Goal: Task Accomplishment & Management: Use online tool/utility

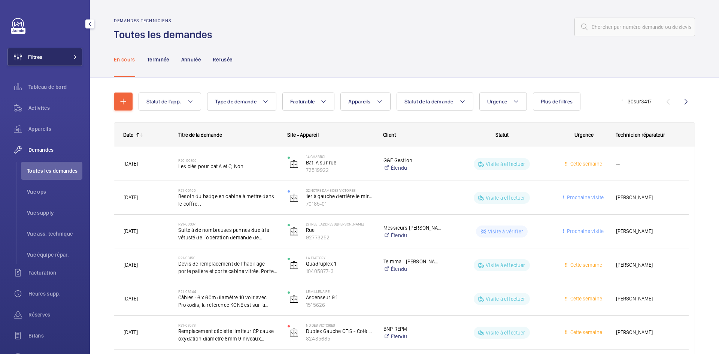
click at [73, 58] on mat-icon at bounding box center [75, 57] width 4 height 4
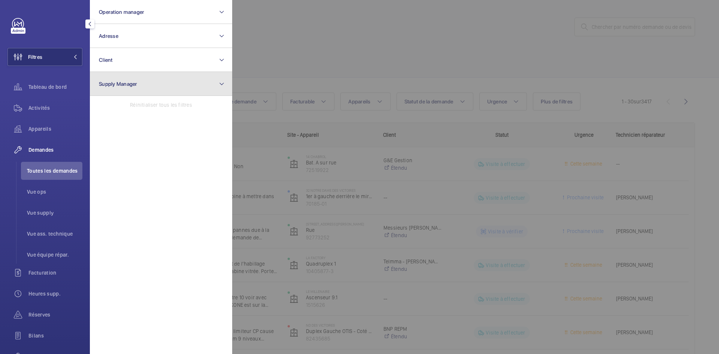
click at [129, 81] on span "Supply Manager" at bounding box center [118, 84] width 39 height 6
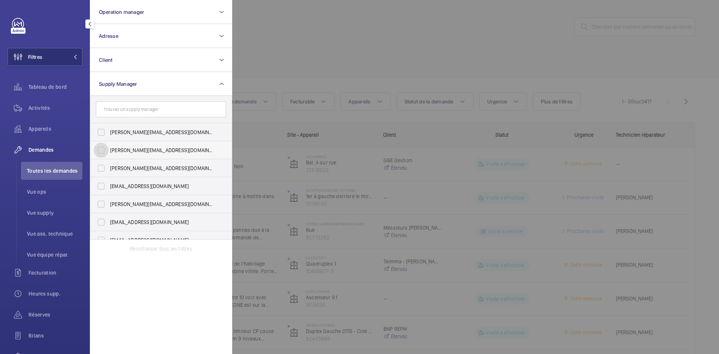
click at [100, 149] on input "diana@wemaintain.com" at bounding box center [101, 150] width 15 height 15
checkbox input "true"
click at [102, 186] on input "fayrouz@wemaintain.com" at bounding box center [101, 186] width 15 height 15
checkbox input "true"
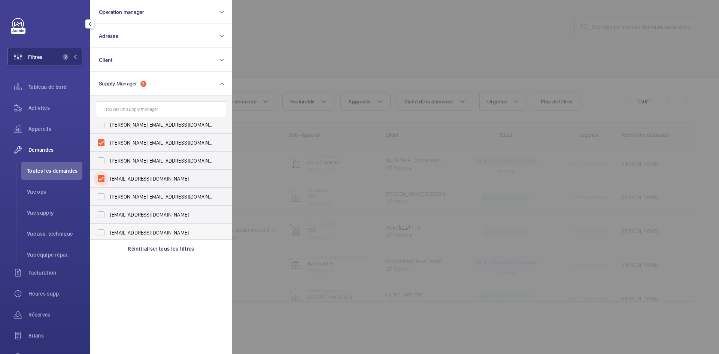
scroll to position [10, 0]
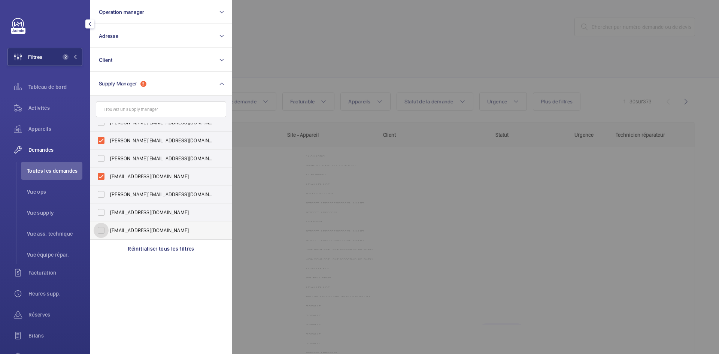
click at [100, 232] on input "yanis.b@wemaintain.com" at bounding box center [101, 230] width 15 height 15
checkbox input "true"
click at [280, 43] on div at bounding box center [591, 177] width 719 height 354
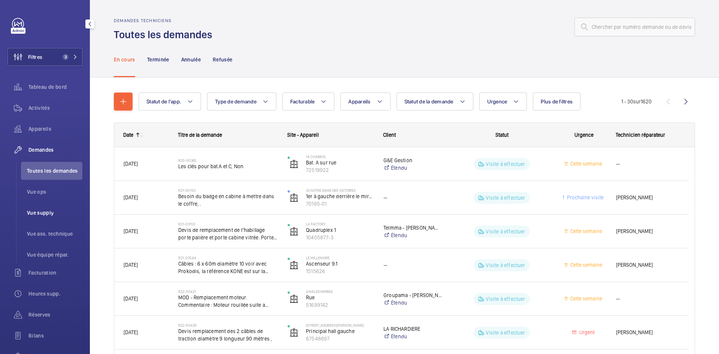
click at [46, 214] on span "Vue supply" at bounding box center [54, 212] width 55 height 7
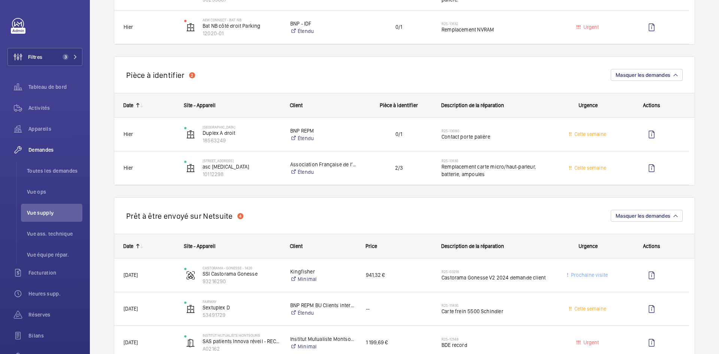
scroll to position [299, 0]
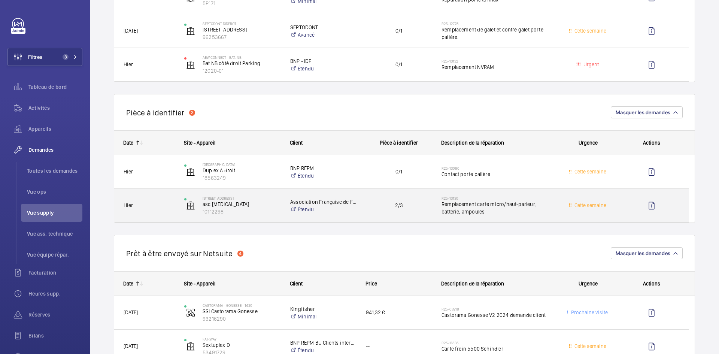
click at [157, 204] on span "Hier" at bounding box center [149, 205] width 51 height 9
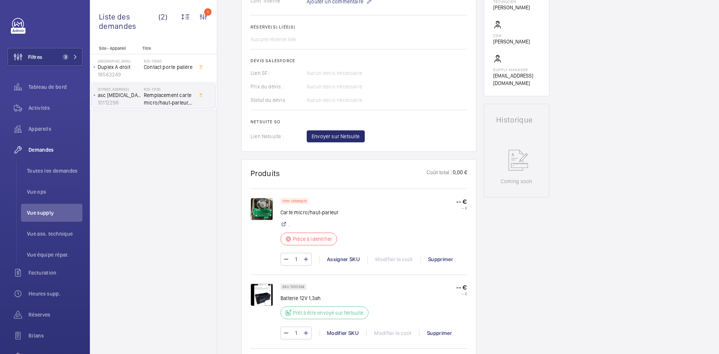
scroll to position [292, 0]
click at [271, 213] on img at bounding box center [261, 209] width 22 height 22
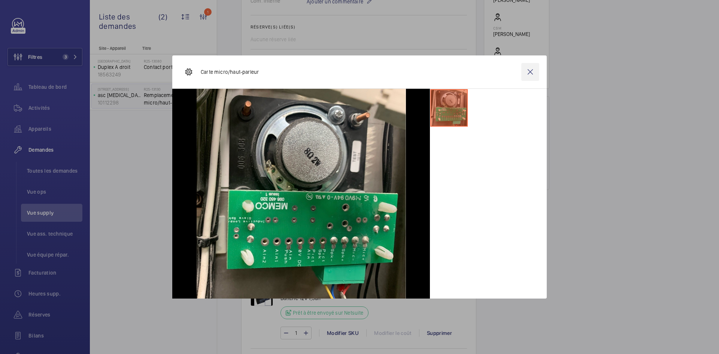
click at [533, 72] on wm-front-icon-button at bounding box center [530, 72] width 18 height 18
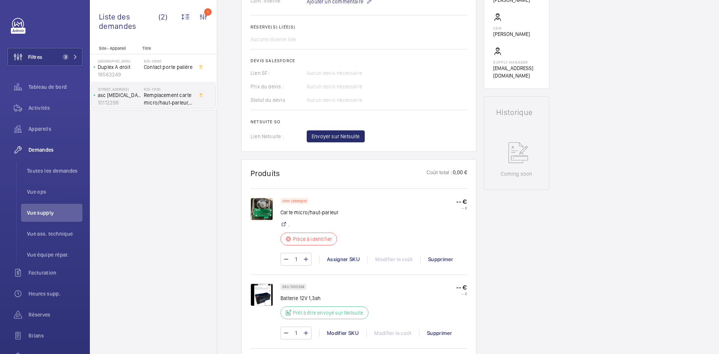
click at [266, 293] on img at bounding box center [261, 294] width 22 height 22
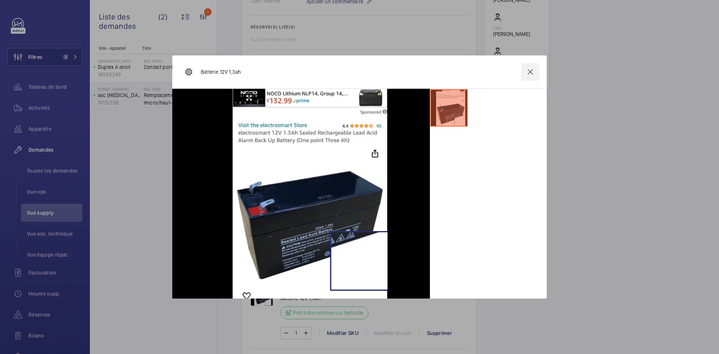
click at [532, 73] on wm-front-icon-button at bounding box center [530, 72] width 18 height 18
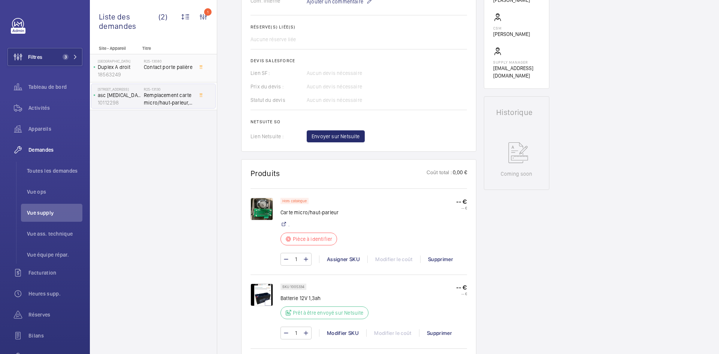
click at [137, 69] on p "Duplex A droit" at bounding box center [119, 66] width 43 height 7
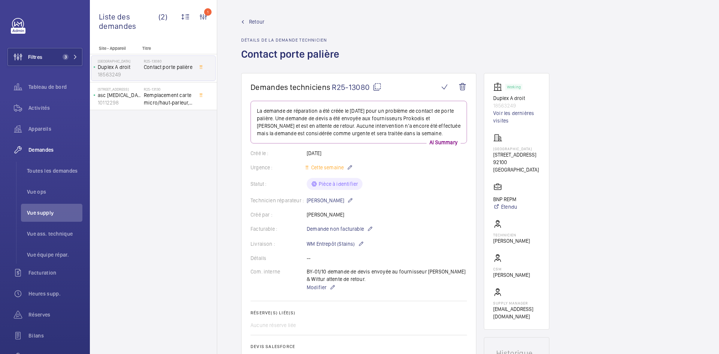
click at [255, 23] on span "Retour" at bounding box center [256, 21] width 15 height 7
click at [255, 21] on span "Retour" at bounding box center [256, 21] width 15 height 7
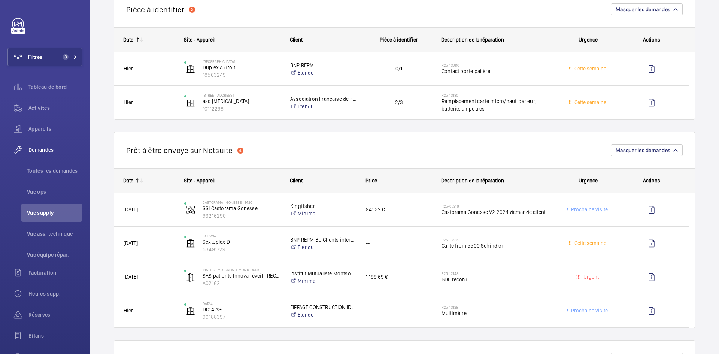
scroll to position [487, 0]
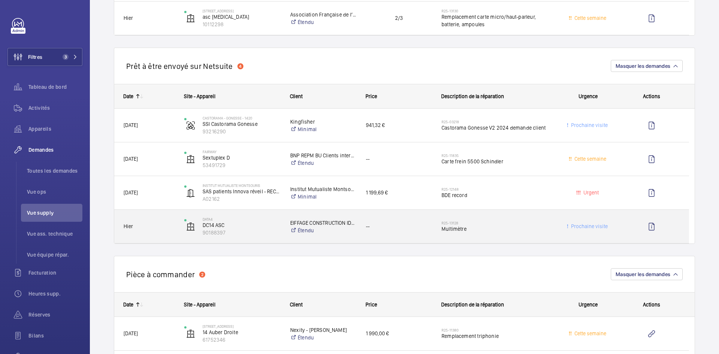
click at [168, 229] on span "Hier" at bounding box center [149, 226] width 51 height 9
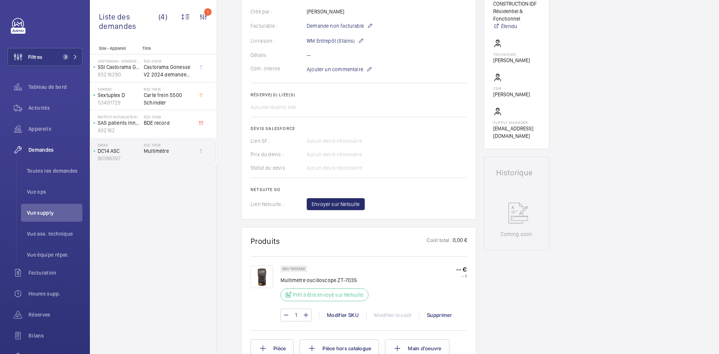
scroll to position [262, 0]
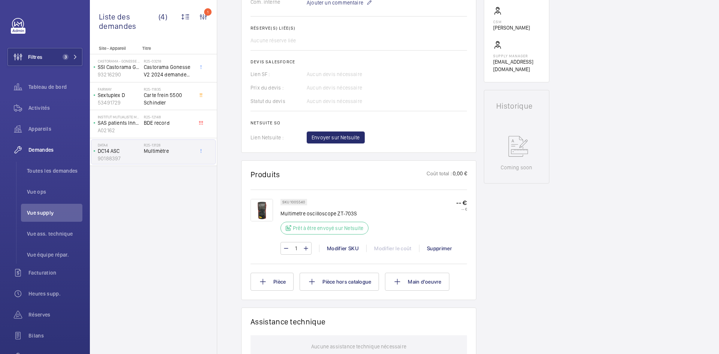
click at [263, 214] on img at bounding box center [261, 210] width 22 height 22
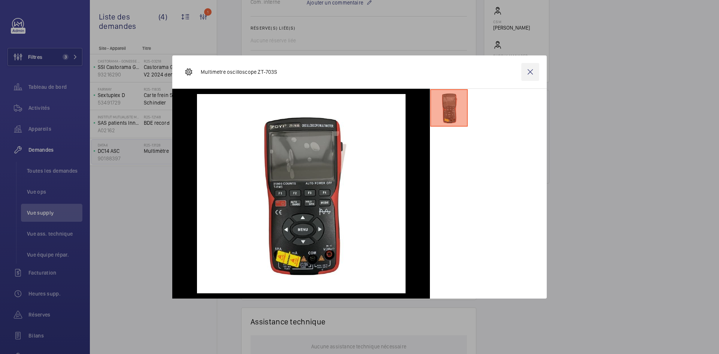
click at [533, 73] on wm-front-icon-button at bounding box center [530, 72] width 18 height 18
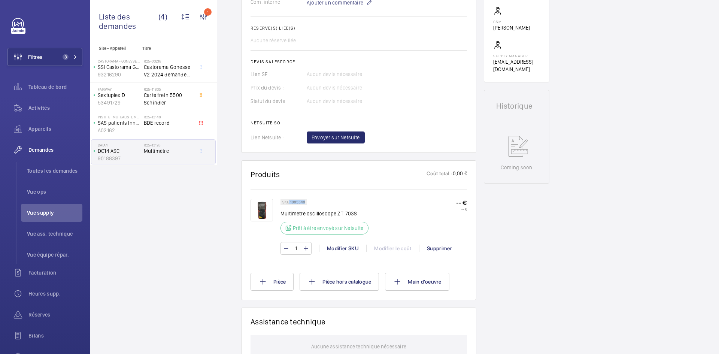
drag, startPoint x: 305, startPoint y: 202, endPoint x: 290, endPoint y: 202, distance: 14.6
click at [289, 203] on div "SKU 1005540" at bounding box center [293, 202] width 27 height 6
copy p "1005540"
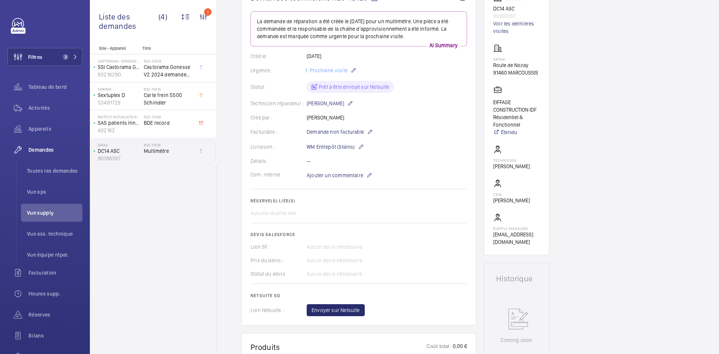
scroll to position [37, 0]
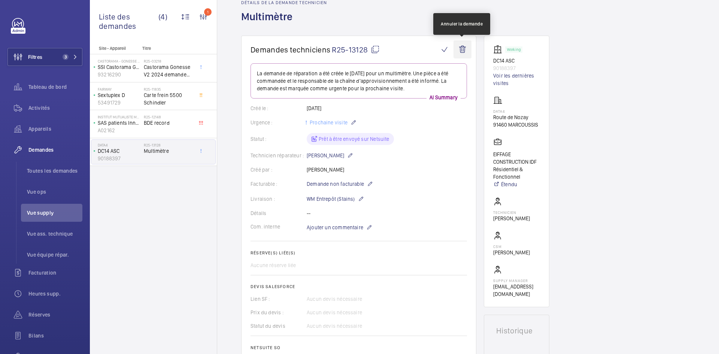
click at [459, 50] on wm-front-icon-button at bounding box center [462, 49] width 18 height 18
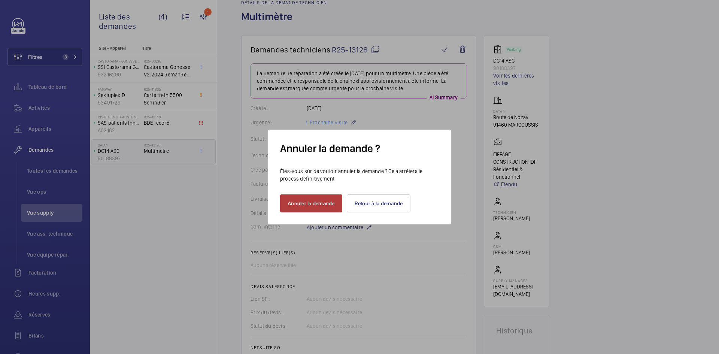
click at [322, 206] on button "Annuler la demande" at bounding box center [311, 203] width 62 height 18
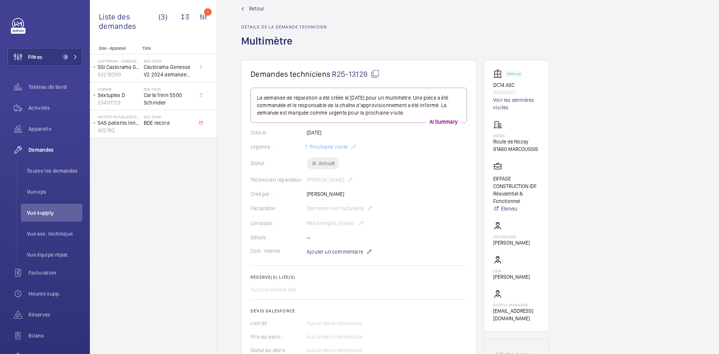
scroll to position [0, 0]
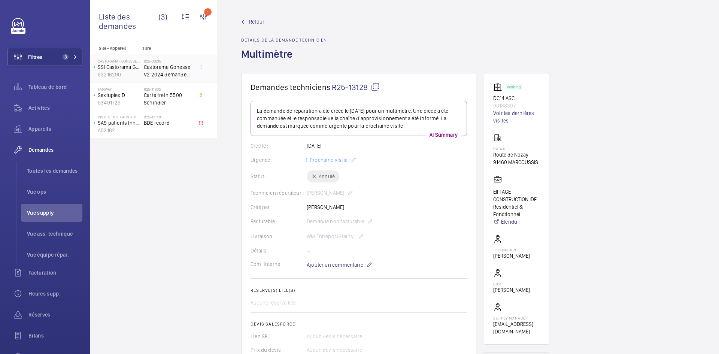
click at [139, 73] on p "93216290" at bounding box center [119, 74] width 43 height 7
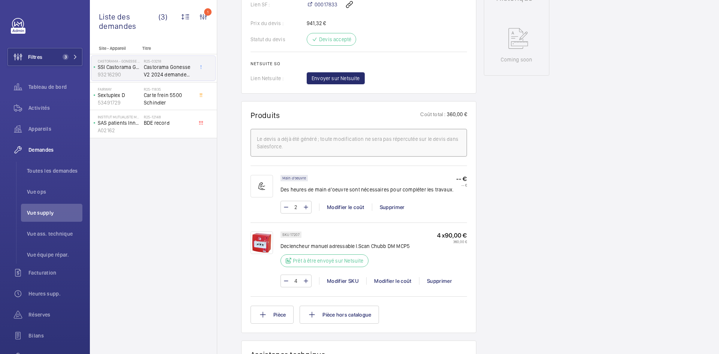
scroll to position [299, 0]
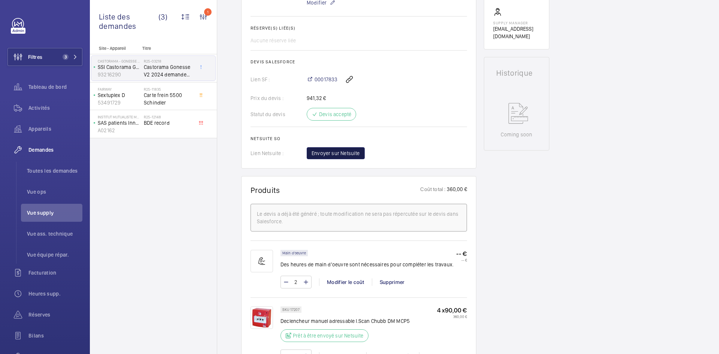
click at [354, 155] on span "Envoyer sur Netsuite" at bounding box center [335, 152] width 48 height 7
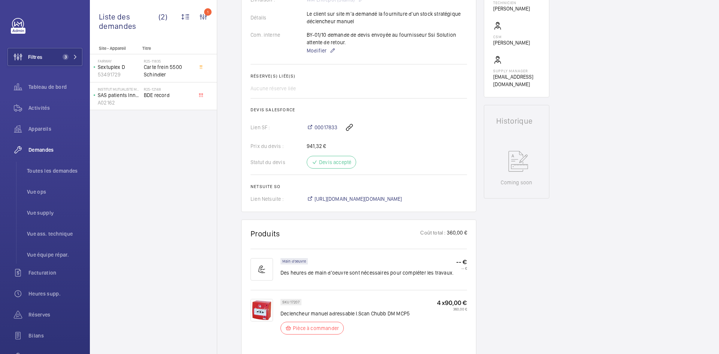
scroll to position [262, 0]
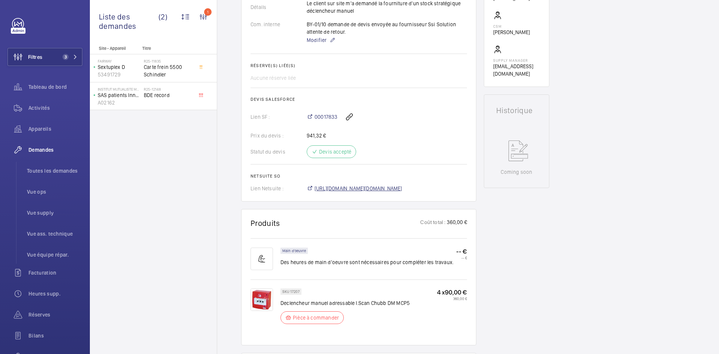
click at [377, 190] on span "https://6461500.app.netsuite.com/app/accounting/transactions/salesord.nl?id=305…" at bounding box center [358, 188] width 88 height 7
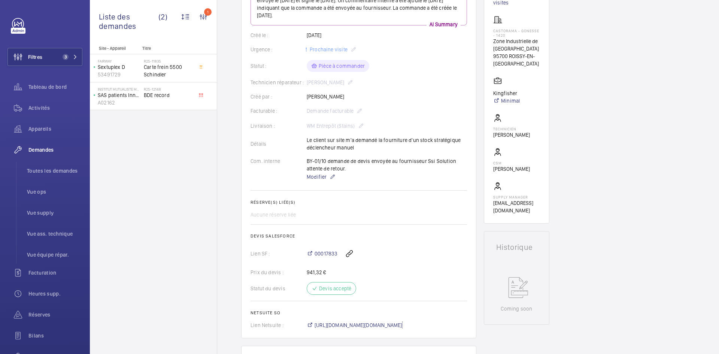
scroll to position [112, 0]
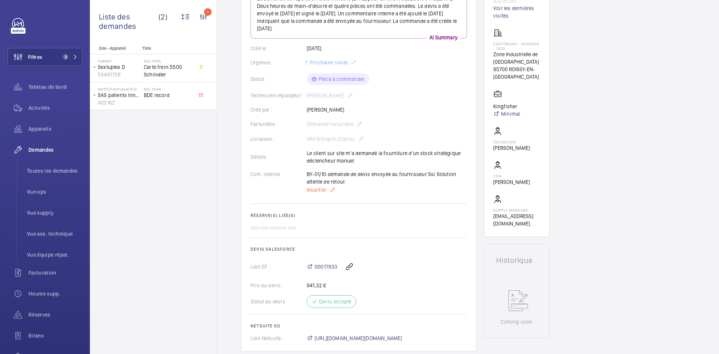
click at [319, 193] on span "Modifier" at bounding box center [317, 189] width 20 height 7
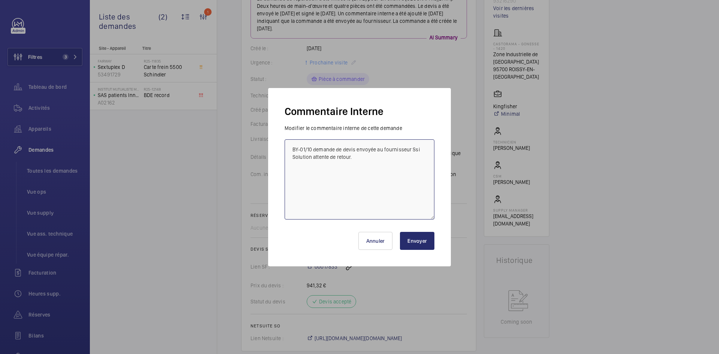
click at [291, 149] on textarea "BY-01/10 demande de devis envoyée au fournisseur Ssi Solution attente de retour." at bounding box center [359, 179] width 150 height 80
paste textarea "BY-02/10 commande effectuer chez le fournisseur Ssi solution via l'email livrai…"
type textarea "BY-02/10 commande effectuer chez le fournisseur Ssi solution via l'email livrai…"
click at [418, 245] on button "Envoyer" at bounding box center [417, 241] width 34 height 18
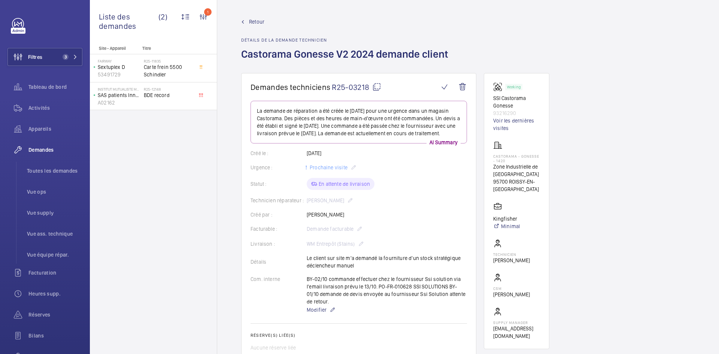
click at [254, 21] on span "Retour" at bounding box center [256, 21] width 15 height 7
click at [255, 21] on span "Retour" at bounding box center [256, 21] width 15 height 7
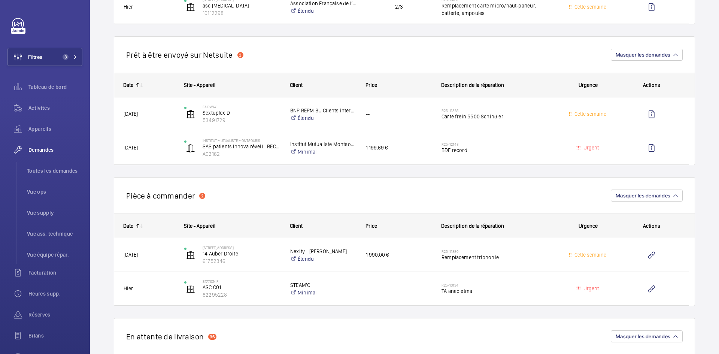
scroll to position [524, 0]
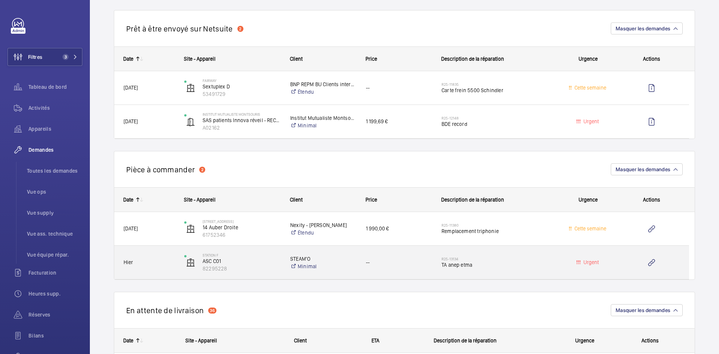
click at [173, 259] on span "Hier" at bounding box center [149, 262] width 51 height 9
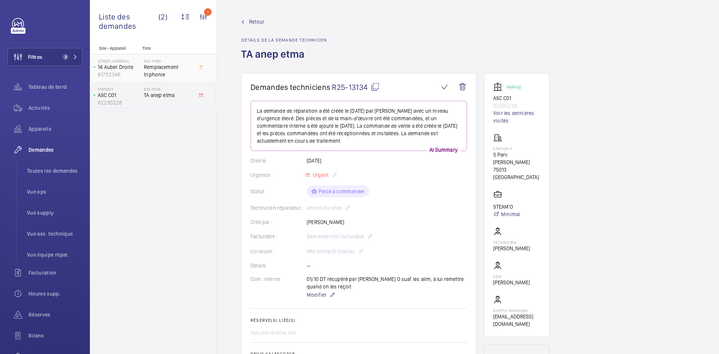
click at [143, 72] on div "14 rue Auber 75009 PARIS 14 Auber Droite 61752346" at bounding box center [117, 68] width 52 height 25
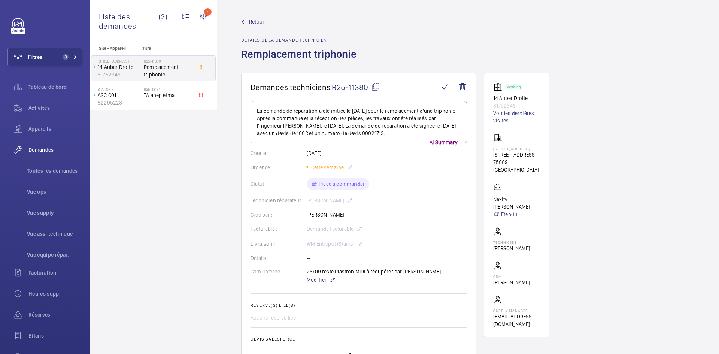
click at [261, 21] on span "Retour" at bounding box center [256, 21] width 15 height 7
click at [259, 20] on span "Retour" at bounding box center [256, 21] width 15 height 7
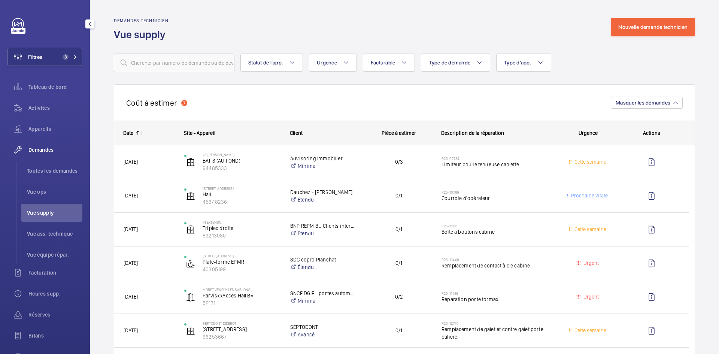
click at [47, 213] on span "Vue supply" at bounding box center [54, 212] width 55 height 7
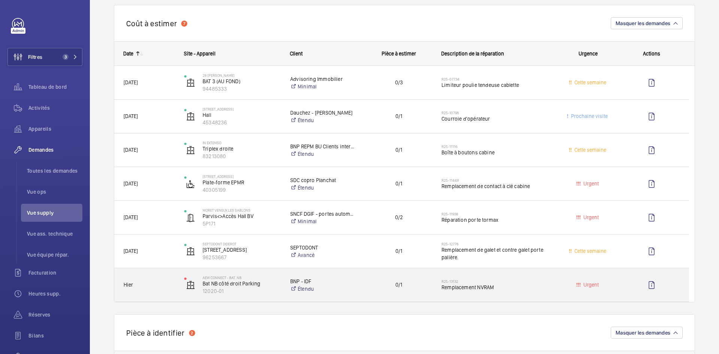
scroll to position [75, 0]
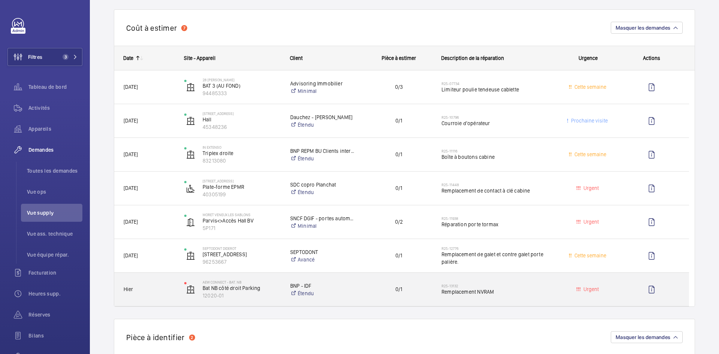
click at [164, 287] on span "Hier" at bounding box center [149, 289] width 51 height 9
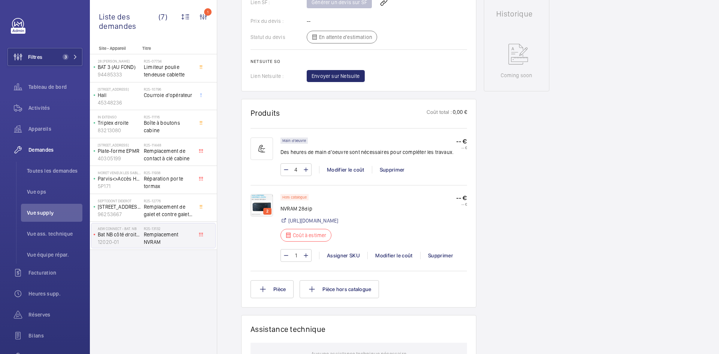
scroll to position [352, 0]
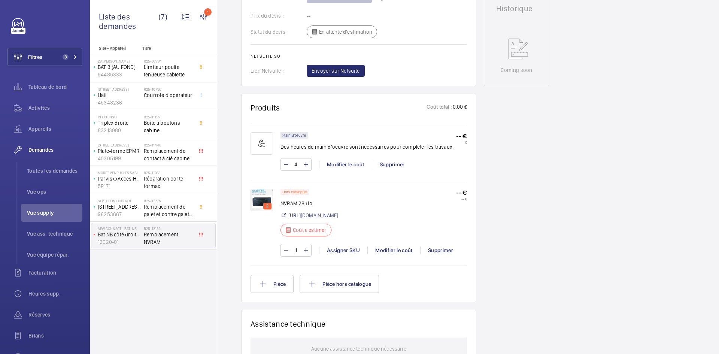
click at [260, 195] on img at bounding box center [261, 200] width 22 height 22
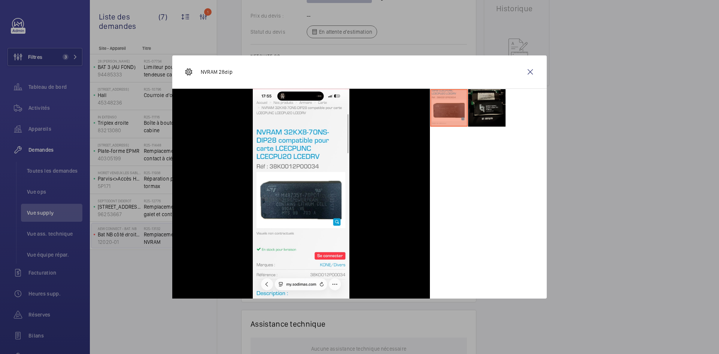
click at [497, 106] on li at bounding box center [486, 107] width 37 height 37
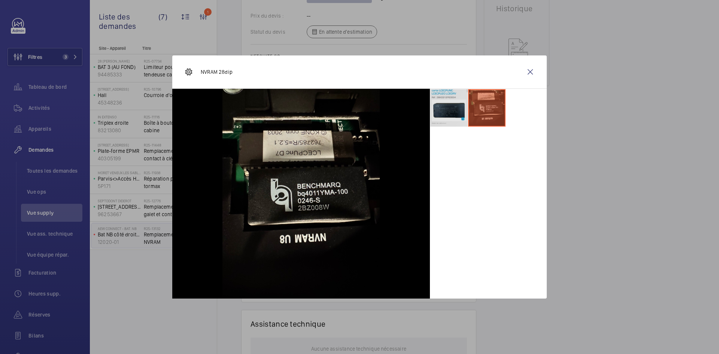
click at [457, 103] on li at bounding box center [448, 107] width 37 height 37
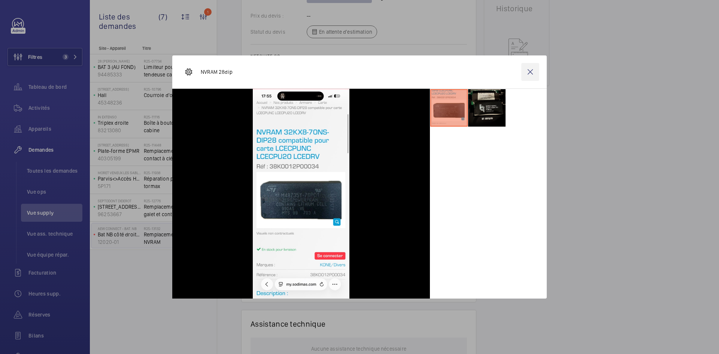
click at [533, 73] on wm-front-icon-button at bounding box center [530, 72] width 18 height 18
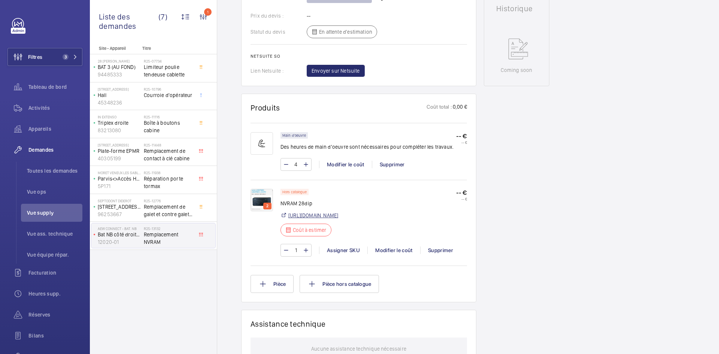
click at [338, 215] on link "https://my.sodimas.com/fr/nvram-km264859-remplace-km259729-pour-carte-lcecpunc-…" at bounding box center [313, 214] width 50 height 7
click at [397, 254] on div "Modifier le coût" at bounding box center [393, 249] width 53 height 7
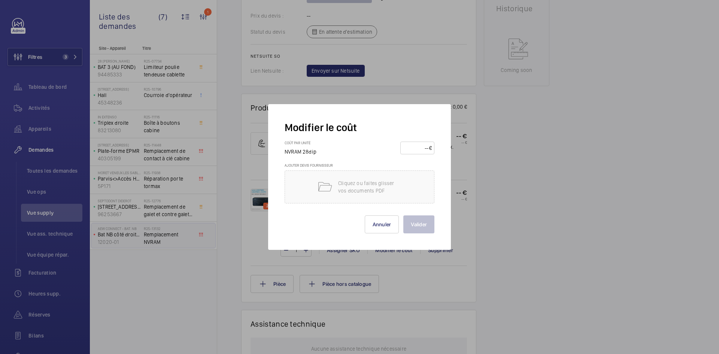
click at [414, 149] on input "number" at bounding box center [416, 148] width 26 height 12
type input "150"
click at [427, 229] on button "Valider" at bounding box center [418, 224] width 31 height 18
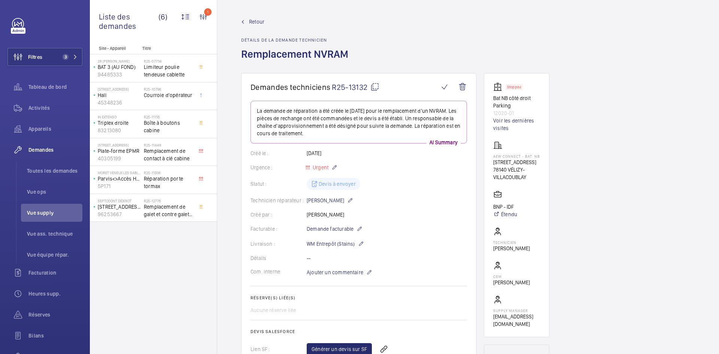
click at [259, 20] on span "Retour" at bounding box center [256, 21] width 15 height 7
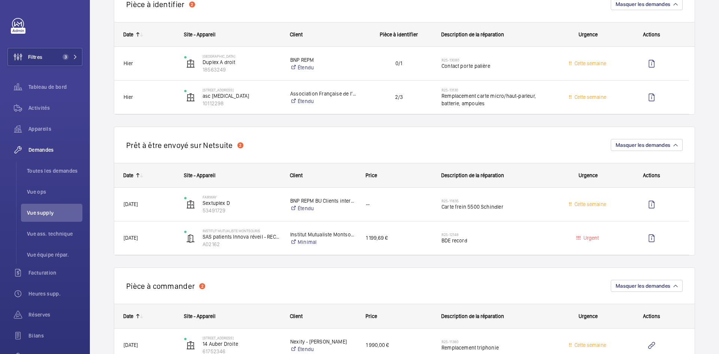
scroll to position [374, 0]
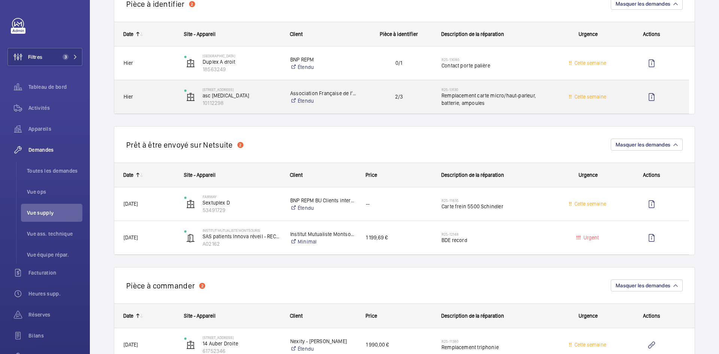
click at [169, 96] on span "Hier" at bounding box center [149, 96] width 51 height 9
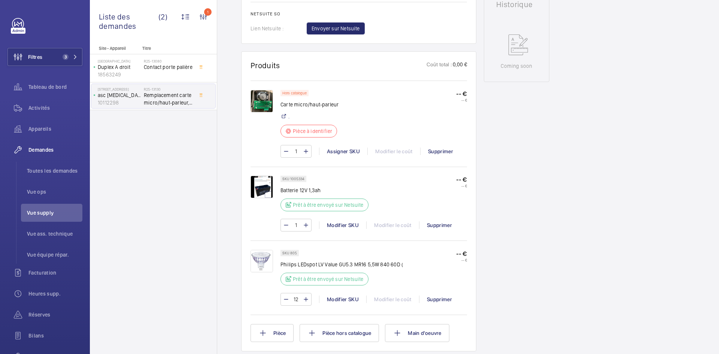
scroll to position [449, 0]
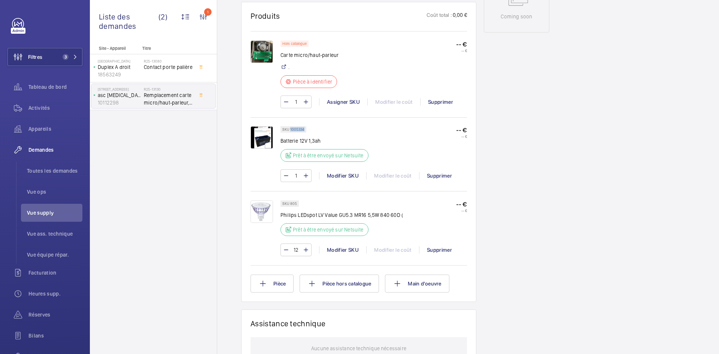
drag, startPoint x: 304, startPoint y: 128, endPoint x: 290, endPoint y: 130, distance: 13.2
click at [290, 130] on p "SKU 1005334" at bounding box center [293, 129] width 22 height 3
copy p "1005334"
click at [259, 51] on img at bounding box center [261, 51] width 22 height 22
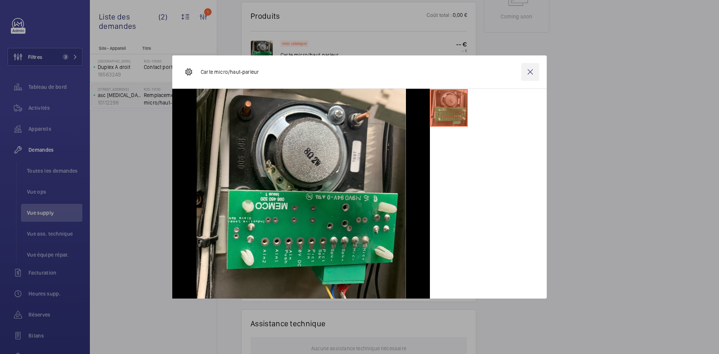
click at [527, 73] on wm-front-icon-button at bounding box center [530, 72] width 18 height 18
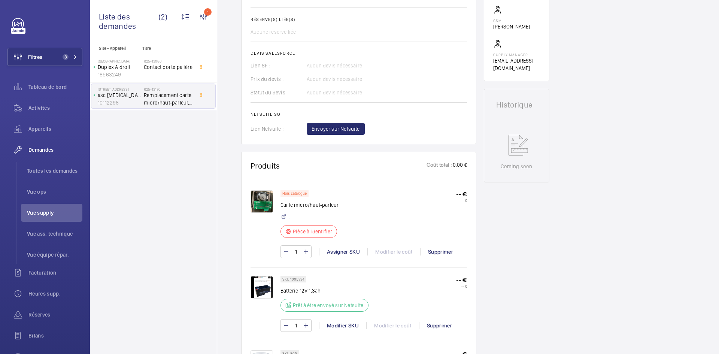
scroll to position [37, 0]
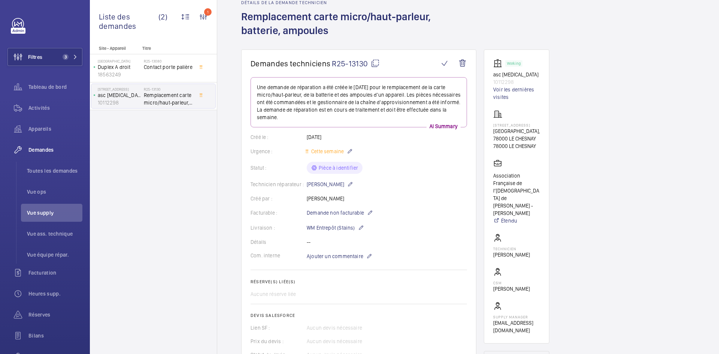
click at [375, 62] on mat-icon at bounding box center [375, 63] width 9 height 9
click at [345, 255] on span "Ajouter un commentaire" at bounding box center [335, 255] width 57 height 7
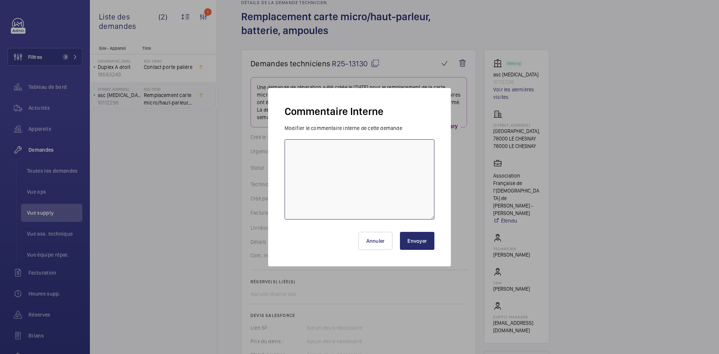
click at [322, 149] on textarea at bounding box center [359, 179] width 150 height 80
type textarea "BY-02/10 demande de devis envoyée au fournisseur Avire attente de retour."
click at [424, 240] on button "Envoyer" at bounding box center [417, 241] width 34 height 18
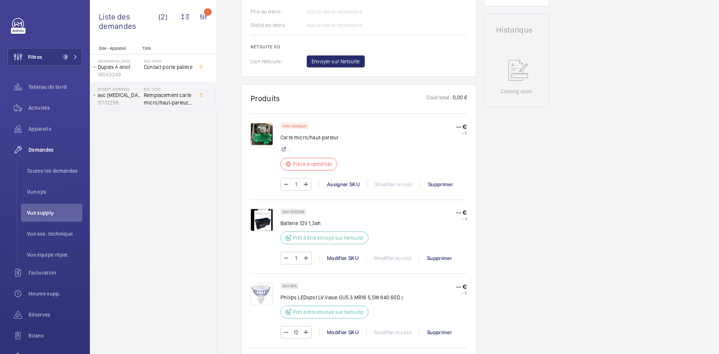
scroll to position [449, 0]
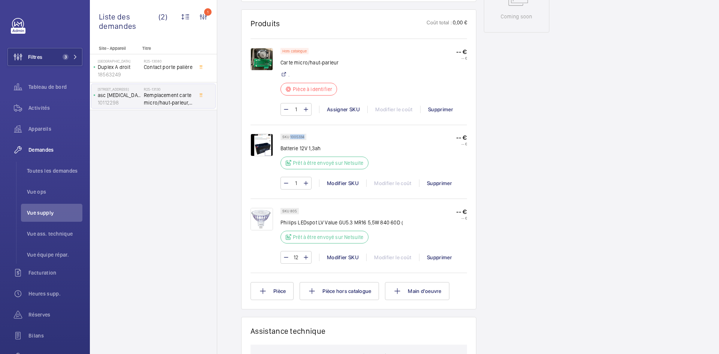
drag, startPoint x: 304, startPoint y: 136, endPoint x: 290, endPoint y: 136, distance: 13.5
click at [290, 136] on p "SKU 1005334" at bounding box center [293, 136] width 22 height 3
copy p "1005334"
click at [333, 182] on div "Modifier SKU" at bounding box center [342, 182] width 47 height 7
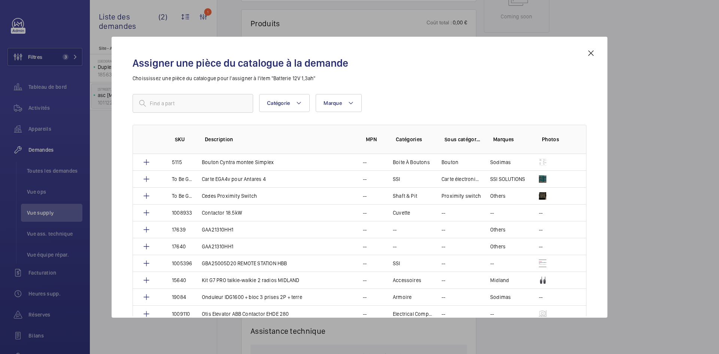
click at [598, 52] on div "Assigner une pièce du catalogue à la demande Choississez une pièce du catalogue…" at bounding box center [360, 177] width 496 height 281
click at [586, 52] on div "Assigner une pièce du catalogue à la demande Choississez une pièce du catalogue…" at bounding box center [360, 183] width 472 height 269
click at [592, 51] on mat-icon at bounding box center [590, 53] width 9 height 9
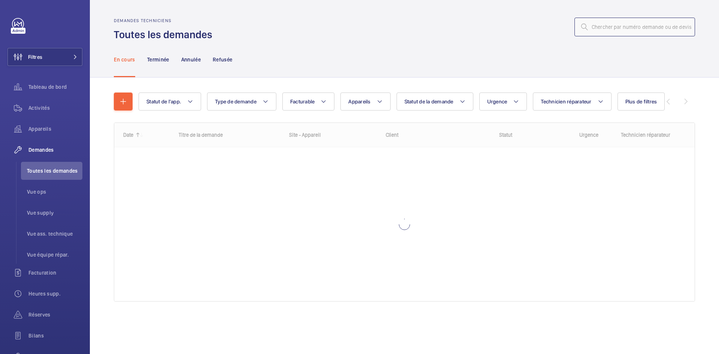
click at [605, 30] on input "text" at bounding box center [634, 27] width 121 height 19
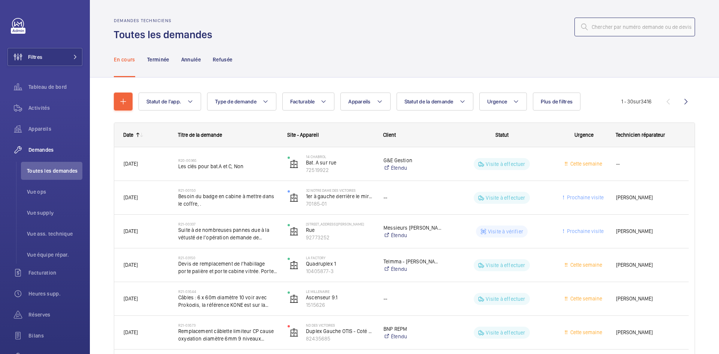
paste input "R25-13039"
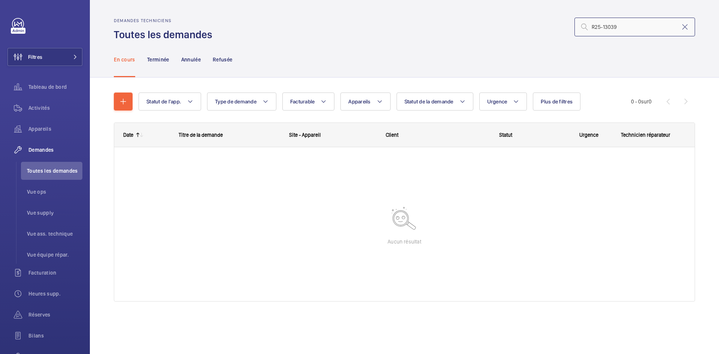
click at [592, 25] on input "R25-13039" at bounding box center [634, 27] width 121 height 19
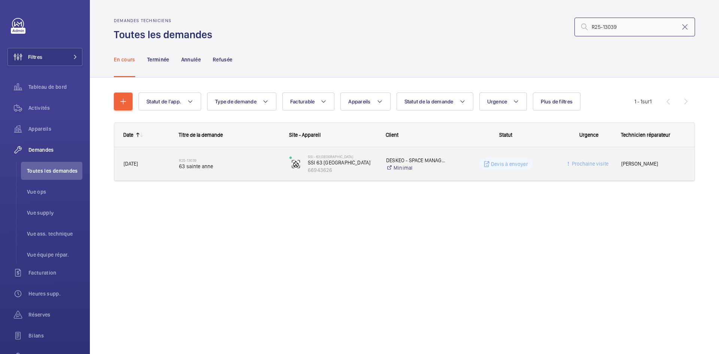
type input "R25-13039"
click at [152, 165] on span "30/09/2025" at bounding box center [147, 163] width 46 height 9
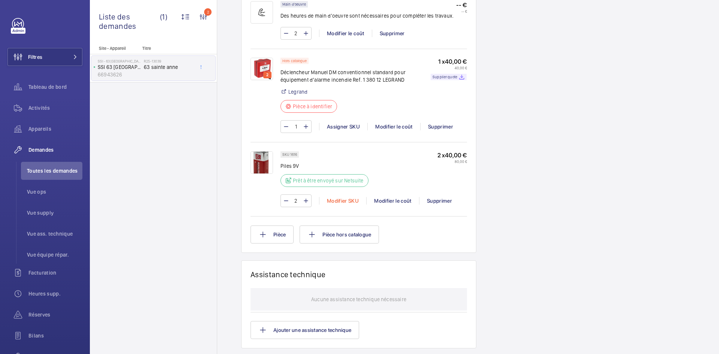
scroll to position [509, 0]
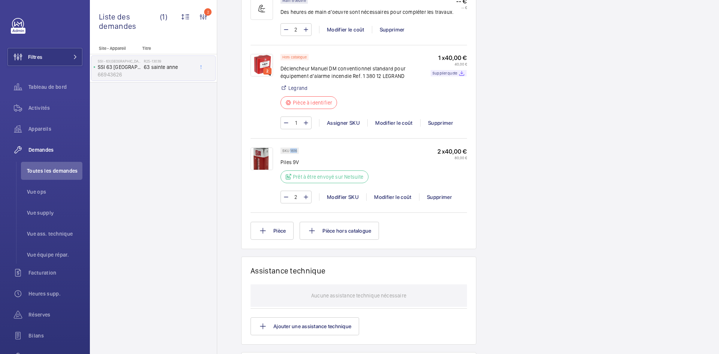
drag, startPoint x: 297, startPoint y: 150, endPoint x: 290, endPoint y: 150, distance: 6.7
click at [290, 150] on div "SKU 1616" at bounding box center [289, 150] width 18 height 6
copy p "1616"
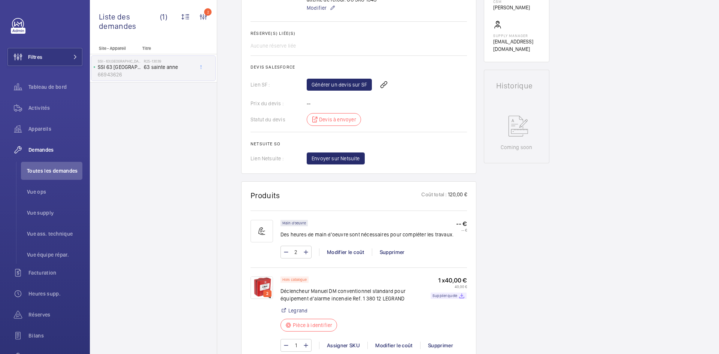
scroll to position [210, 0]
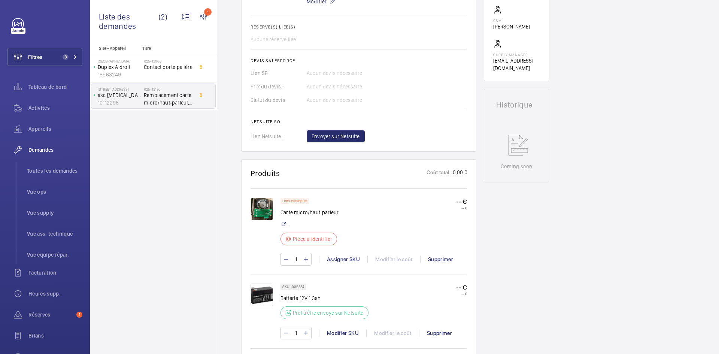
scroll to position [412, 0]
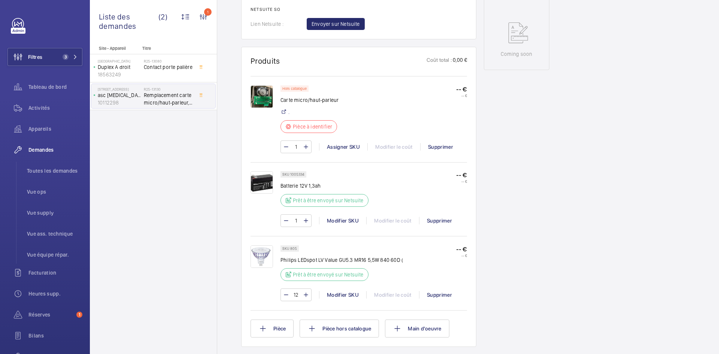
click at [265, 180] on img at bounding box center [261, 182] width 22 height 22
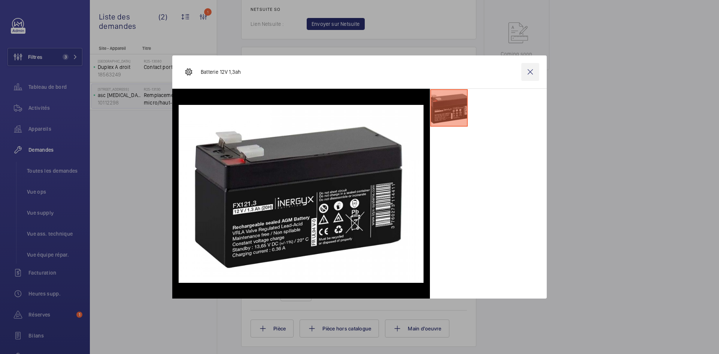
click at [533, 73] on wm-front-icon-button at bounding box center [530, 72] width 18 height 18
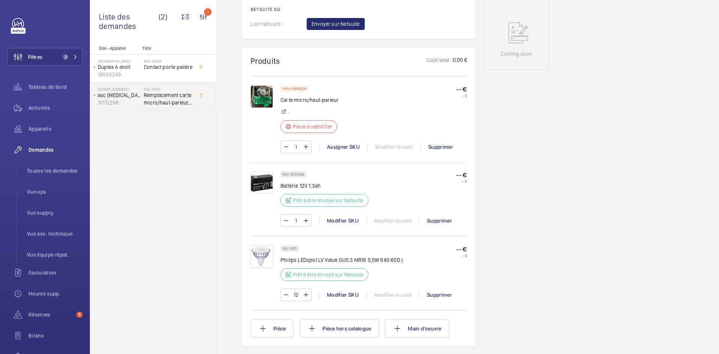
click at [261, 252] on img at bounding box center [261, 256] width 22 height 22
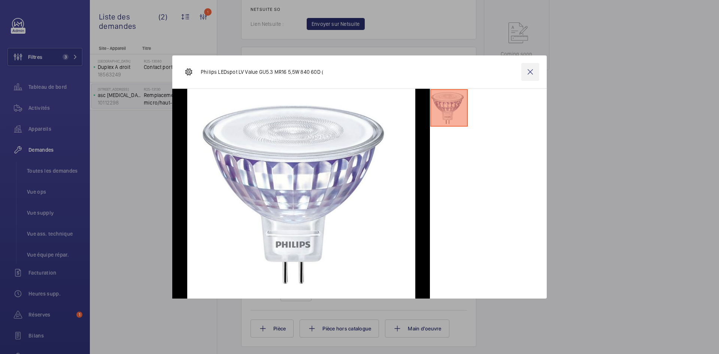
click at [525, 71] on wm-front-icon-button at bounding box center [530, 72] width 18 height 18
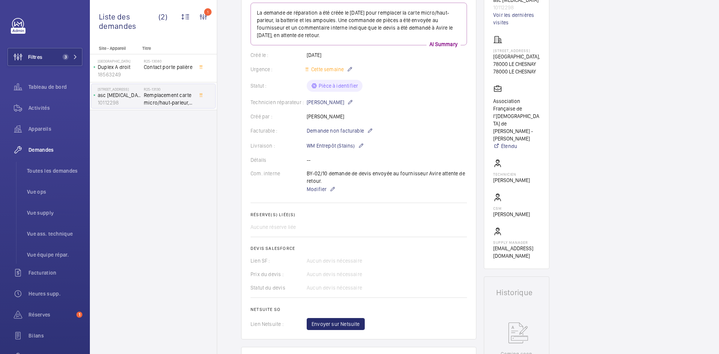
scroll to position [0, 0]
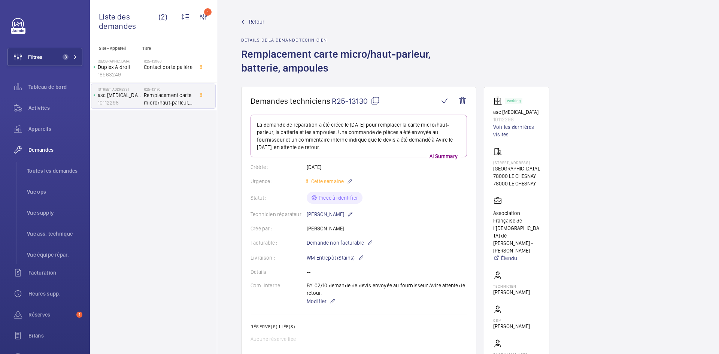
click at [258, 21] on span "Retour" at bounding box center [256, 21] width 15 height 7
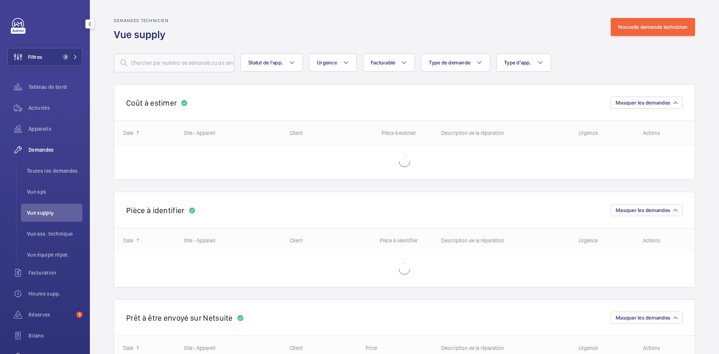
click at [39, 211] on span "Vue supply" at bounding box center [54, 212] width 55 height 7
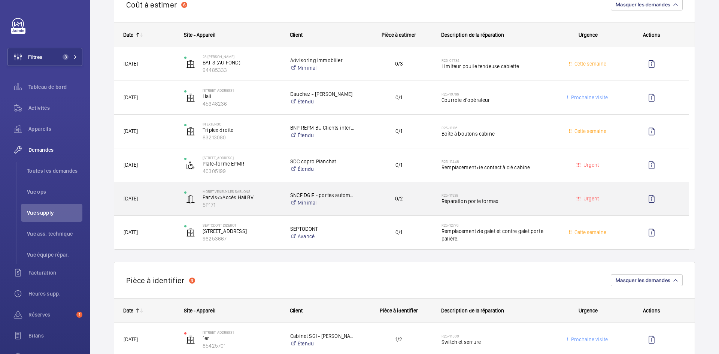
scroll to position [112, 0]
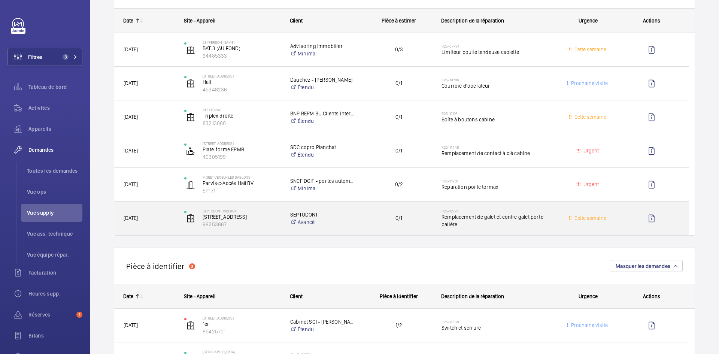
click at [159, 222] on span "24/09/2025" at bounding box center [149, 218] width 51 height 9
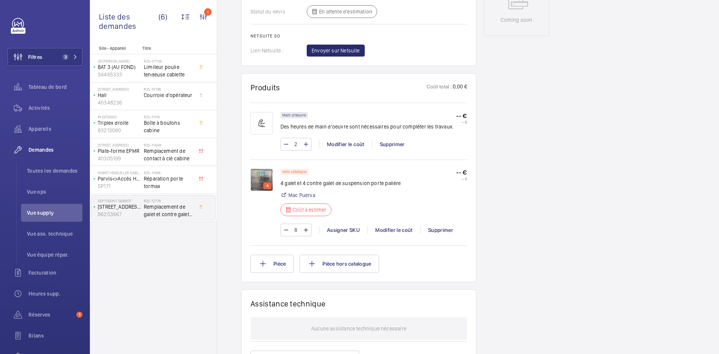
scroll to position [412, 0]
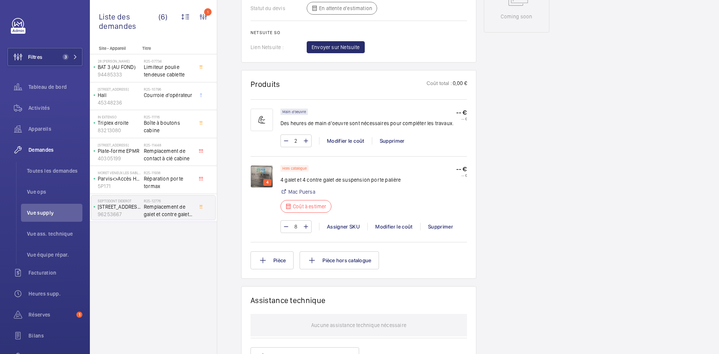
click at [264, 173] on img at bounding box center [261, 176] width 22 height 22
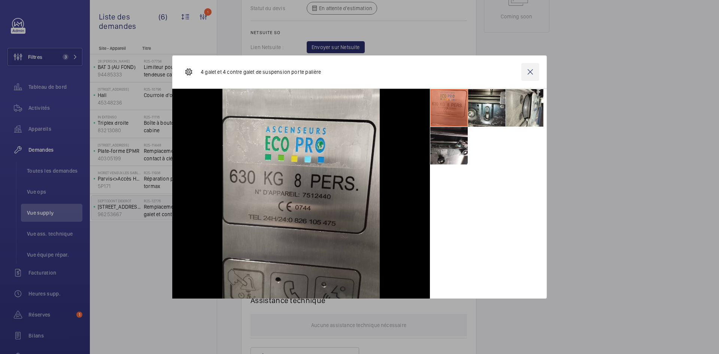
click at [533, 72] on wm-front-icon-button at bounding box center [530, 72] width 18 height 18
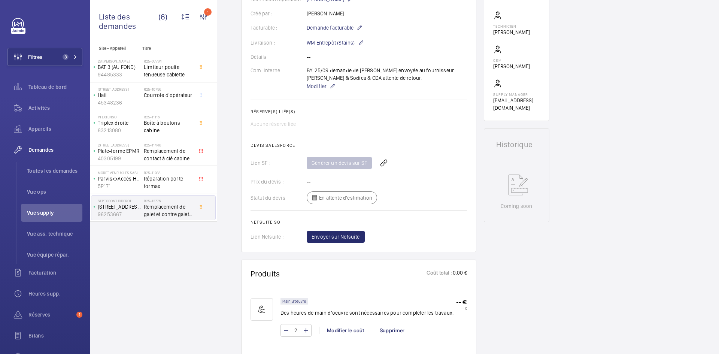
scroll to position [150, 0]
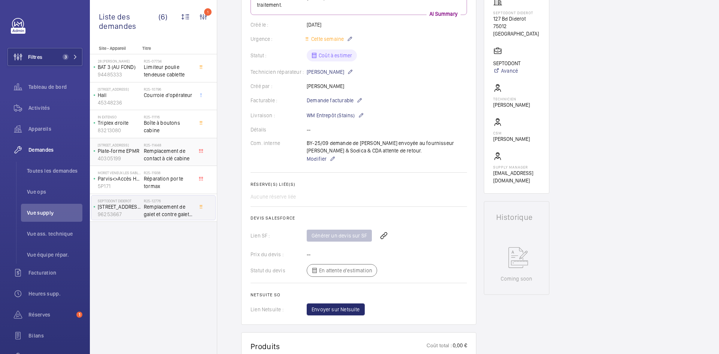
click at [144, 156] on span "Remplacement de contact à clé cabine" at bounding box center [168, 154] width 49 height 15
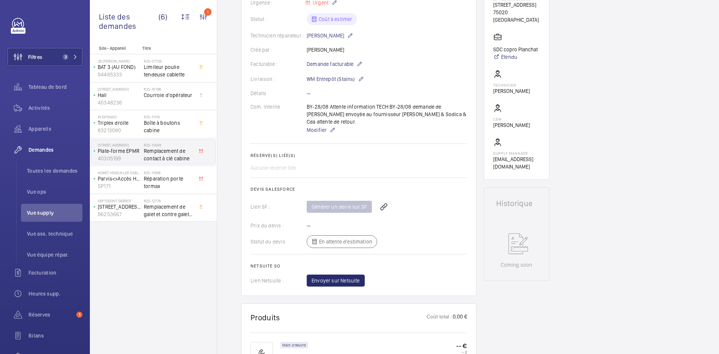
scroll to position [307, 0]
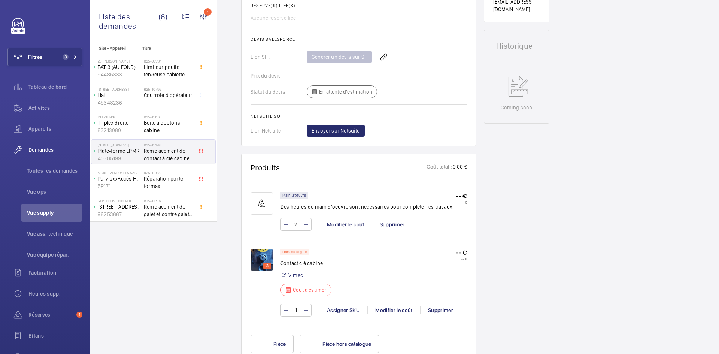
click at [259, 249] on img at bounding box center [261, 260] width 22 height 22
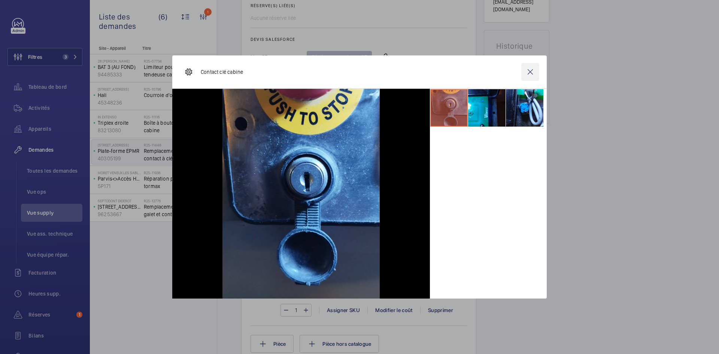
click at [534, 71] on wm-front-icon-button at bounding box center [530, 72] width 18 height 18
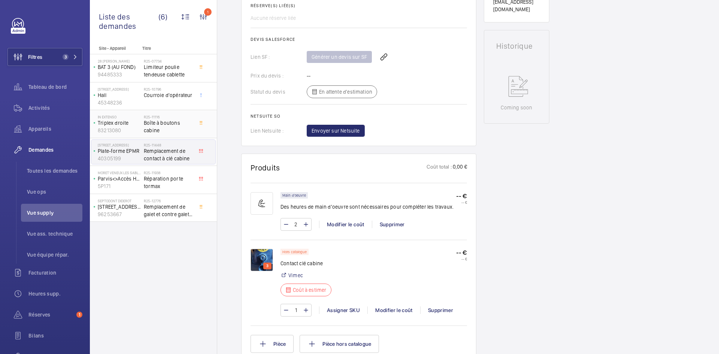
click at [135, 127] on p "83213080" at bounding box center [119, 130] width 43 height 7
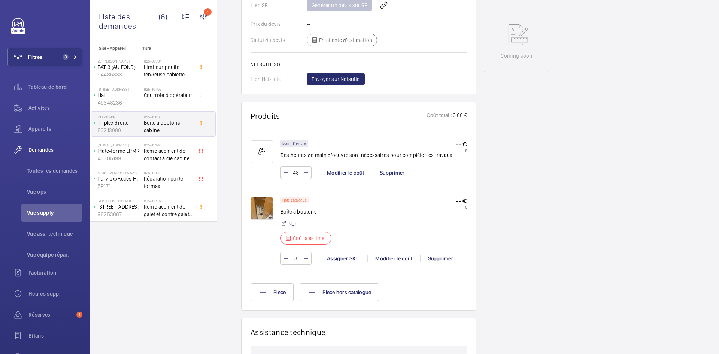
scroll to position [374, 0]
click at [129, 91] on p "Hall" at bounding box center [119, 94] width 43 height 7
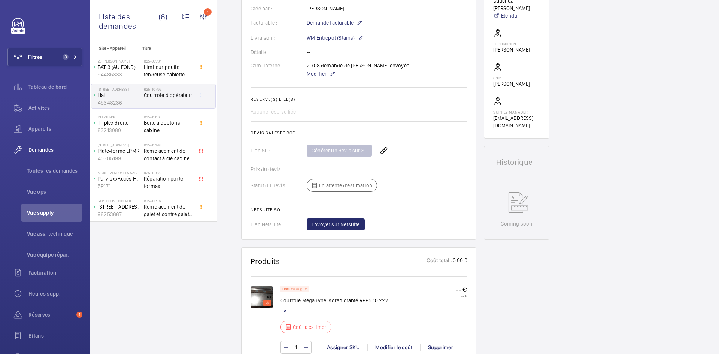
scroll to position [262, 0]
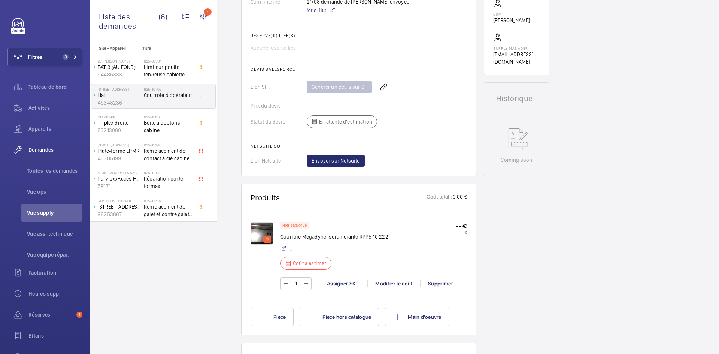
click at [260, 231] on img at bounding box center [261, 233] width 22 height 22
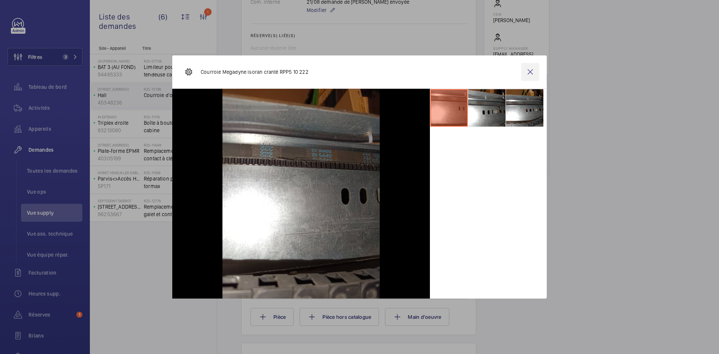
click at [528, 73] on wm-front-icon-button at bounding box center [530, 72] width 18 height 18
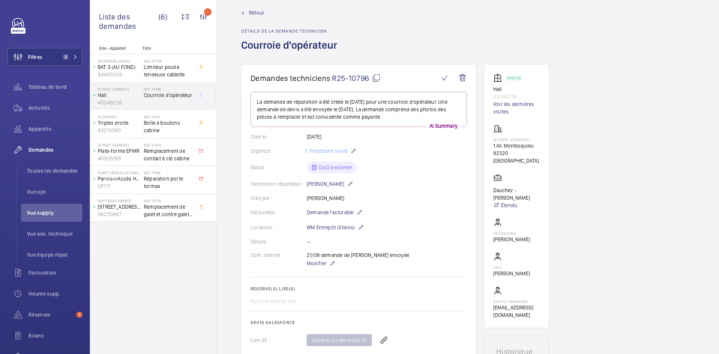
scroll to position [0, 0]
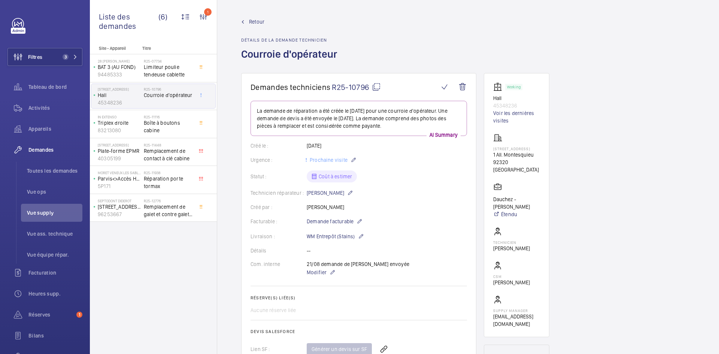
click at [377, 88] on mat-icon at bounding box center [376, 86] width 9 height 9
click at [254, 21] on span "Retour" at bounding box center [256, 21] width 15 height 7
click at [253, 19] on span "Retour" at bounding box center [256, 21] width 15 height 7
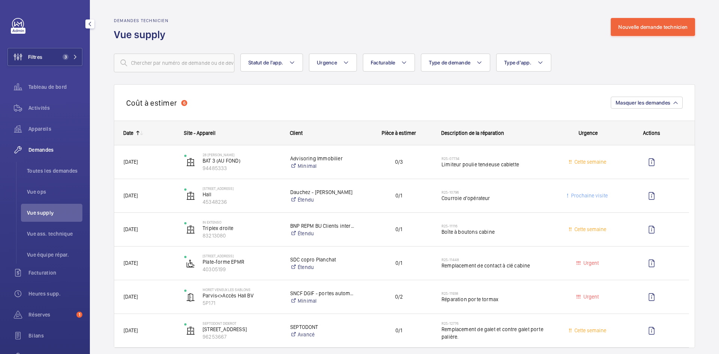
click at [57, 211] on span "Vue supply" at bounding box center [54, 212] width 55 height 7
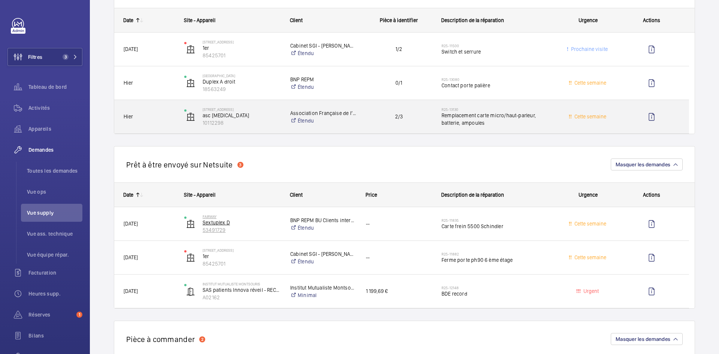
scroll to position [412, 0]
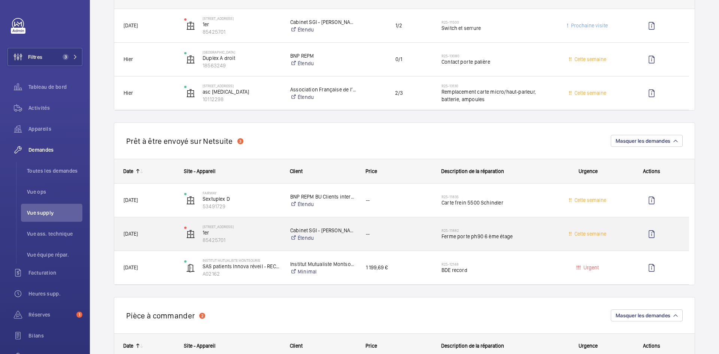
click at [170, 233] on span "07/09/2025" at bounding box center [149, 233] width 51 height 9
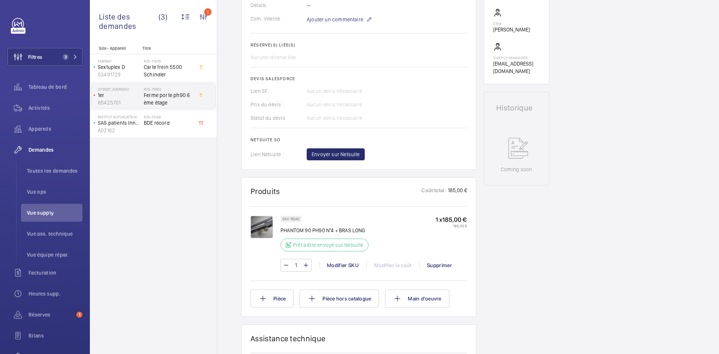
scroll to position [150, 0]
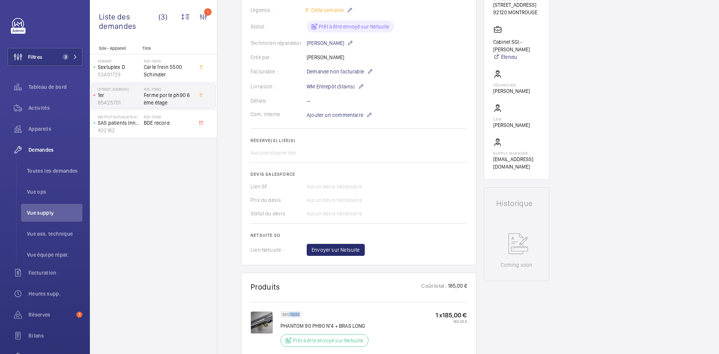
drag, startPoint x: 300, startPoint y: 314, endPoint x: 289, endPoint y: 315, distance: 10.6
click at [289, 315] on div "SKU 16242" at bounding box center [290, 314] width 21 height 6
copy p "16242"
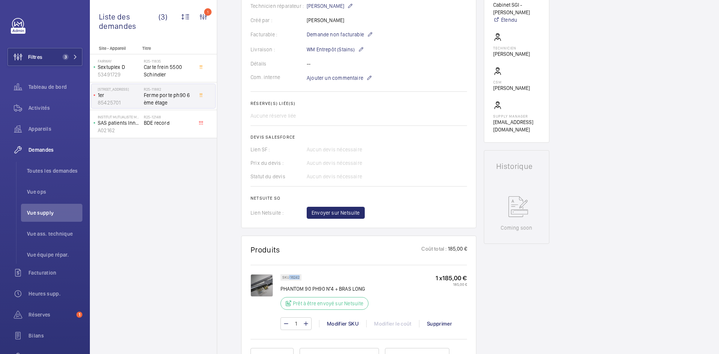
scroll to position [187, 0]
copy p "16242"
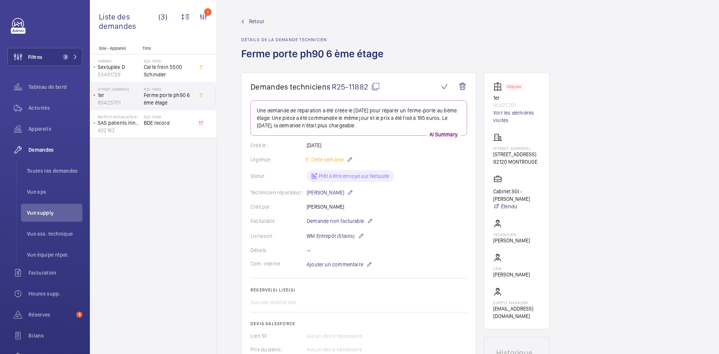
scroll to position [0, 0]
click at [462, 85] on wm-front-icon-button at bounding box center [462, 87] width 18 height 18
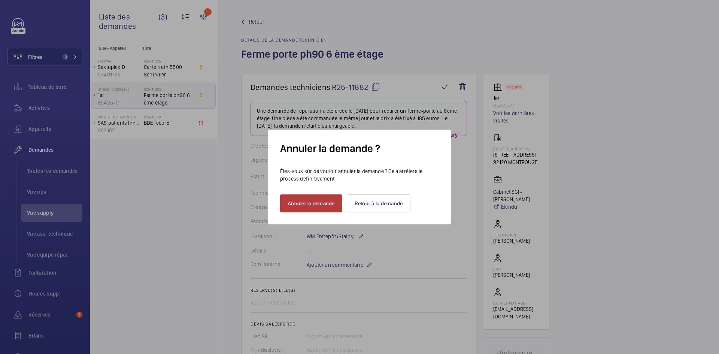
click at [316, 204] on button "Annuler la demande" at bounding box center [311, 203] width 62 height 18
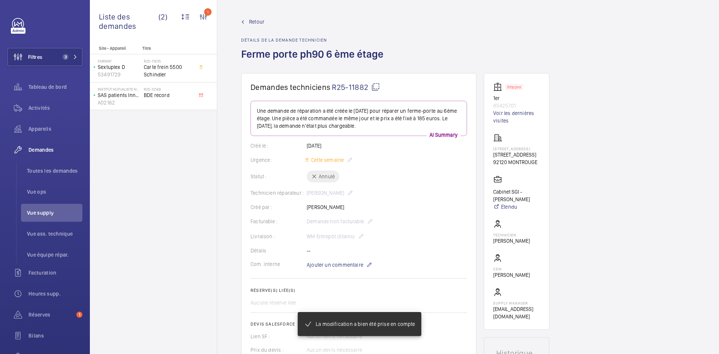
click at [250, 22] on span "Retour" at bounding box center [256, 21] width 15 height 7
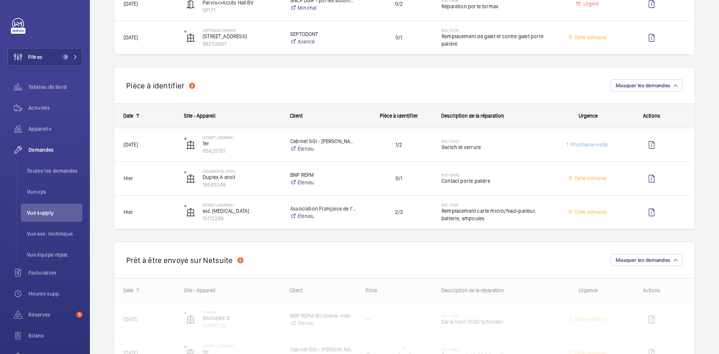
scroll to position [299, 0]
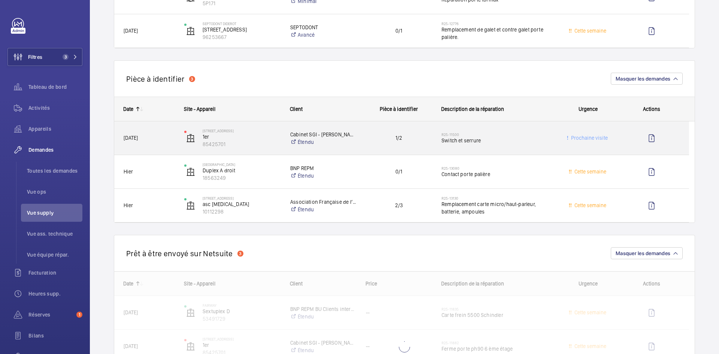
click at [168, 133] on div "[DATE]" at bounding box center [145, 138] width 60 height 24
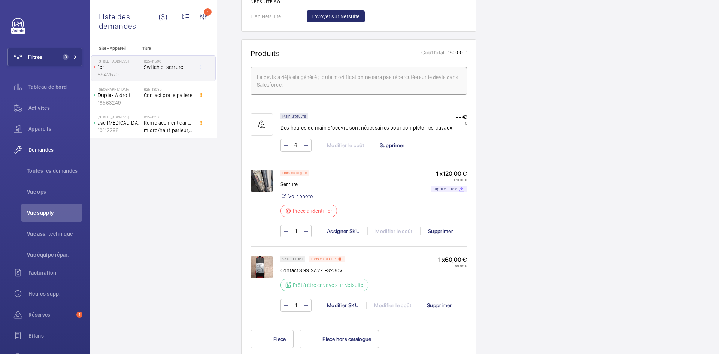
scroll to position [487, 0]
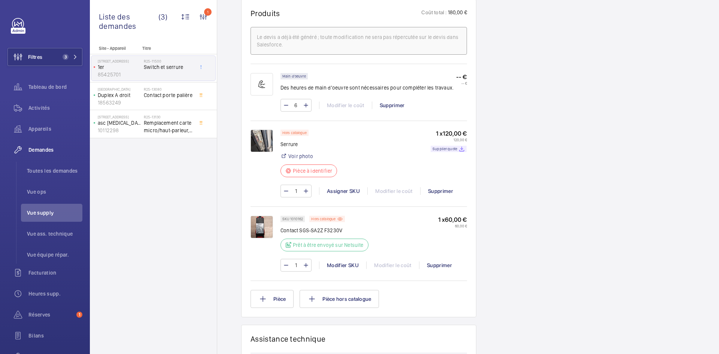
click at [262, 148] on img at bounding box center [261, 141] width 22 height 22
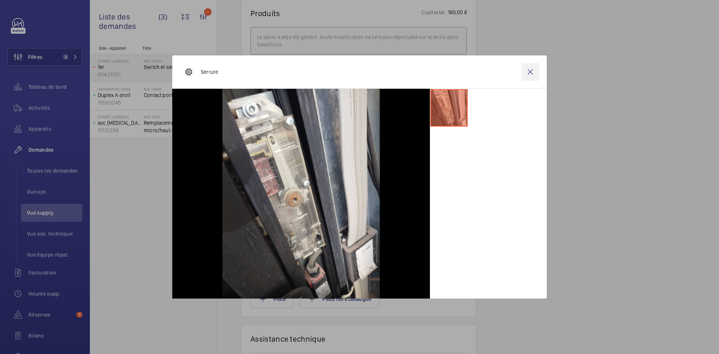
click at [529, 71] on wm-front-icon-button at bounding box center [530, 72] width 18 height 18
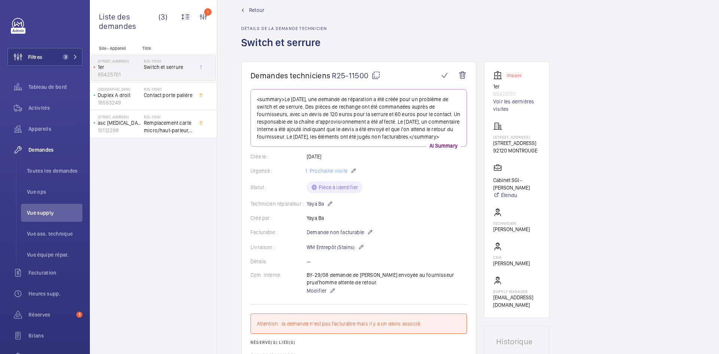
scroll to position [0, 0]
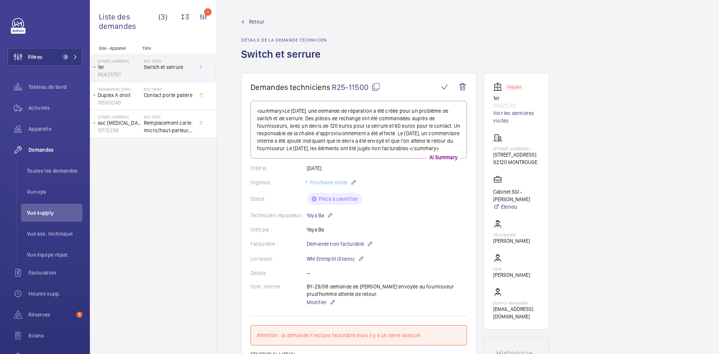
click at [377, 86] on mat-icon at bounding box center [375, 86] width 9 height 9
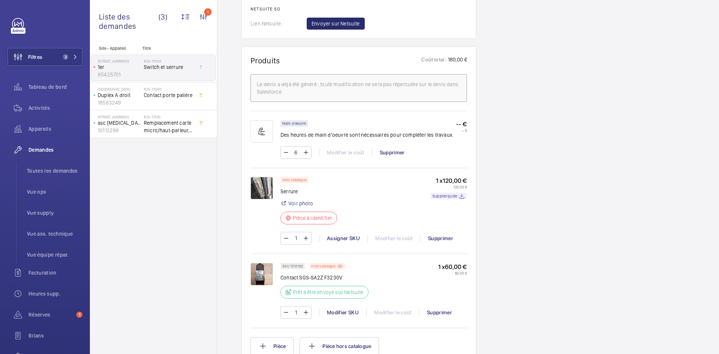
scroll to position [449, 0]
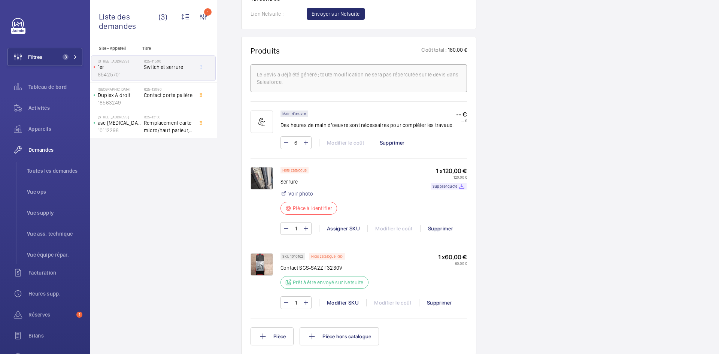
click at [268, 182] on img at bounding box center [261, 178] width 22 height 22
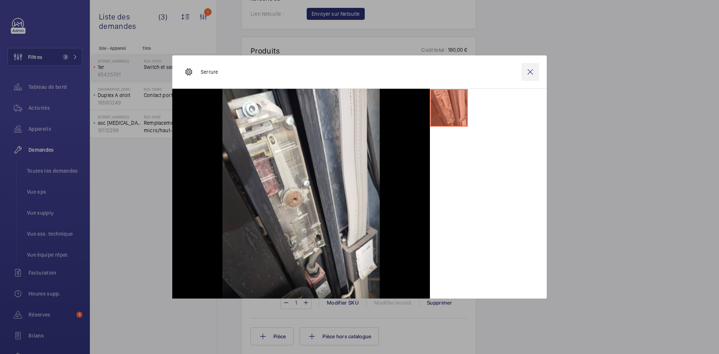
click at [533, 72] on wm-front-icon-button at bounding box center [530, 72] width 18 height 18
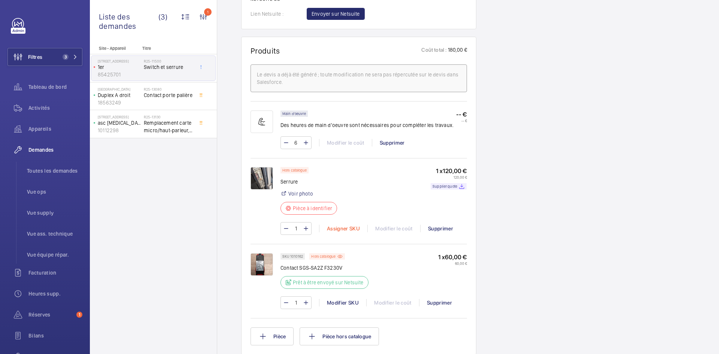
click at [343, 232] on div "Assigner SKU" at bounding box center [343, 228] width 48 height 7
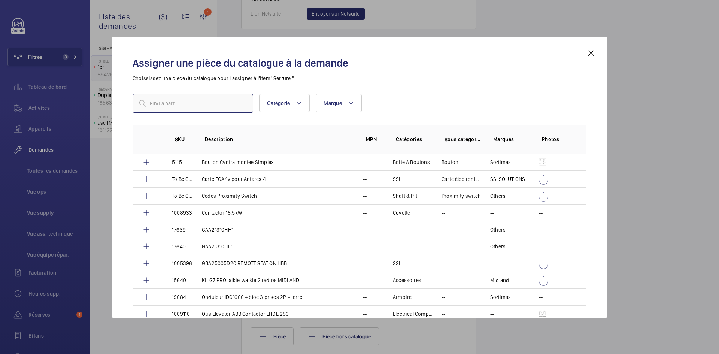
click at [200, 101] on input "text" at bounding box center [192, 103] width 121 height 19
paste input "1010417"
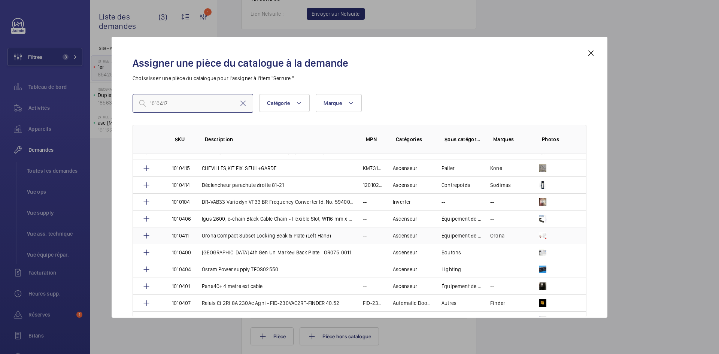
scroll to position [112, 0]
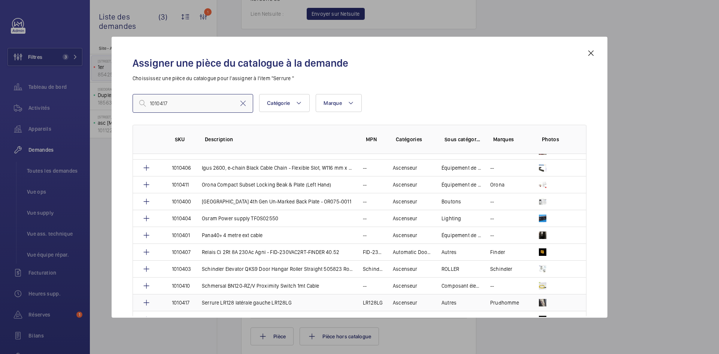
type input "1010417"
click at [194, 302] on td "Serrure LR128 latérale gauche LR128LG" at bounding box center [273, 302] width 161 height 17
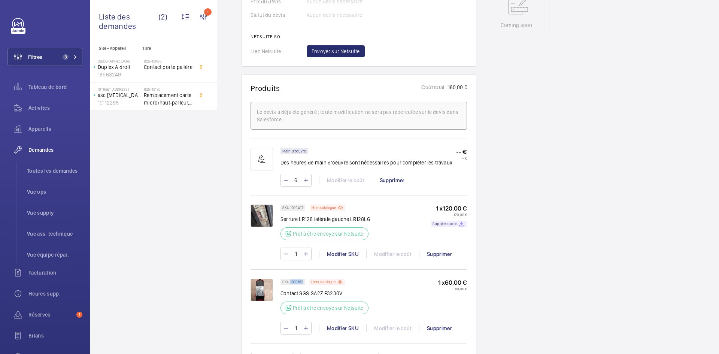
scroll to position [397, 0]
drag, startPoint x: 303, startPoint y: 282, endPoint x: 293, endPoint y: 282, distance: 10.1
click at [291, 283] on div "SKU 1010162" at bounding box center [292, 281] width 24 height 6
click at [293, 284] on div "SKU 1010162" at bounding box center [292, 281] width 24 height 6
drag, startPoint x: 302, startPoint y: 281, endPoint x: 289, endPoint y: 282, distance: 12.7
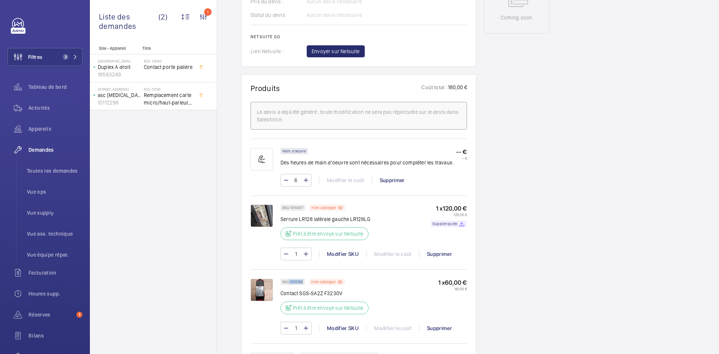
click at [289, 282] on p "SKU 1010162" at bounding box center [292, 281] width 21 height 3
copy p "1010162"
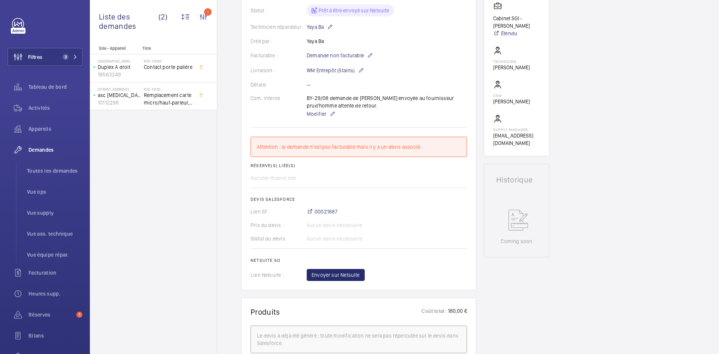
scroll to position [172, 0]
click at [344, 276] on span "Envoyer sur Netsuite" at bounding box center [335, 275] width 48 height 7
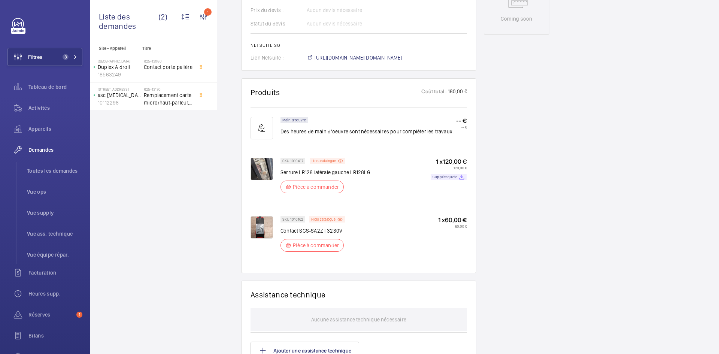
scroll to position [427, 0]
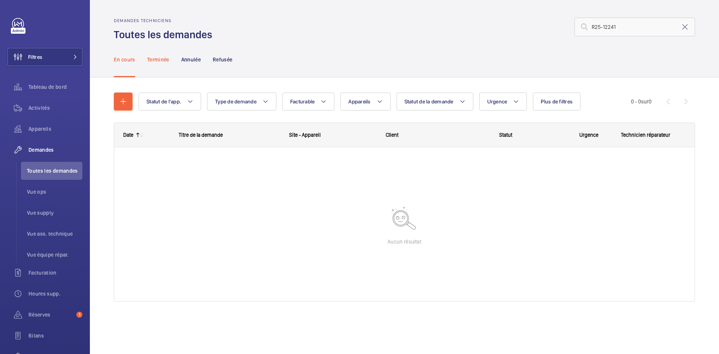
type input "R25-12241"
click at [164, 57] on p "Terminée" at bounding box center [158, 59] width 22 height 7
click at [132, 58] on p "En cours" at bounding box center [124, 59] width 21 height 7
click at [591, 24] on input "R25-12241" at bounding box center [634, 27] width 121 height 19
click at [646, 25] on input "R25-12241" at bounding box center [634, 27] width 121 height 19
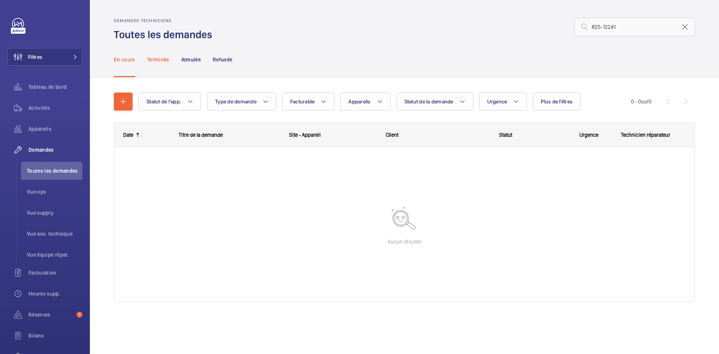
click at [155, 56] on p "Terminée" at bounding box center [158, 59] width 22 height 7
click at [125, 58] on p "En cours" at bounding box center [124, 59] width 21 height 7
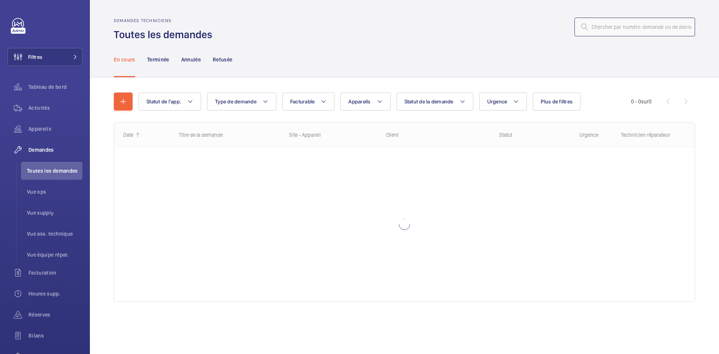
click at [602, 29] on input "text" at bounding box center [634, 27] width 121 height 19
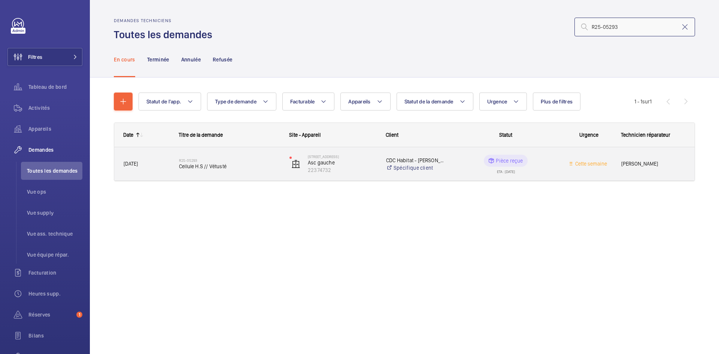
type input "R25-05293"
click at [172, 163] on div "R25-05293 Cellule H.S // Vétusté" at bounding box center [225, 164] width 110 height 34
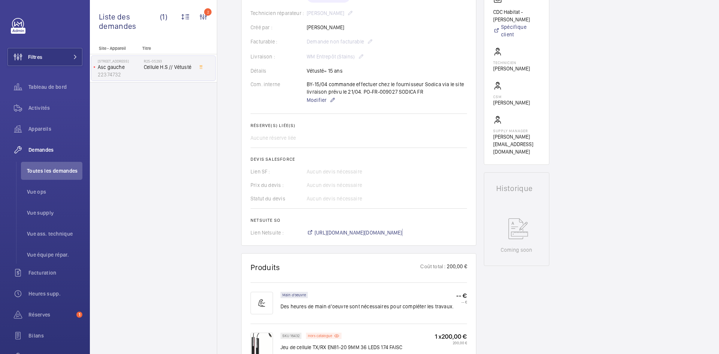
scroll to position [37, 0]
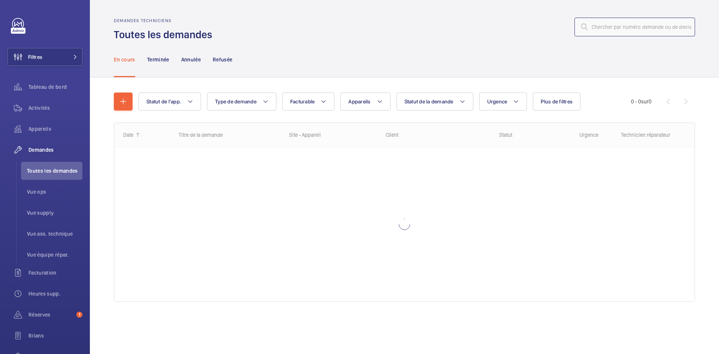
click at [626, 26] on input "text" at bounding box center [634, 27] width 121 height 19
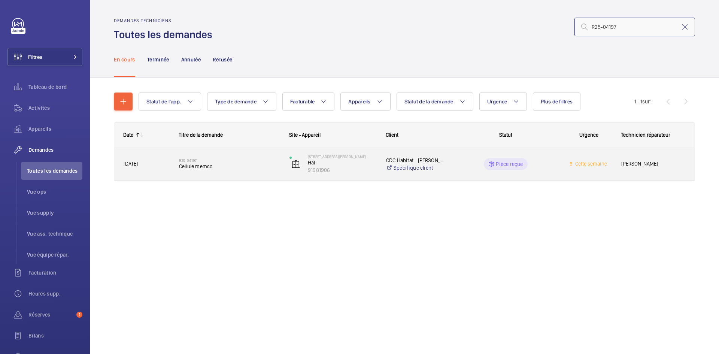
type input "R25-04197"
click at [182, 164] on span "Cellule memco" at bounding box center [229, 165] width 101 height 7
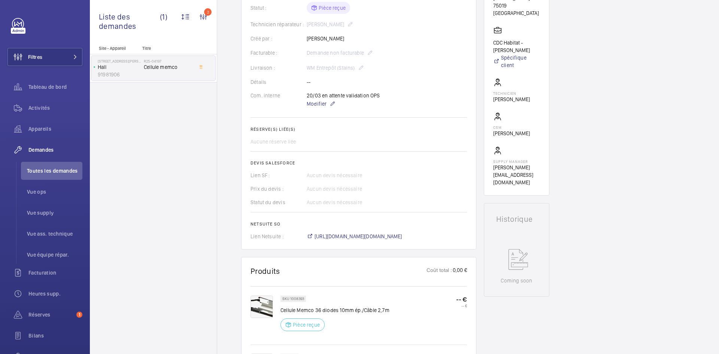
scroll to position [262, 0]
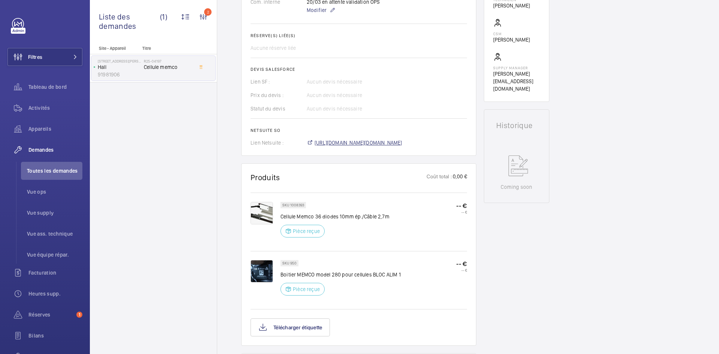
click at [402, 141] on span "https://6461500.app.netsuite.com/app/accounting/transactions/salesord.nl?id=244…" at bounding box center [358, 142] width 88 height 7
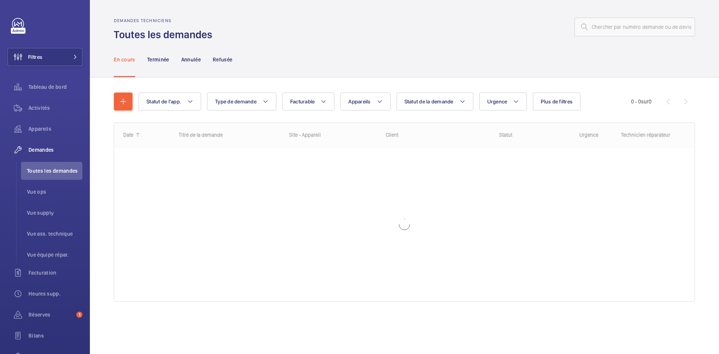
click at [600, 28] on input "text" at bounding box center [634, 27] width 121 height 19
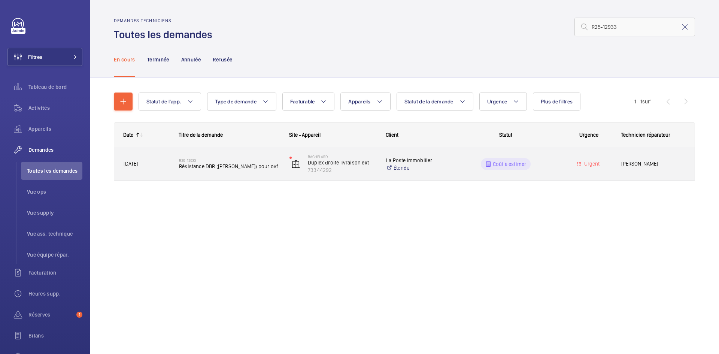
type input "R25-12933"
click at [165, 158] on div "[DATE]" at bounding box center [142, 164] width 55 height 24
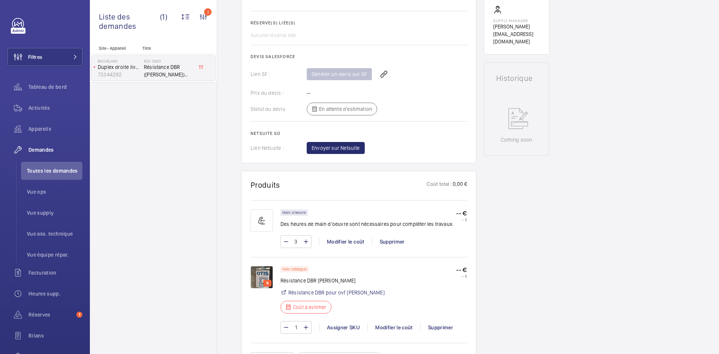
scroll to position [374, 0]
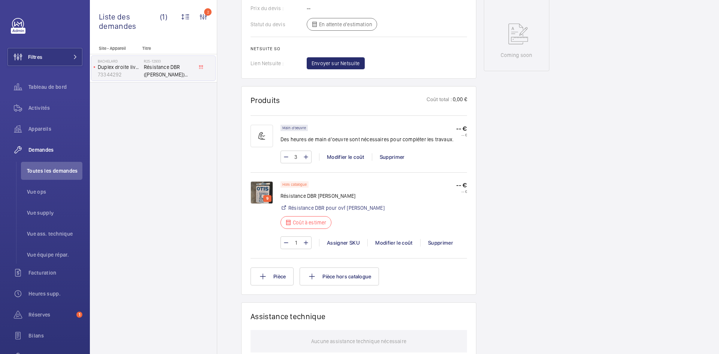
click at [256, 191] on img at bounding box center [261, 192] width 22 height 22
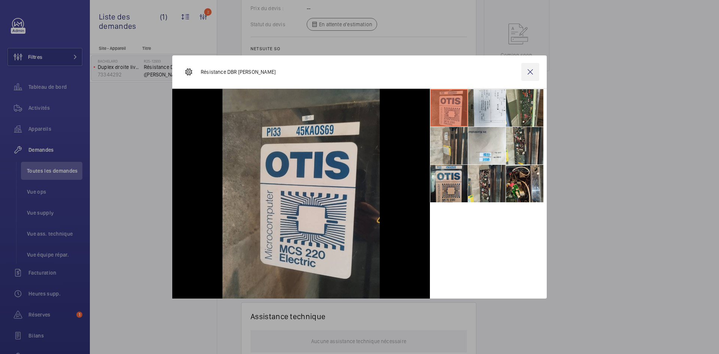
click at [536, 72] on wm-front-icon-button at bounding box center [530, 72] width 18 height 18
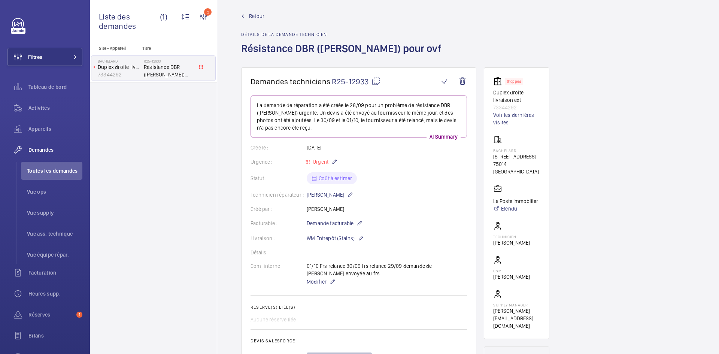
scroll to position [0, 0]
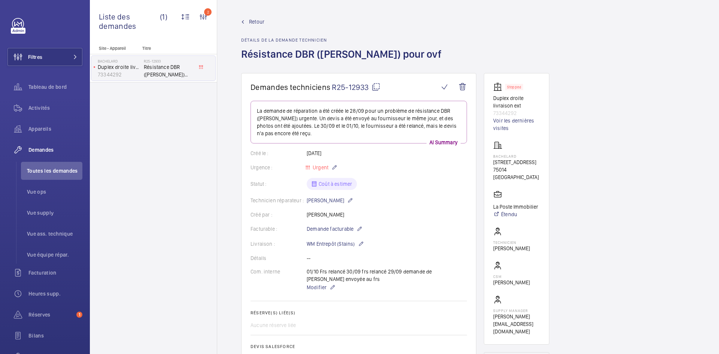
click at [377, 88] on mat-icon at bounding box center [375, 86] width 9 height 9
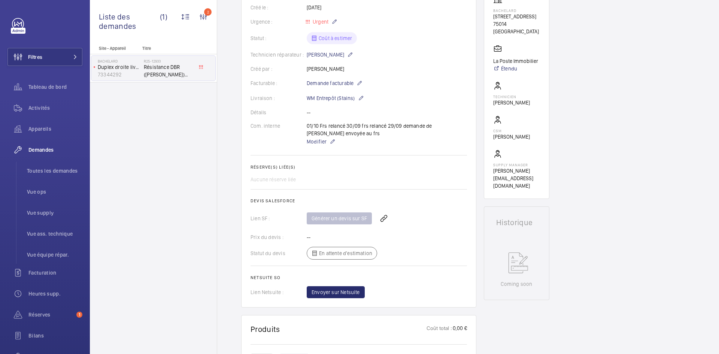
scroll to position [37, 0]
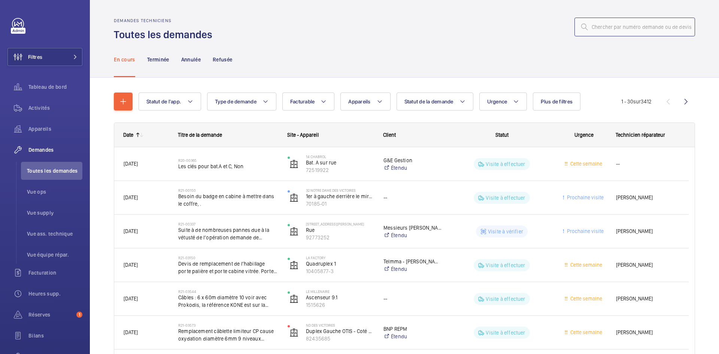
click at [596, 28] on input "text" at bounding box center [634, 27] width 121 height 19
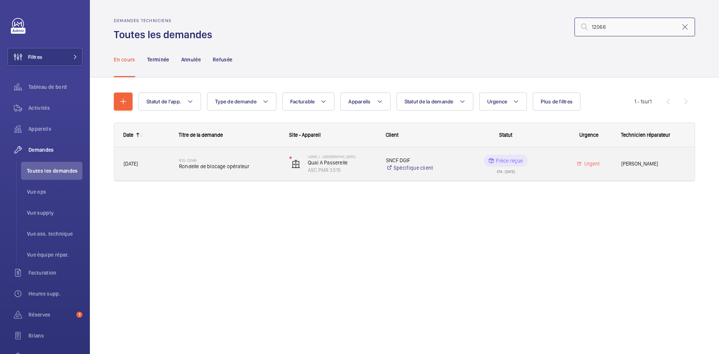
type input "12066"
click at [138, 165] on span "10/09/2025" at bounding box center [131, 164] width 14 height 6
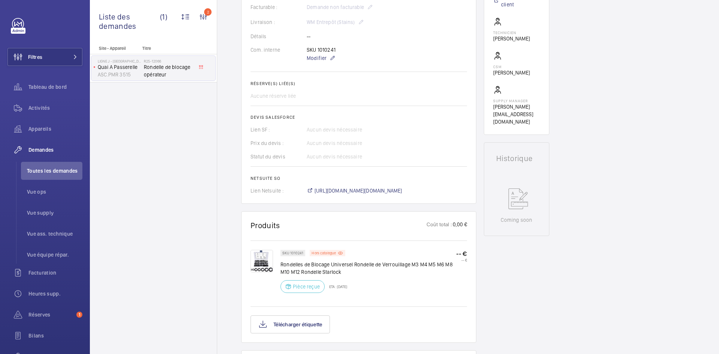
scroll to position [262, 0]
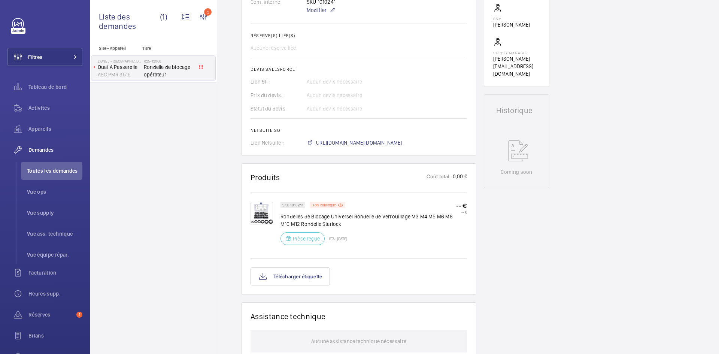
click at [265, 213] on img at bounding box center [261, 213] width 22 height 22
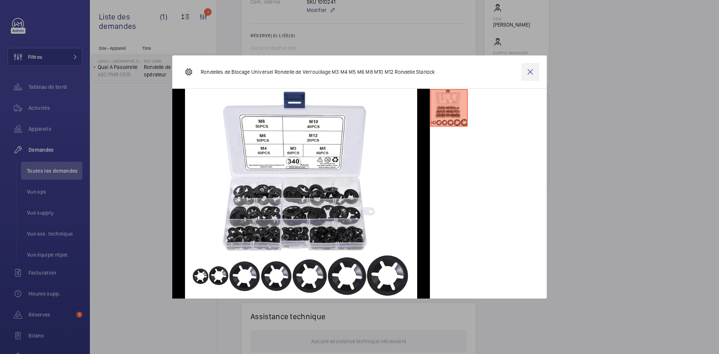
click at [533, 69] on wm-front-icon-button at bounding box center [530, 72] width 18 height 18
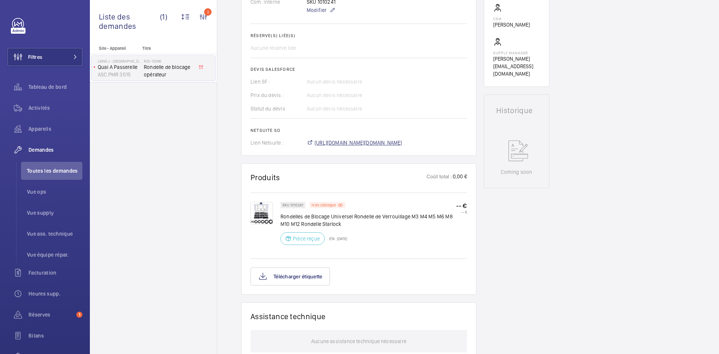
click at [402, 144] on span "https://6461500.app.netsuite.com/app/accounting/transactions/salesord.nl?id=300…" at bounding box center [358, 142] width 88 height 7
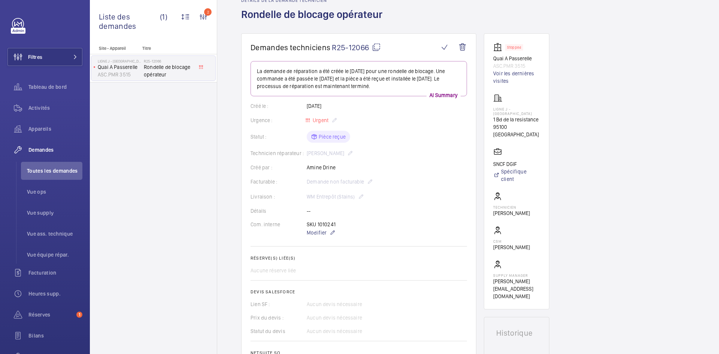
scroll to position [0, 0]
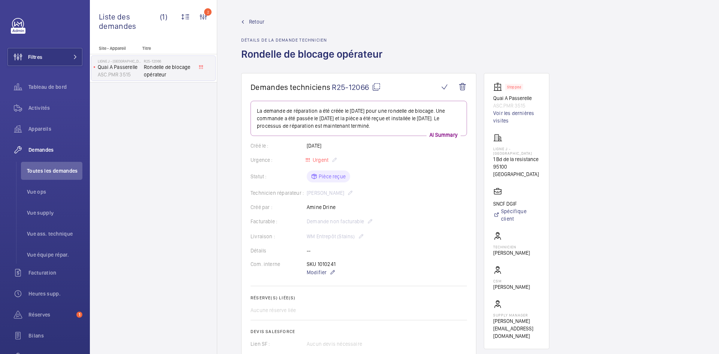
click at [260, 20] on span "Retour" at bounding box center [256, 21] width 15 height 7
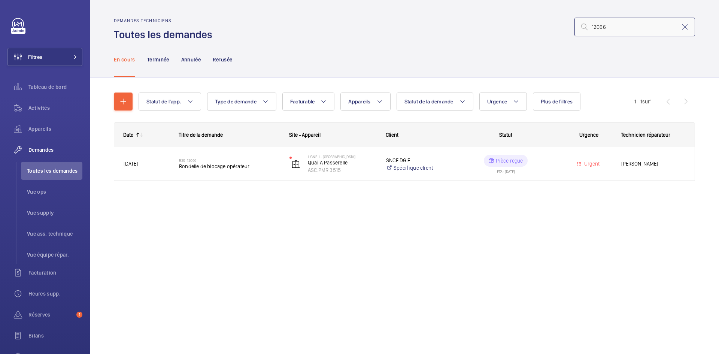
click at [628, 24] on input "12066" at bounding box center [634, 27] width 121 height 19
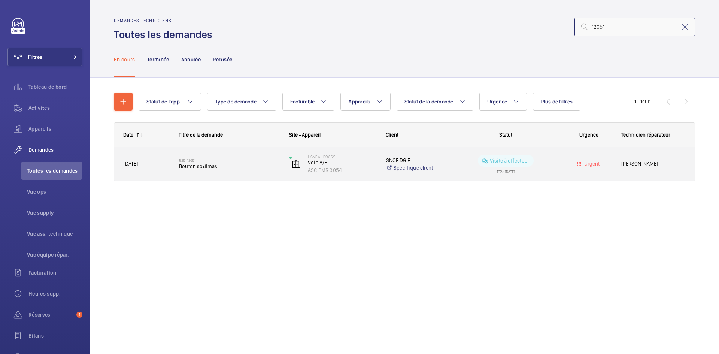
type input "12651"
click at [161, 162] on span "23/09/2025" at bounding box center [147, 163] width 46 height 9
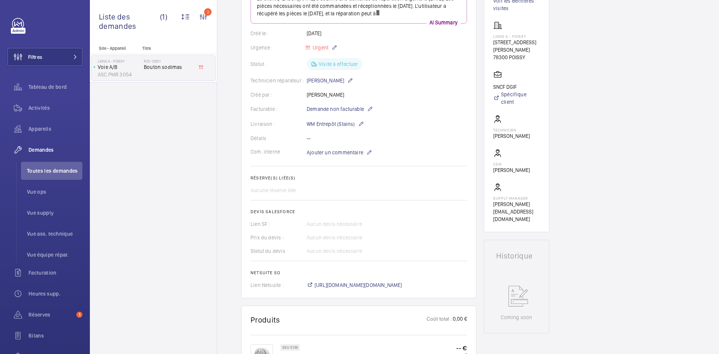
scroll to position [232, 0]
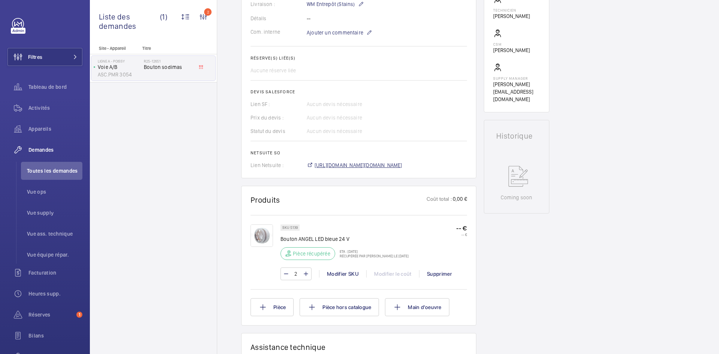
click at [383, 169] on span "https://6461500.app.netsuite.com/app/accounting/transactions/salesord.nl?id=303…" at bounding box center [358, 164] width 88 height 7
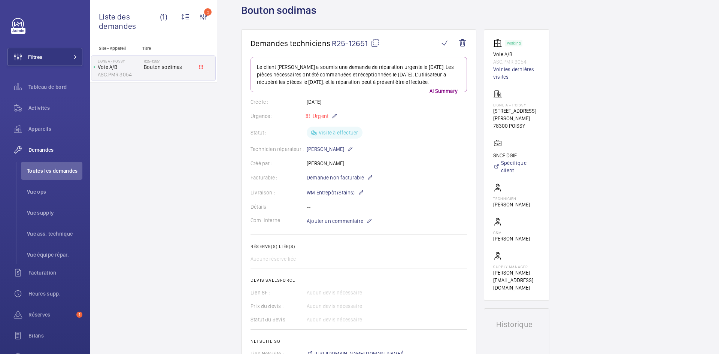
scroll to position [0, 0]
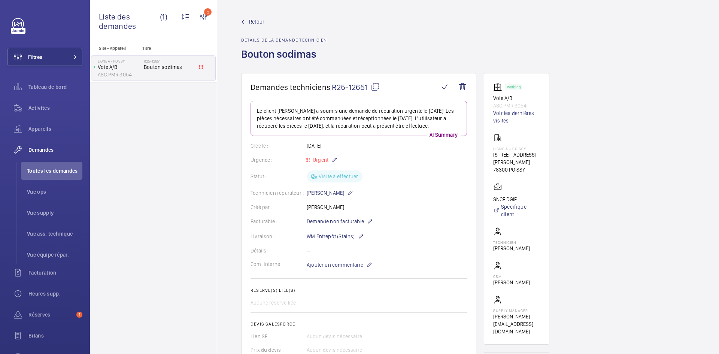
click at [253, 19] on span "Retour" at bounding box center [256, 21] width 15 height 7
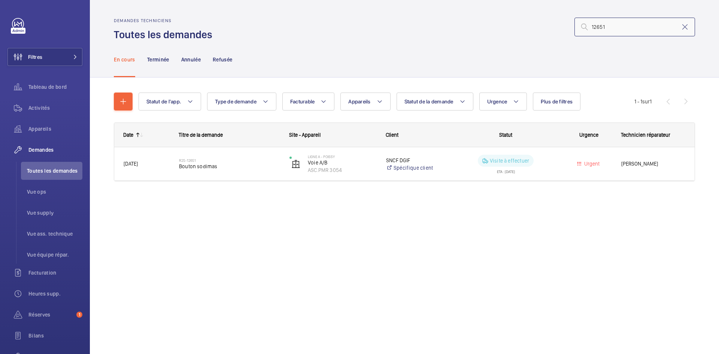
click at [628, 28] on input "12651" at bounding box center [634, 27] width 121 height 19
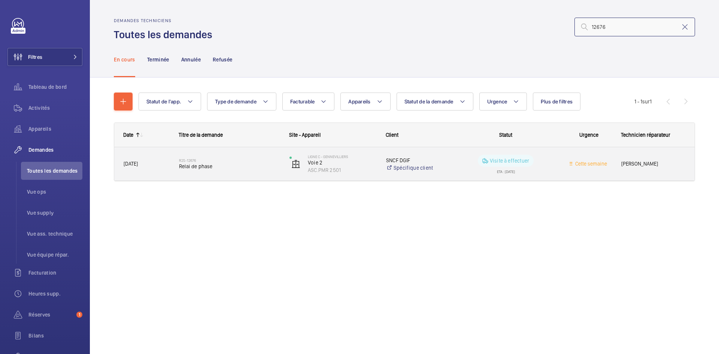
type input "12676"
click at [159, 167] on span "23/09/2025" at bounding box center [147, 163] width 46 height 9
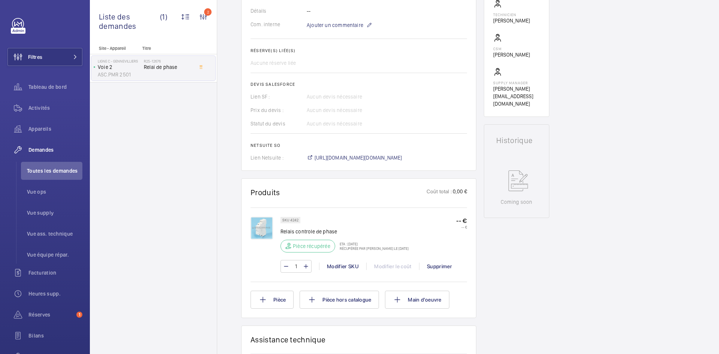
scroll to position [247, 0]
click at [367, 159] on span "https://6461500.app.netsuite.com/app/accounting/transactions/salesord.nl?id=303…" at bounding box center [358, 157] width 88 height 7
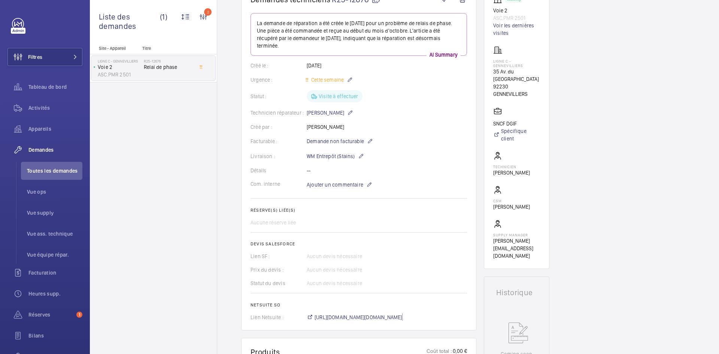
scroll to position [0, 0]
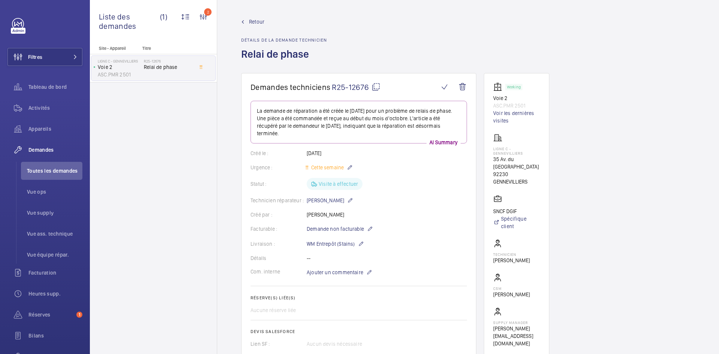
click at [260, 19] on span "Retour" at bounding box center [256, 21] width 15 height 7
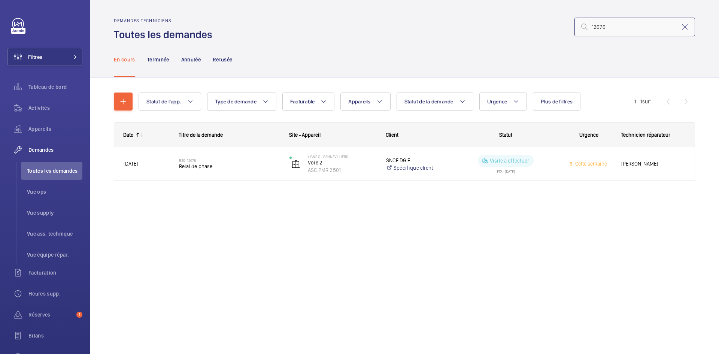
click at [633, 27] on input "12676" at bounding box center [634, 27] width 121 height 19
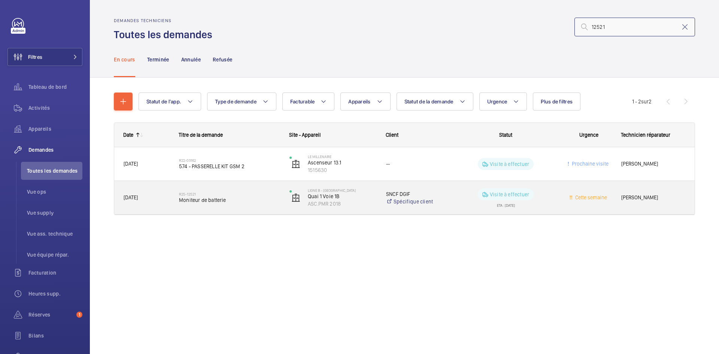
type input "12521"
click at [152, 198] on span "19/09/2025" at bounding box center [147, 197] width 46 height 9
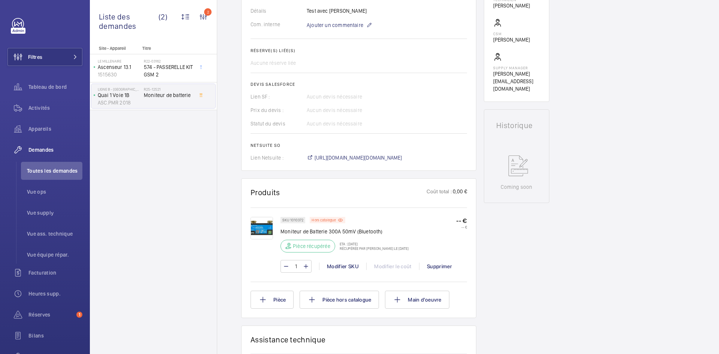
scroll to position [247, 0]
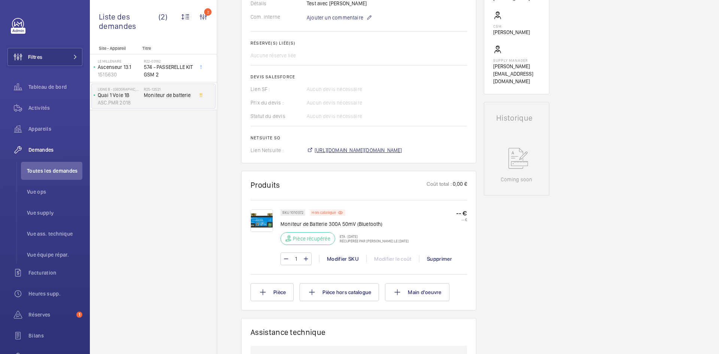
click at [393, 154] on span "https://6461500.app.netsuite.com/app/accounting/transactions/salesord.nl?id=303…" at bounding box center [358, 149] width 88 height 7
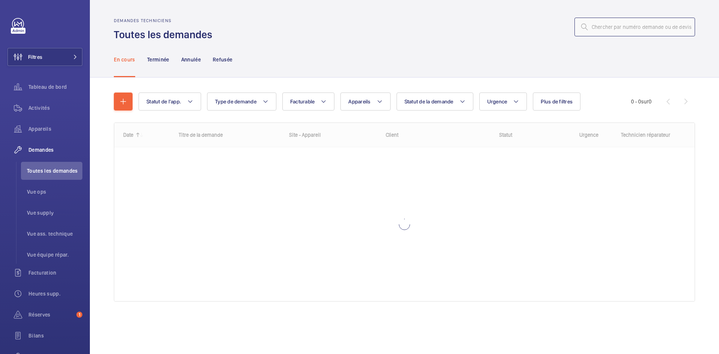
click at [627, 27] on input "text" at bounding box center [634, 27] width 121 height 19
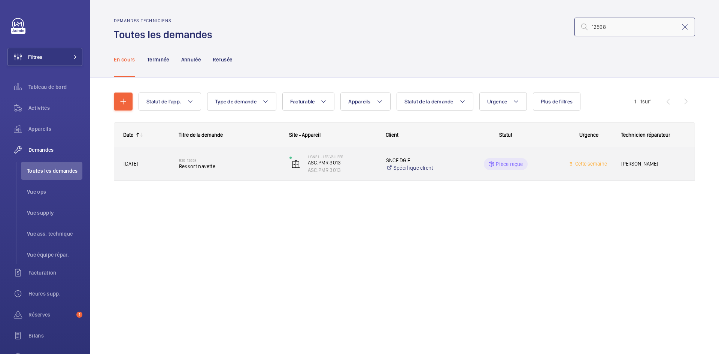
type input "12598"
click at [165, 163] on span "[DATE]" at bounding box center [147, 163] width 46 height 9
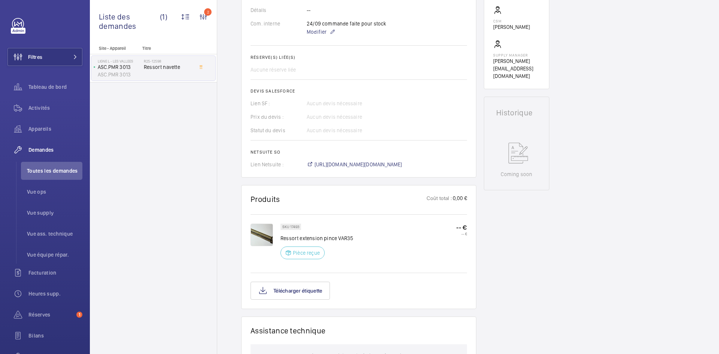
scroll to position [247, 0]
click at [395, 165] on span "[URL][DOMAIN_NAME][DOMAIN_NAME]" at bounding box center [358, 164] width 88 height 7
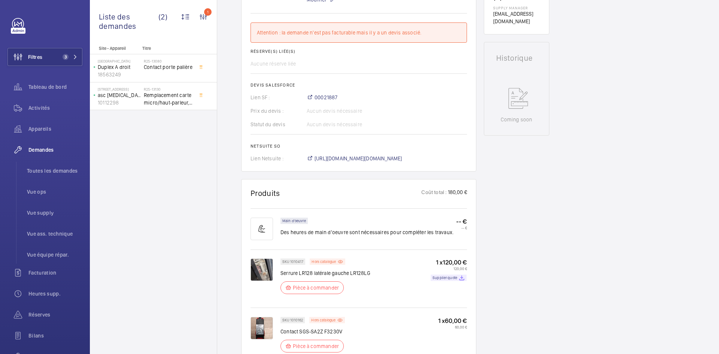
scroll to position [337, 0]
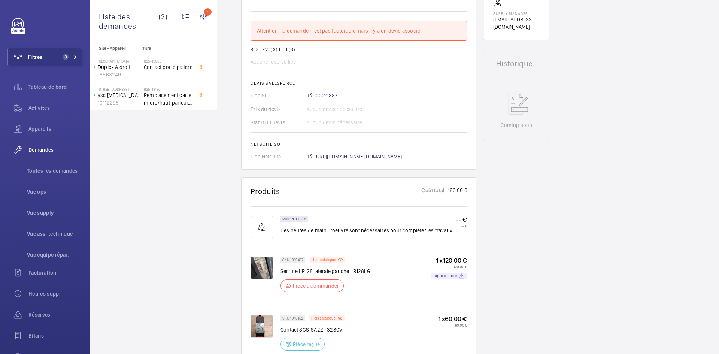
scroll to position [240, 0]
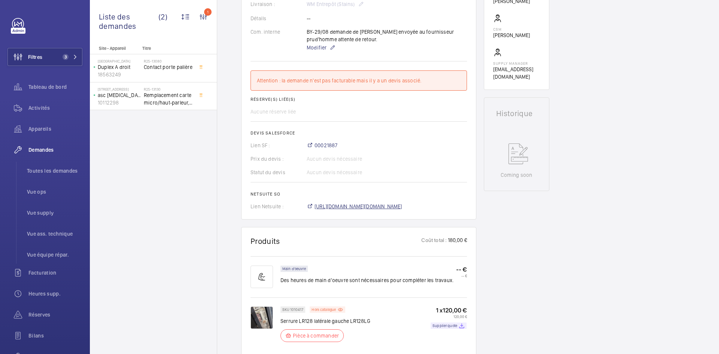
click at [384, 206] on span "[URL][DOMAIN_NAME][DOMAIN_NAME]" at bounding box center [358, 205] width 88 height 7
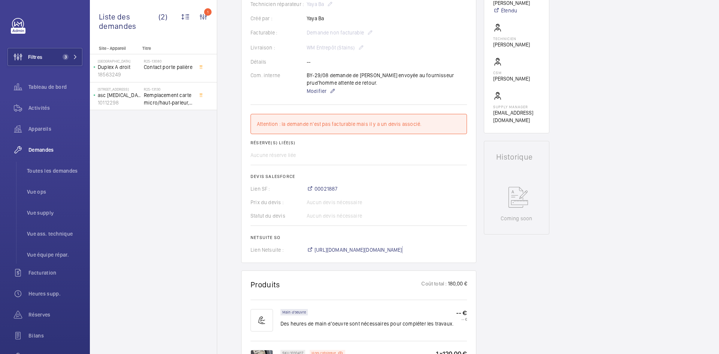
scroll to position [127, 0]
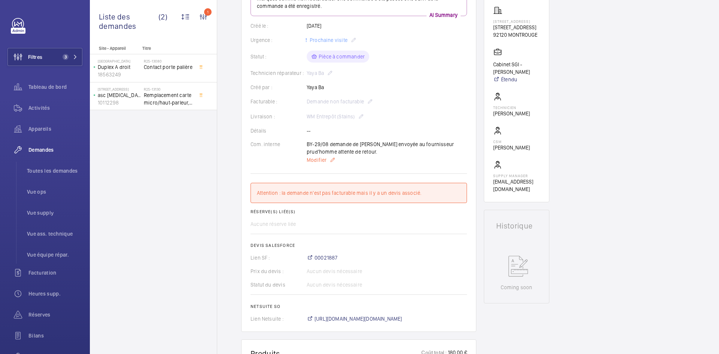
click at [319, 159] on span "Modifier" at bounding box center [317, 159] width 20 height 7
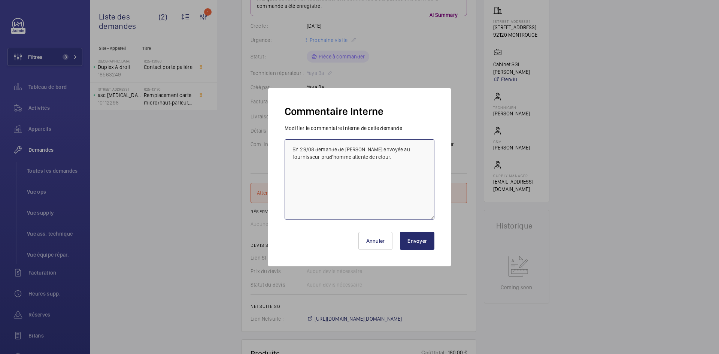
click at [294, 146] on textarea "BY-29/08 demande de [PERSON_NAME] envoyée au fournisseur prud'homme attente de …" at bounding box center [359, 179] width 150 height 80
paste textarea "BY-02/10 commande effectuer chez le fournisseur PRUDHOMME via l'email livraison…"
type textarea "BY-02/10 commande effectuer chez le fournisseur PRUDHOMME via l'email livraison…"
click at [419, 238] on button "Envoyer" at bounding box center [417, 241] width 34 height 18
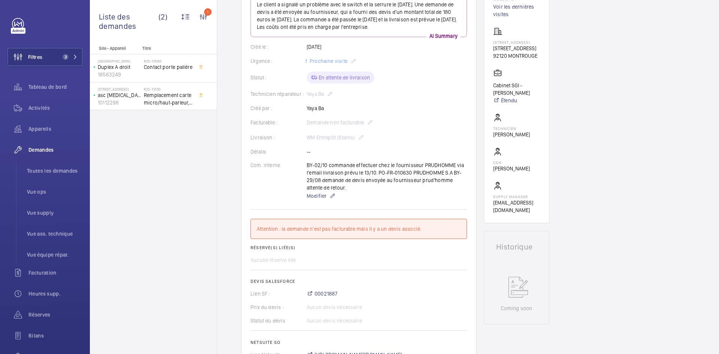
scroll to position [0, 0]
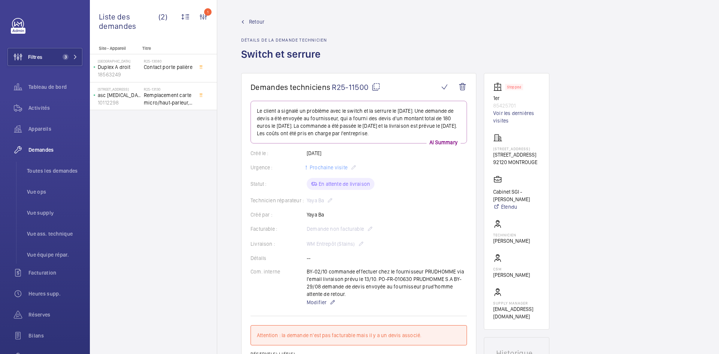
click at [255, 21] on span "Retour" at bounding box center [256, 21] width 15 height 7
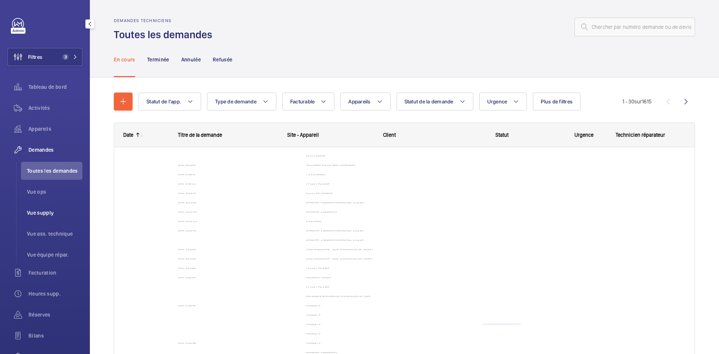
click at [43, 209] on span "Vue supply" at bounding box center [54, 212] width 55 height 7
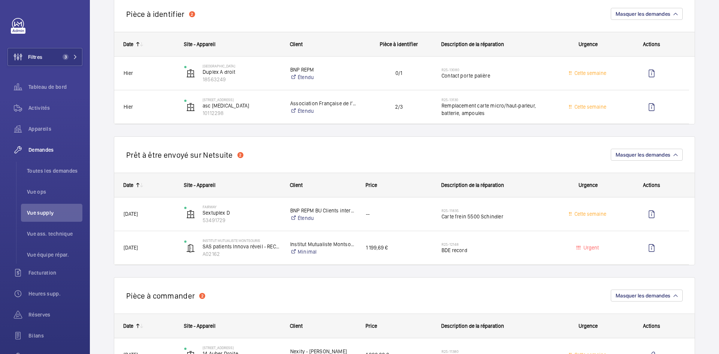
scroll to position [374, 0]
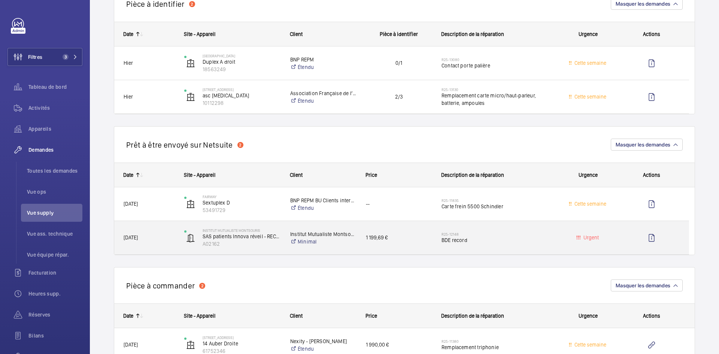
click at [164, 235] on span "[DATE]" at bounding box center [149, 237] width 51 height 9
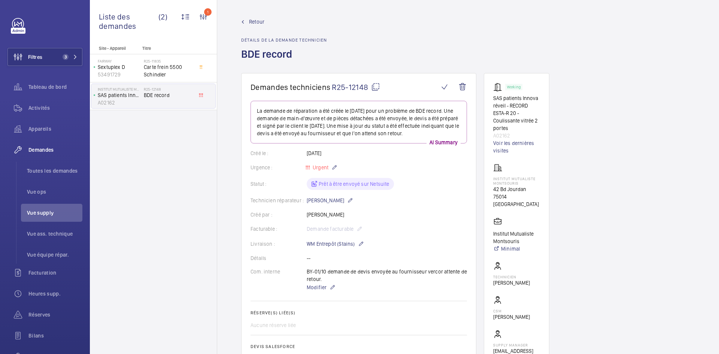
click at [374, 86] on mat-icon at bounding box center [375, 86] width 9 height 9
click at [374, 87] on mat-icon at bounding box center [375, 86] width 9 height 9
click at [260, 21] on span "Retour" at bounding box center [256, 21] width 15 height 7
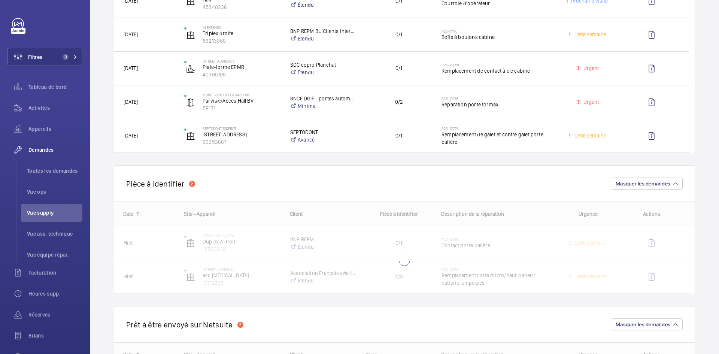
scroll to position [225, 0]
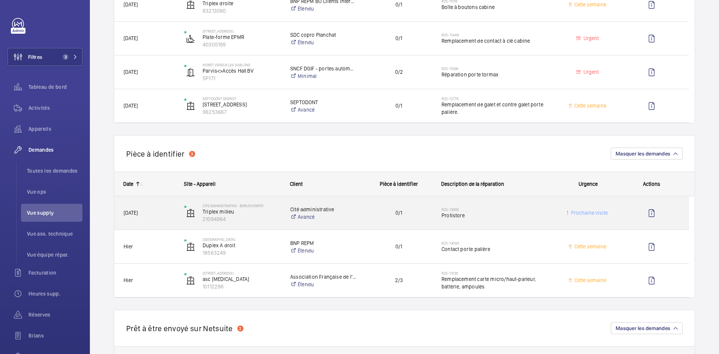
click at [171, 212] on span "30/09/2025" at bounding box center [149, 212] width 51 height 9
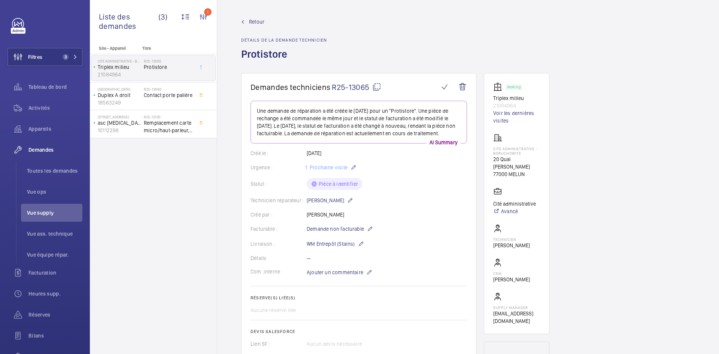
click at [376, 86] on mat-icon at bounding box center [376, 86] width 9 height 9
click at [377, 86] on mat-icon at bounding box center [376, 86] width 9 height 9
drag, startPoint x: 528, startPoint y: 174, endPoint x: 493, endPoint y: 147, distance: 43.8
click at [493, 147] on div "Cite Administrative - BORUCHOWITS 20 Quai Hippolyte Rossignol 77000 MELUN" at bounding box center [516, 155] width 47 height 45
copy div "Cite Administrative - BORUCHOWITS 20 Quai Hippolyte Rossignol 77000 MELUN"
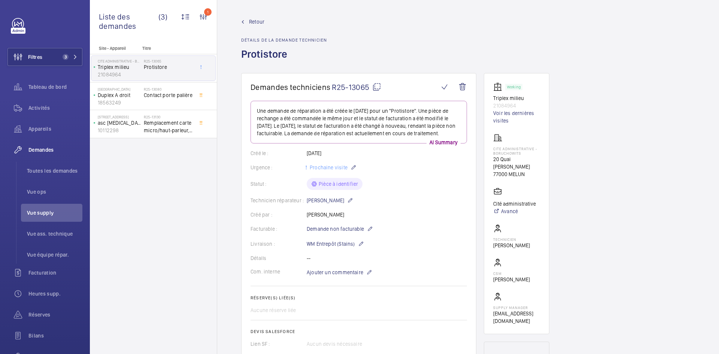
click at [420, 205] on div "Technicien réparateur : Sébastien Frileux" at bounding box center [358, 200] width 216 height 9
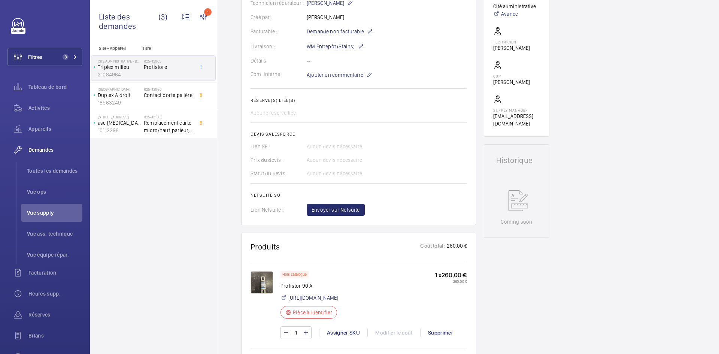
scroll to position [299, 0]
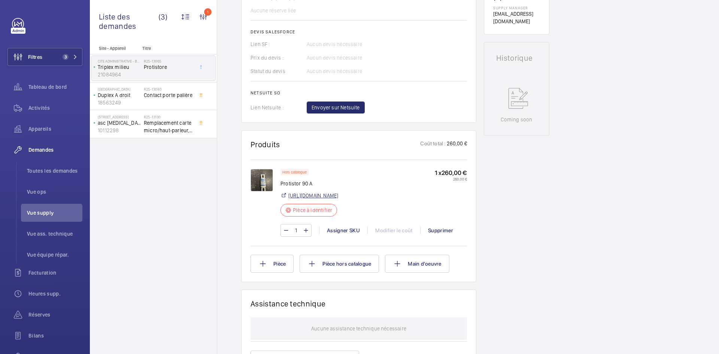
click at [338, 199] on link "https://www.amazon.fr/YMUGUEGH-A70Q90-4-A70Q70-4-A70Q80-4-A70Q100-4/dp/B0F6V53R…" at bounding box center [313, 195] width 50 height 7
click at [263, 186] on img at bounding box center [261, 180] width 22 height 22
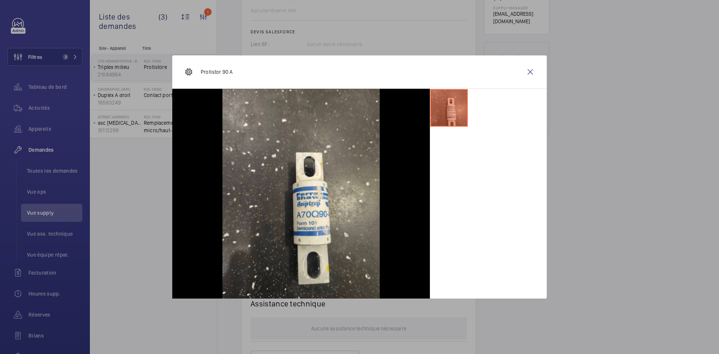
click at [534, 73] on wm-front-icon-button at bounding box center [530, 72] width 18 height 18
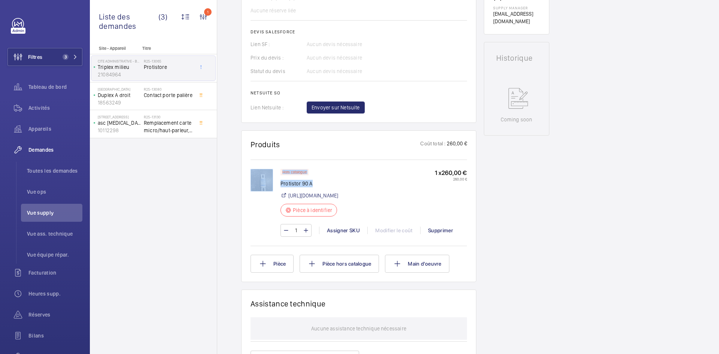
drag, startPoint x: 318, startPoint y: 191, endPoint x: 280, endPoint y: 192, distance: 37.8
click at [280, 192] on div "Hors catalogue Protistor 90 A https://www.amazon.fr/YMUGUEGH-A70Q90-4-A70Q70-4-…" at bounding box center [358, 206] width 216 height 75
click at [309, 187] on p "Protistor 90 A" at bounding box center [309, 183] width 58 height 7
drag, startPoint x: 311, startPoint y: 189, endPoint x: 281, endPoint y: 194, distance: 29.6
click at [281, 187] on p "Protistor 90 A" at bounding box center [309, 183] width 58 height 7
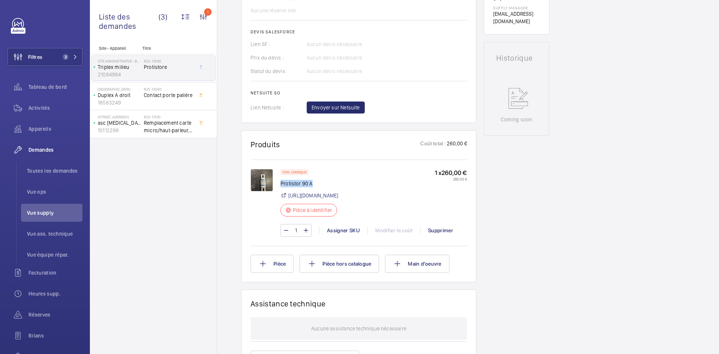
copy p "Protistor 90 A"
click at [351, 234] on div "Assigner SKU" at bounding box center [343, 229] width 48 height 7
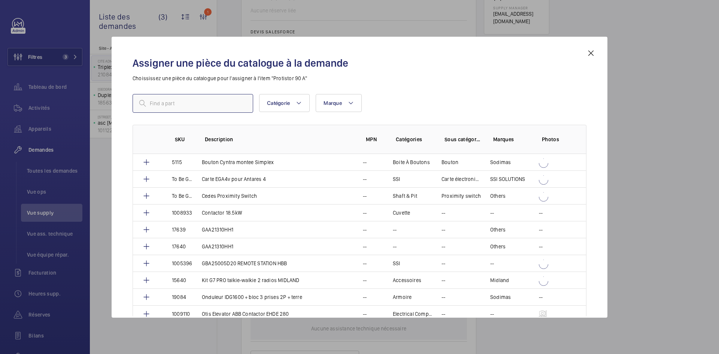
click at [220, 106] on input "text" at bounding box center [192, 103] width 121 height 19
paste input "1010418"
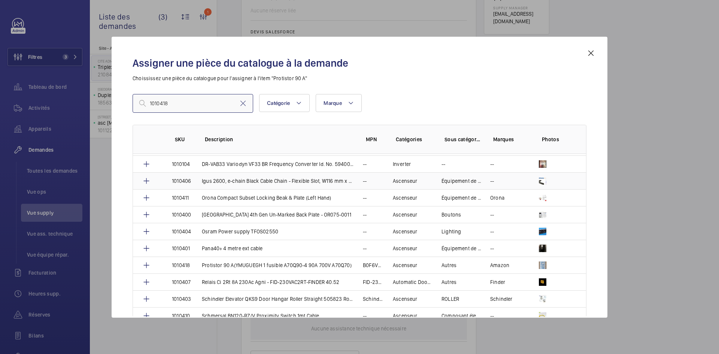
scroll to position [112, 0]
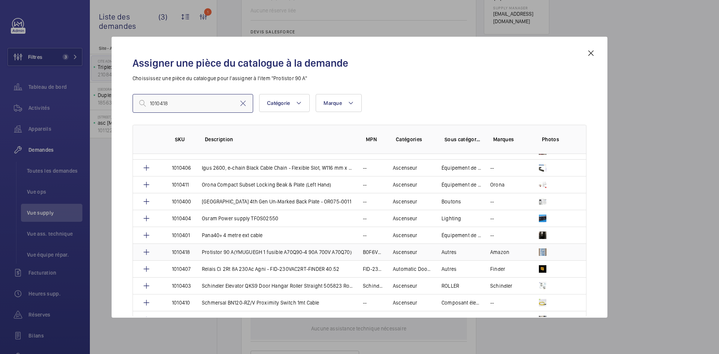
type input "1010418"
click at [198, 251] on td "Protistor 90 A(YMUGUEGH 1 fusible A70Q90-4 90A 700V A70Q70)" at bounding box center [273, 251] width 161 height 17
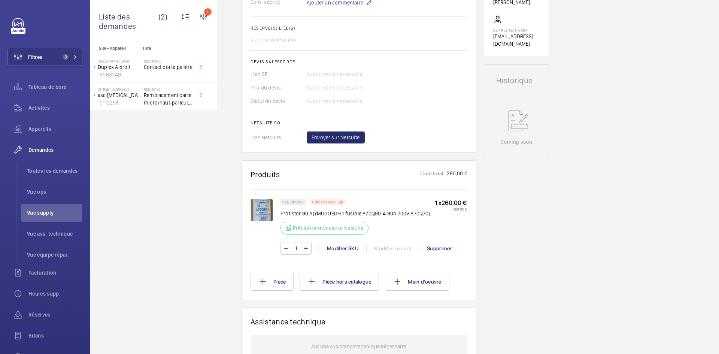
scroll to position [284, 0]
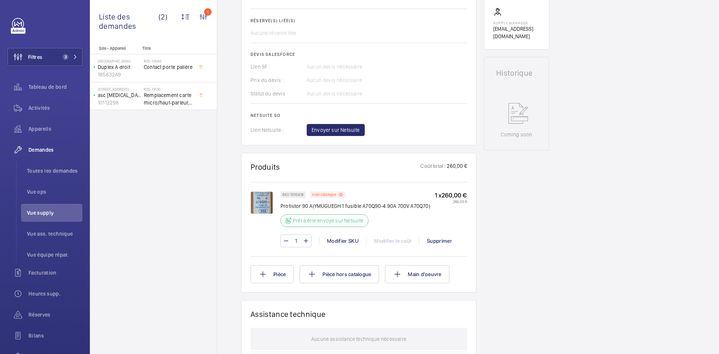
click at [259, 205] on img at bounding box center [261, 202] width 22 height 22
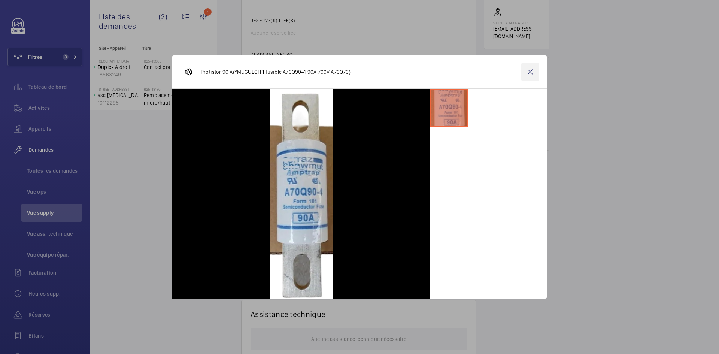
click at [531, 73] on wm-front-icon-button at bounding box center [530, 72] width 18 height 18
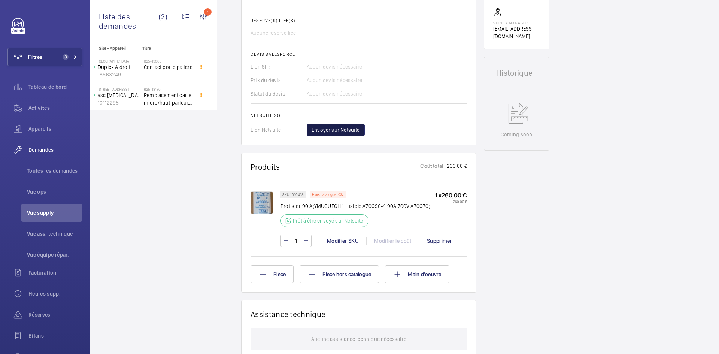
click at [346, 131] on span "Envoyer sur Netsuite" at bounding box center [335, 129] width 48 height 7
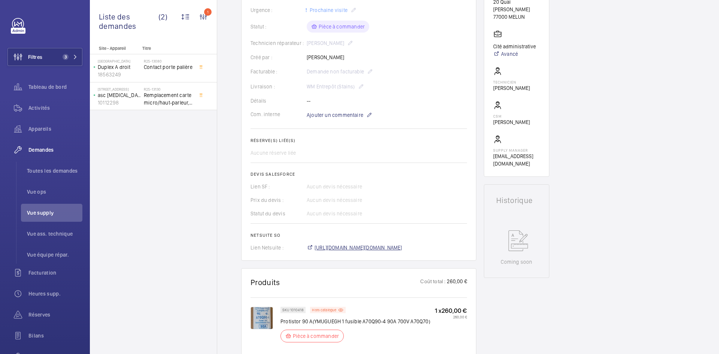
scroll to position [165, 0]
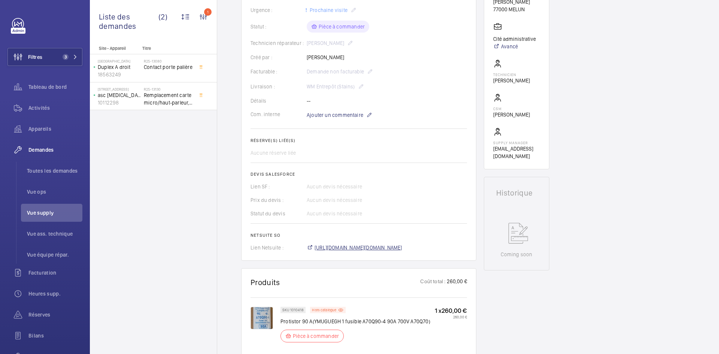
click at [387, 246] on span "https://6461500.app.netsuite.com/app/accounting/transactions/salesord.nl?id=305…" at bounding box center [358, 247] width 88 height 7
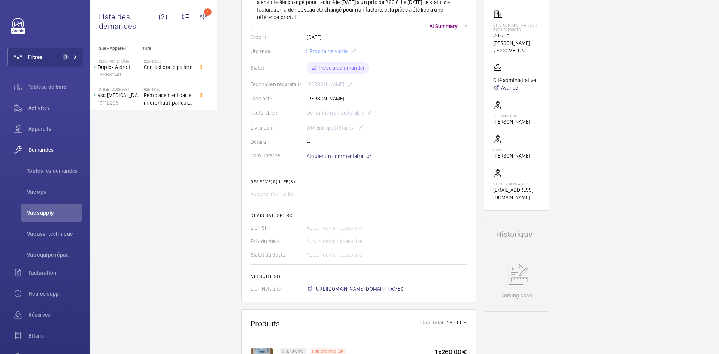
scroll to position [15, 0]
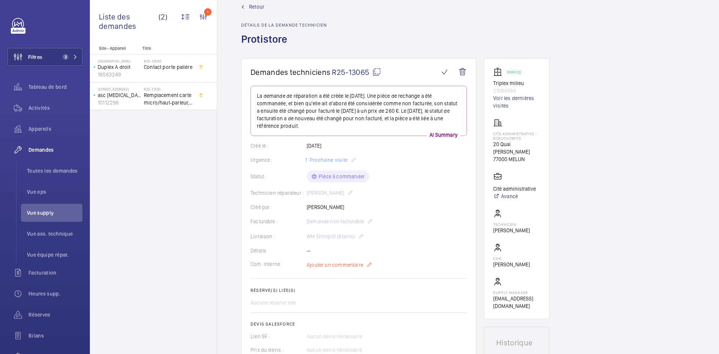
click at [332, 267] on span "Ajouter un commentaire" at bounding box center [335, 264] width 57 height 7
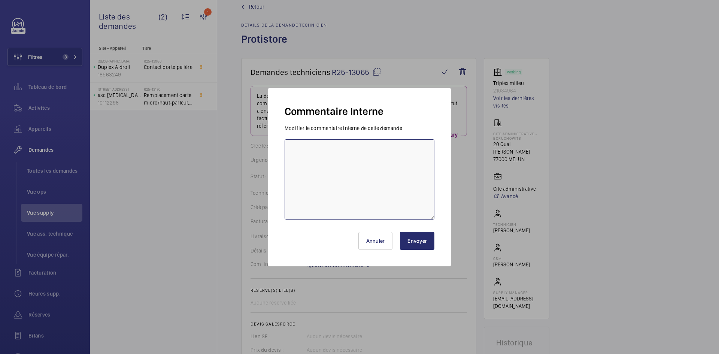
click at [321, 159] on textarea at bounding box center [359, 179] width 150 height 80
paste textarea "BY-02/10 commande effectuer chez le fournisseur Amazon via le site livraison pr…"
type textarea "BY-02/10 commande effectuer chez le fournisseur Amazon via le site livraison pr…"
click at [420, 244] on button "Envoyer" at bounding box center [417, 241] width 34 height 18
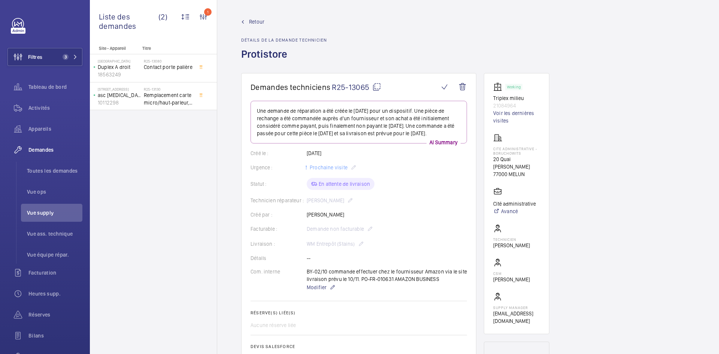
click at [256, 17] on wm-front-admin-header "Retour Détails de la demande technicien Protistore" at bounding box center [468, 36] width 502 height 73
click at [255, 19] on span "Retour" at bounding box center [256, 21] width 15 height 7
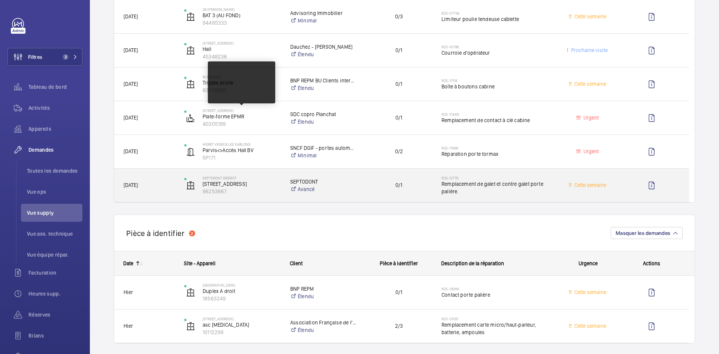
scroll to position [75, 0]
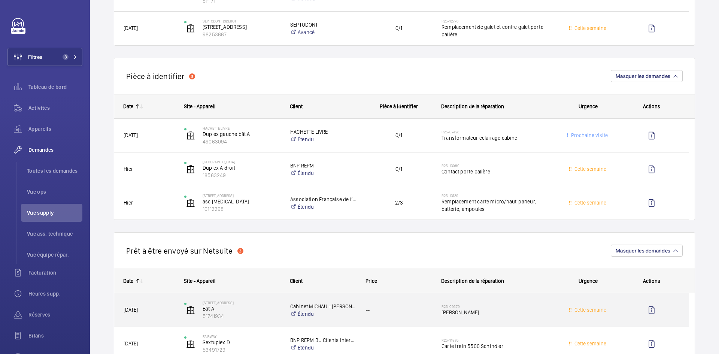
scroll to position [299, 0]
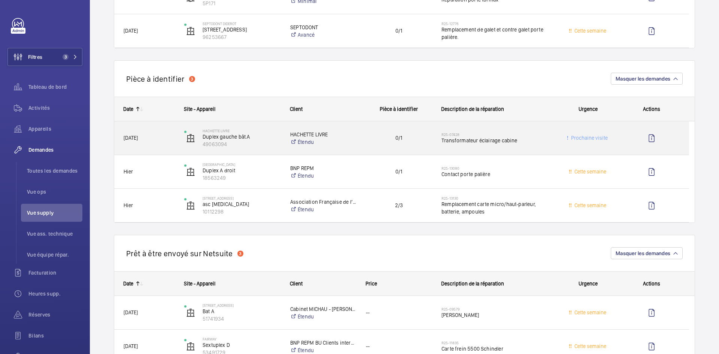
click at [164, 138] on span "[DATE]" at bounding box center [149, 138] width 51 height 9
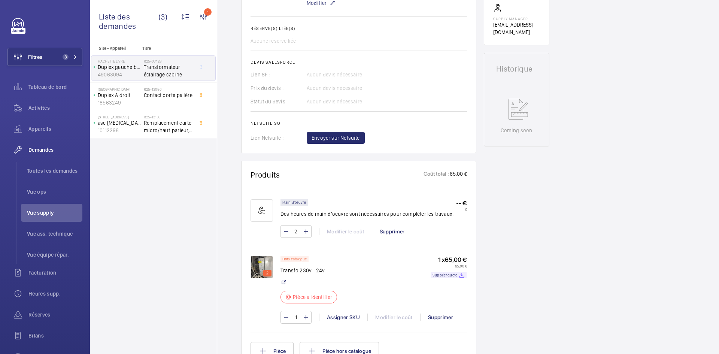
scroll to position [299, 0]
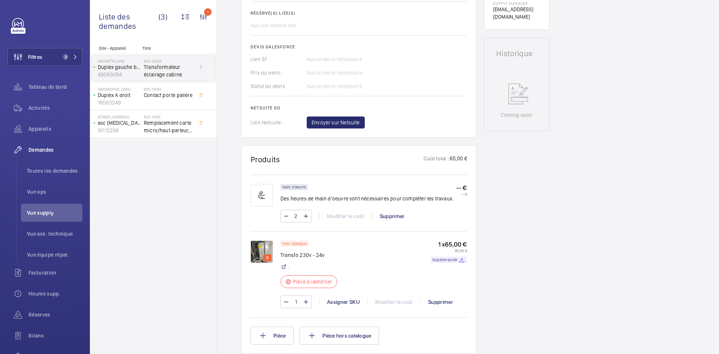
click at [257, 249] on img at bounding box center [261, 251] width 22 height 22
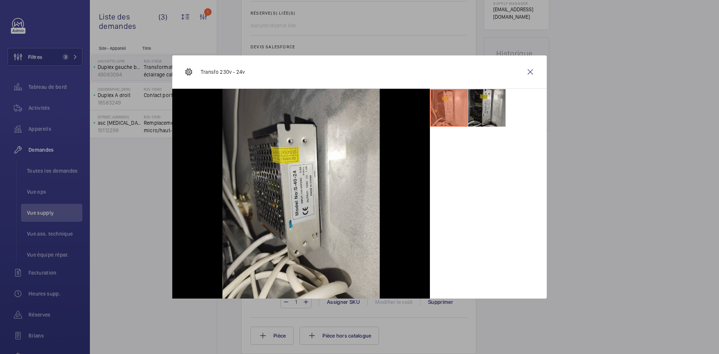
click at [488, 110] on li at bounding box center [486, 107] width 37 height 37
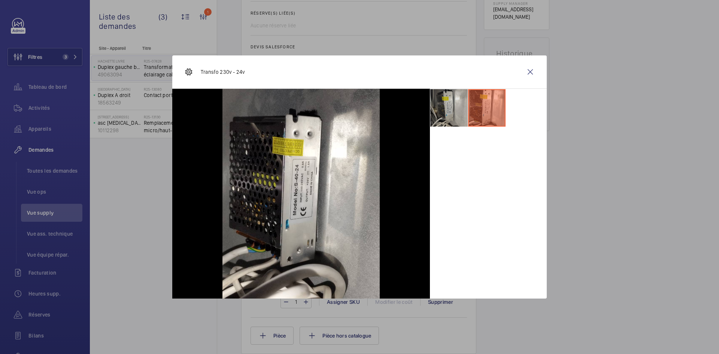
click at [444, 109] on li at bounding box center [448, 107] width 37 height 37
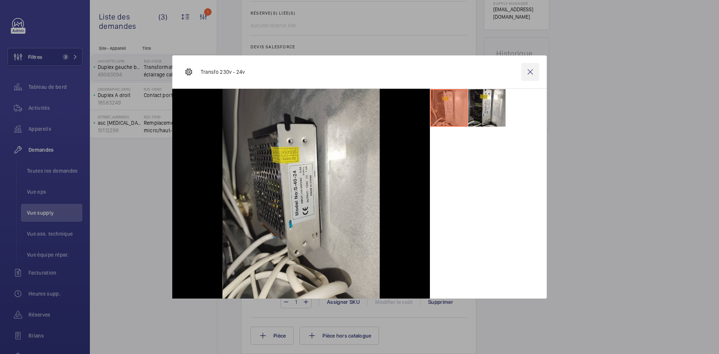
click at [532, 71] on wm-front-icon-button at bounding box center [530, 72] width 18 height 18
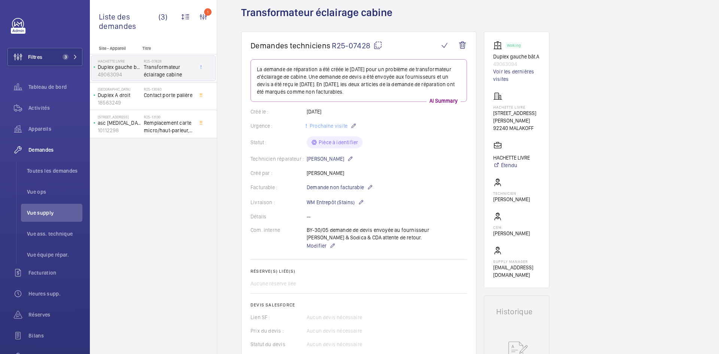
scroll to position [0, 0]
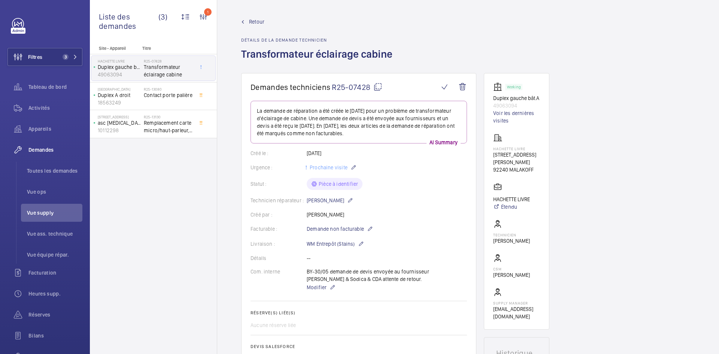
click at [375, 86] on mat-icon at bounding box center [377, 86] width 9 height 9
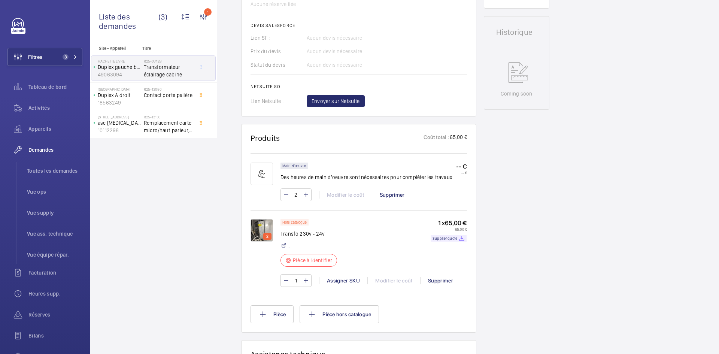
scroll to position [337, 0]
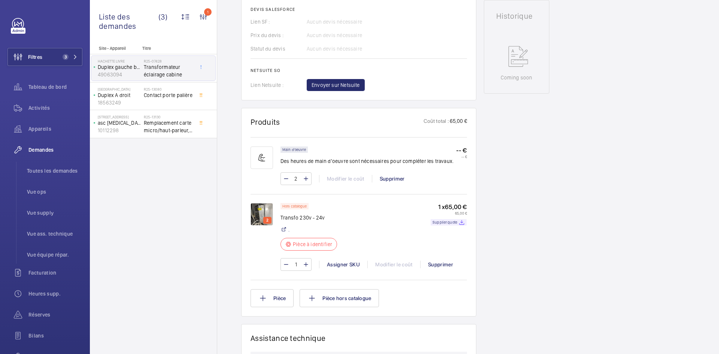
click at [263, 211] on img at bounding box center [261, 214] width 22 height 22
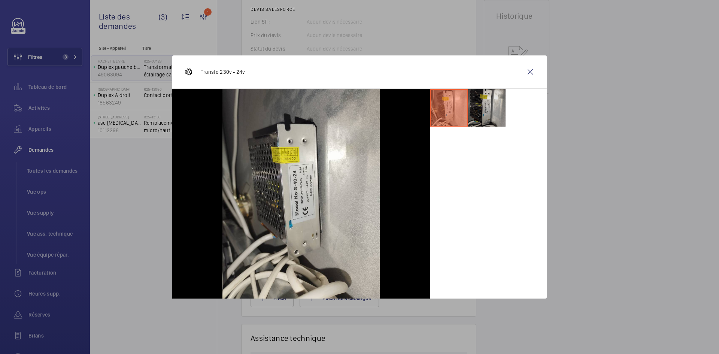
click at [484, 110] on li at bounding box center [486, 107] width 37 height 37
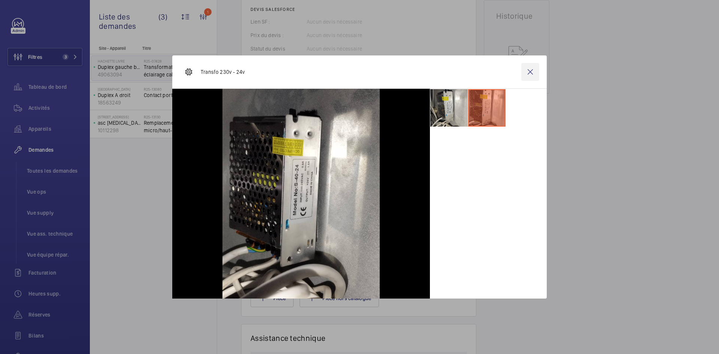
click at [534, 69] on wm-front-icon-button at bounding box center [530, 72] width 18 height 18
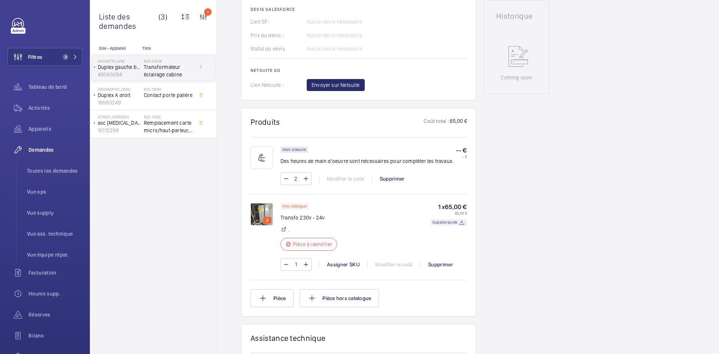
click at [272, 214] on img at bounding box center [261, 214] width 22 height 22
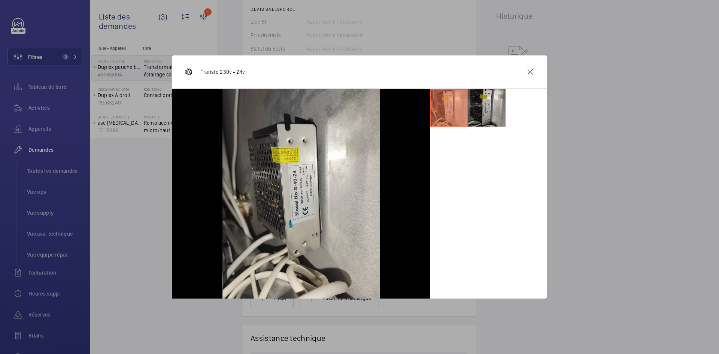
click at [490, 113] on li at bounding box center [486, 107] width 37 height 37
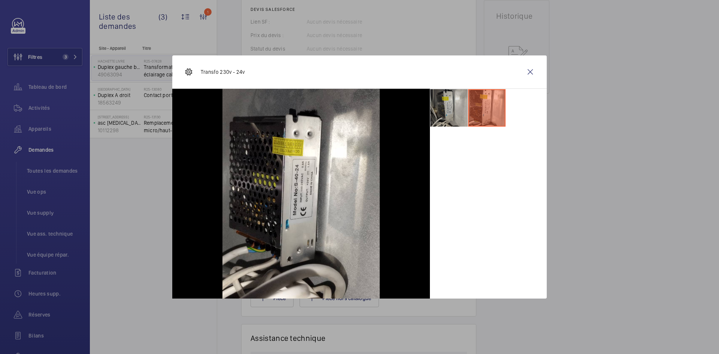
click at [454, 108] on li at bounding box center [448, 107] width 37 height 37
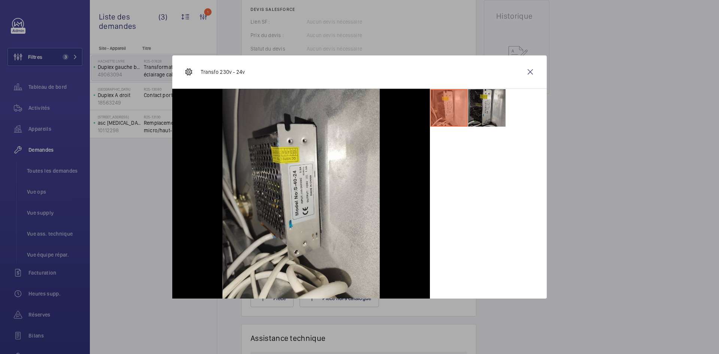
click at [490, 102] on li at bounding box center [486, 107] width 37 height 37
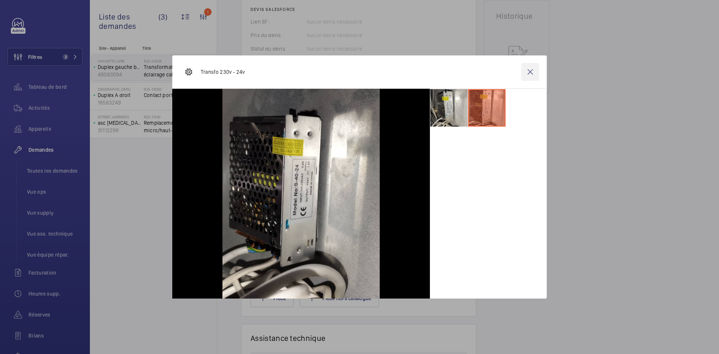
click at [527, 71] on wm-front-icon-button at bounding box center [530, 72] width 18 height 18
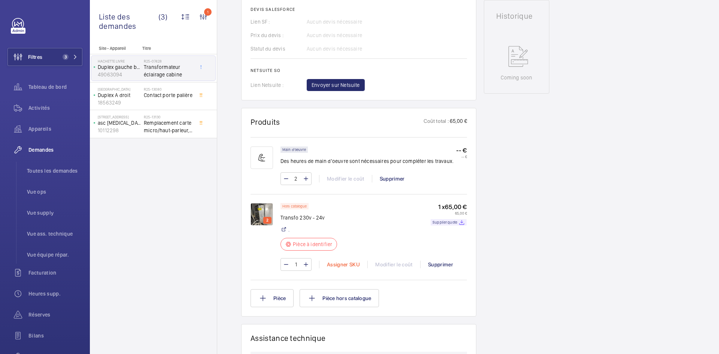
click at [350, 263] on div "Assigner SKU" at bounding box center [343, 263] width 48 height 7
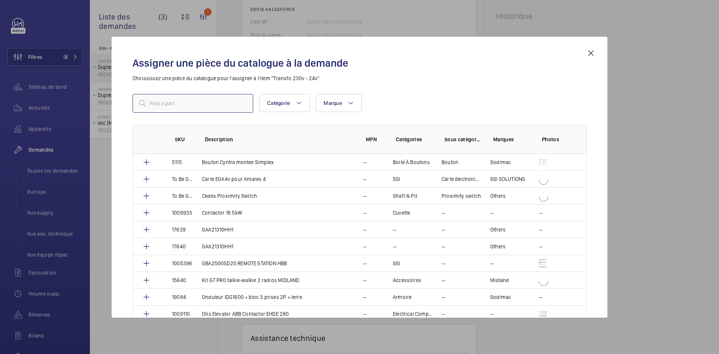
click at [226, 106] on input "text" at bounding box center [192, 103] width 121 height 19
paste input "1010420"
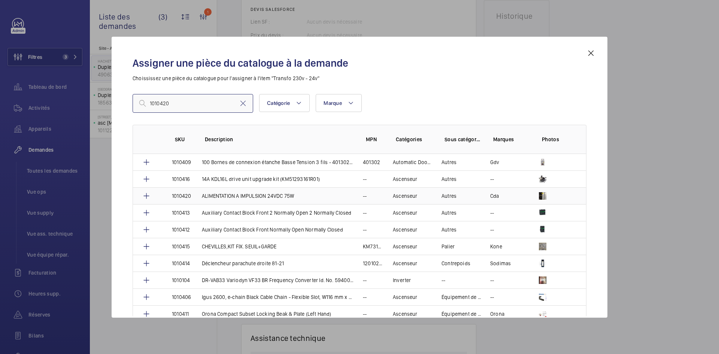
type input "1010420"
click at [204, 198] on p "ALIMENTATION A IMPULSION 24VDC 75W" at bounding box center [248, 195] width 92 height 7
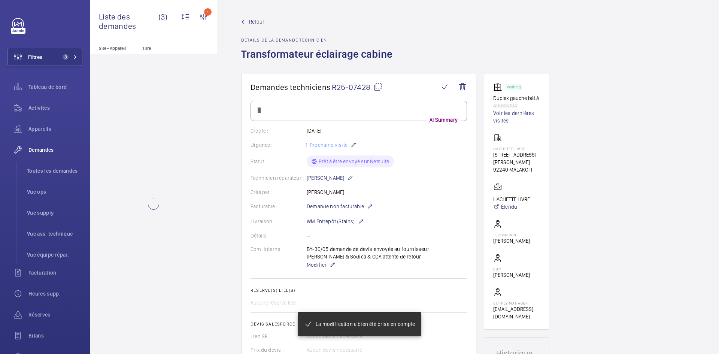
scroll to position [337, 0]
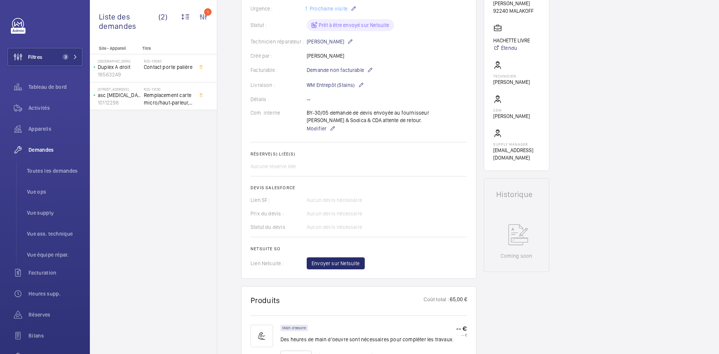
scroll to position [172, 0]
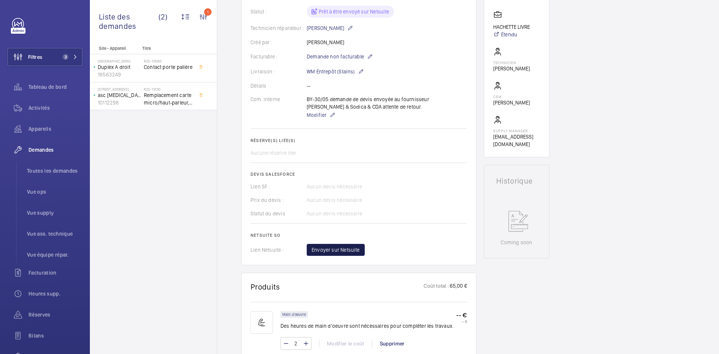
click at [342, 253] on span "Envoyer sur Netsuite" at bounding box center [335, 249] width 48 height 7
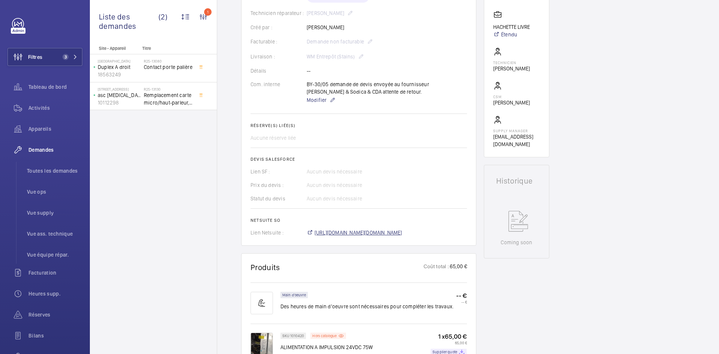
click at [387, 229] on span "[URL][DOMAIN_NAME][DOMAIN_NAME]" at bounding box center [358, 232] width 88 height 7
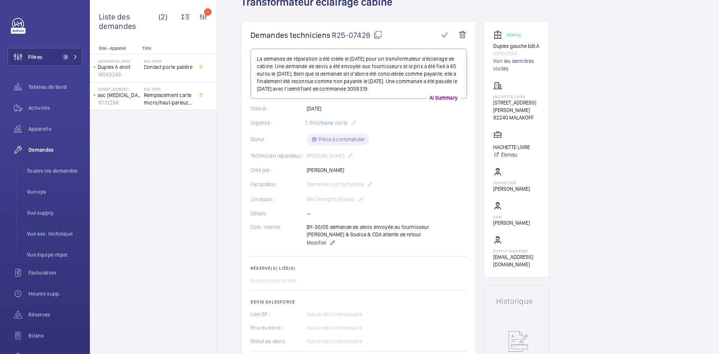
scroll to position [0, 0]
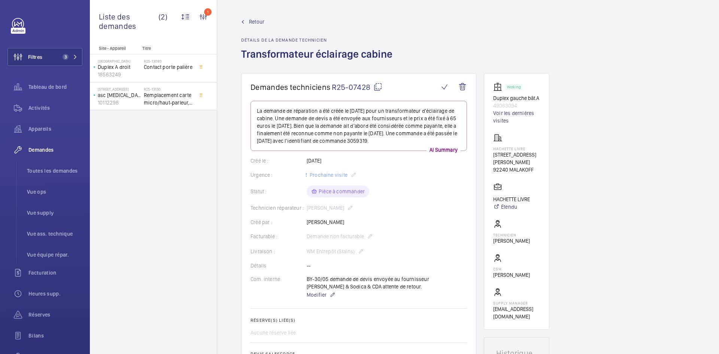
click at [260, 20] on span "Retour" at bounding box center [256, 21] width 15 height 7
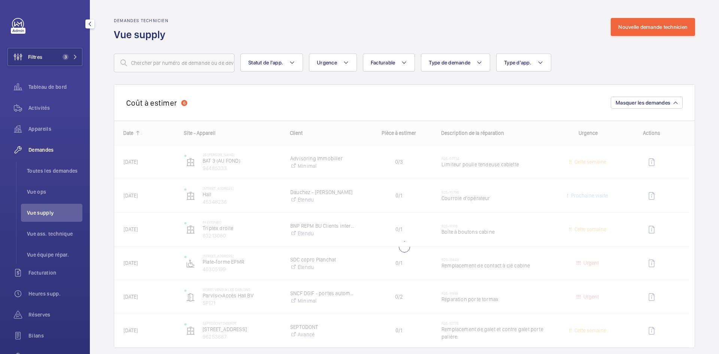
click at [48, 213] on span "Vue supply" at bounding box center [54, 212] width 55 height 7
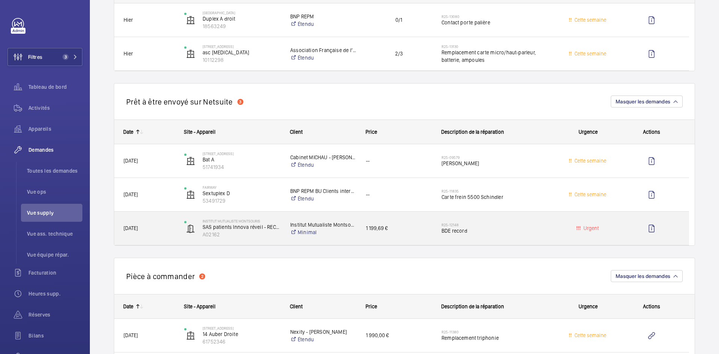
scroll to position [449, 0]
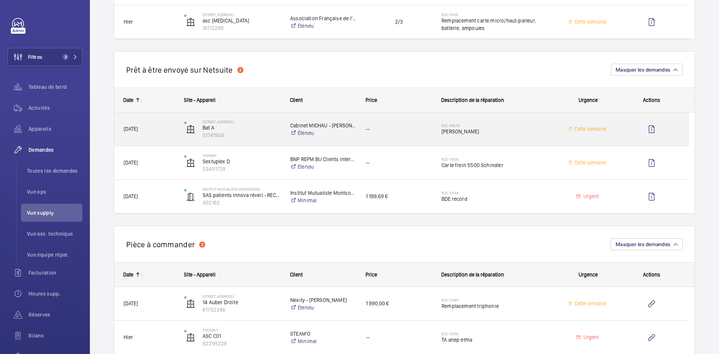
click at [170, 132] on span "[DATE]" at bounding box center [149, 129] width 51 height 9
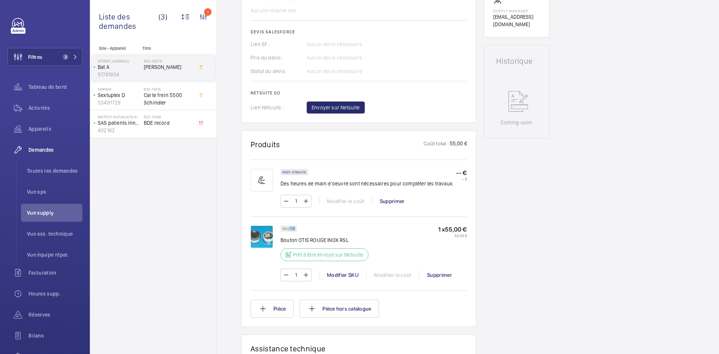
scroll to position [322, 0]
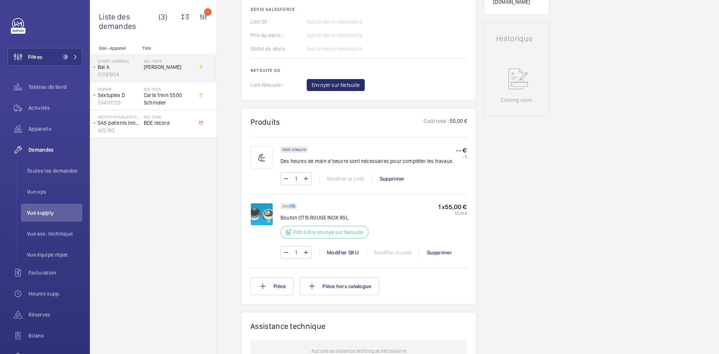
drag, startPoint x: 295, startPoint y: 207, endPoint x: 288, endPoint y: 207, distance: 6.7
click at [288, 207] on div "SKU 116" at bounding box center [288, 206] width 16 height 6
copy p "116"
click at [347, 87] on span "Envoyer sur Netsuite" at bounding box center [335, 84] width 48 height 7
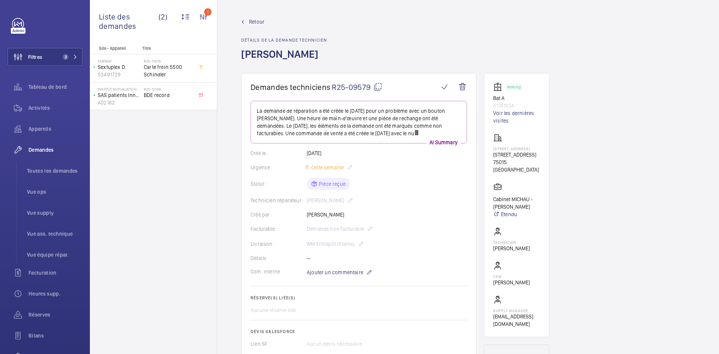
click at [252, 20] on span "Retour" at bounding box center [256, 21] width 15 height 7
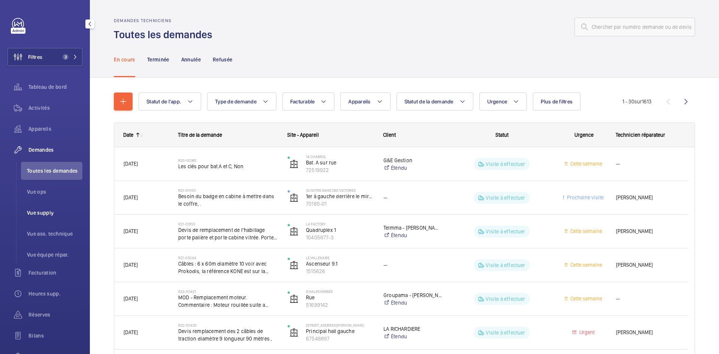
click at [46, 210] on span "Vue supply" at bounding box center [54, 212] width 55 height 7
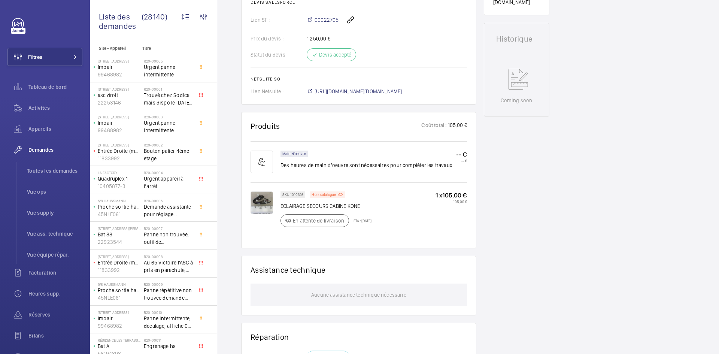
scroll to position [337, 0]
click at [265, 206] on img at bounding box center [261, 202] width 22 height 22
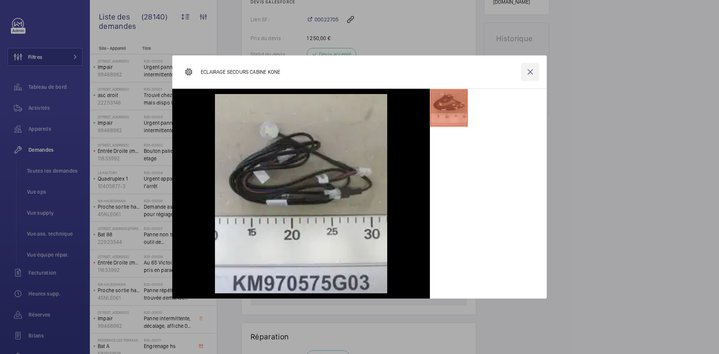
click at [529, 73] on wm-front-icon-button at bounding box center [530, 72] width 18 height 18
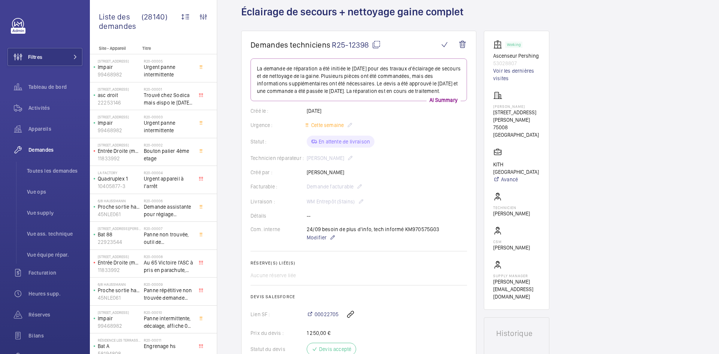
scroll to position [37, 0]
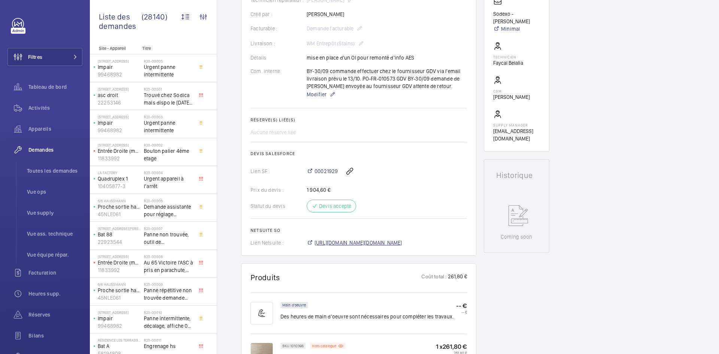
scroll to position [262, 0]
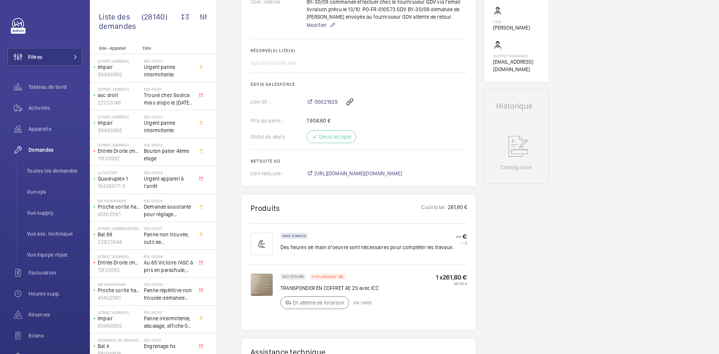
click at [259, 293] on img at bounding box center [261, 284] width 22 height 22
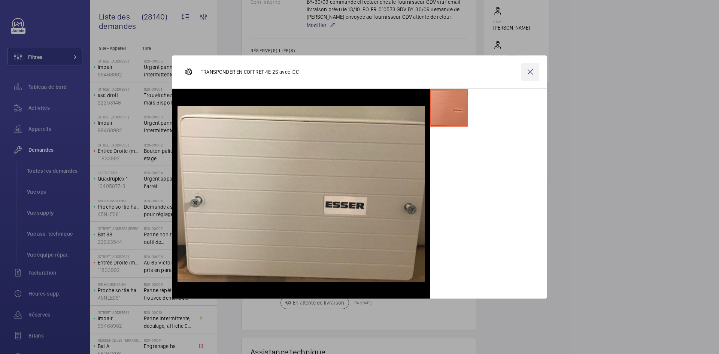
click at [527, 71] on wm-front-icon-button at bounding box center [530, 72] width 18 height 18
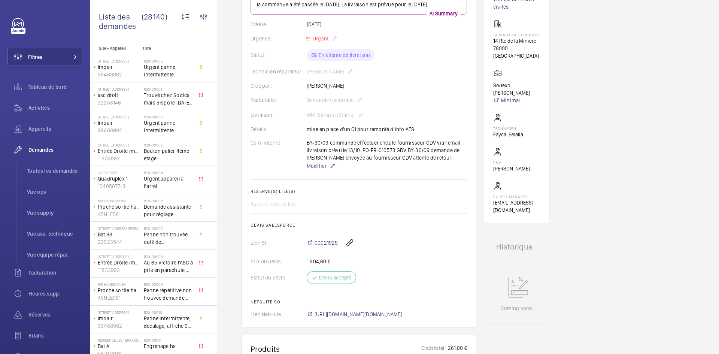
scroll to position [75, 0]
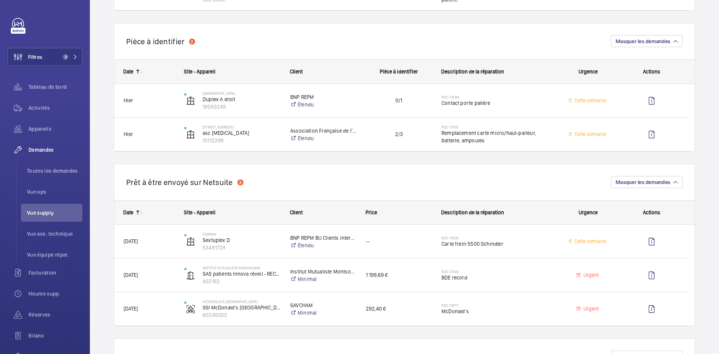
scroll to position [374, 0]
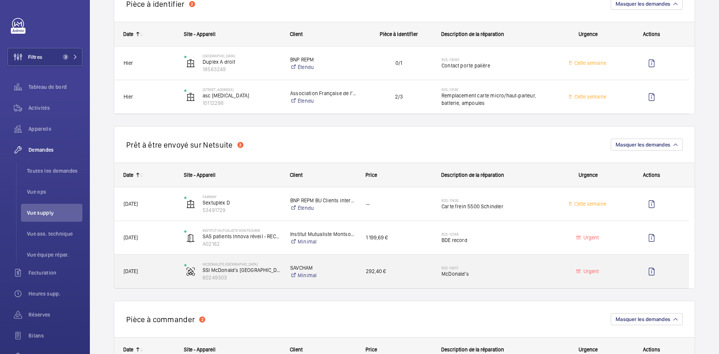
click at [167, 272] on span "[DATE]" at bounding box center [149, 271] width 51 height 9
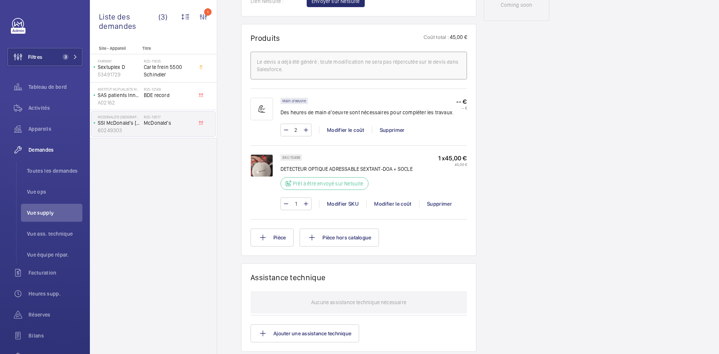
scroll to position [449, 0]
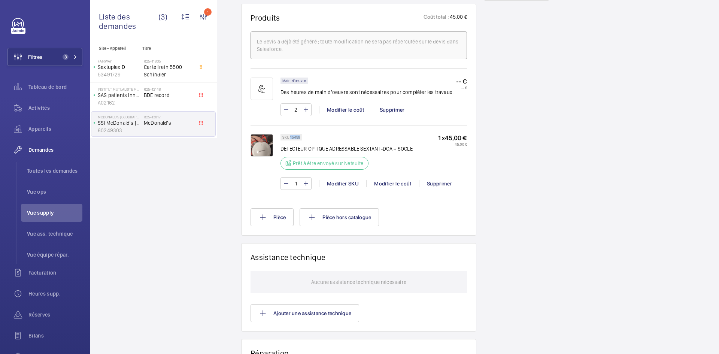
click at [290, 138] on p "SKU 15499" at bounding box center [291, 137] width 18 height 3
copy p "15499"
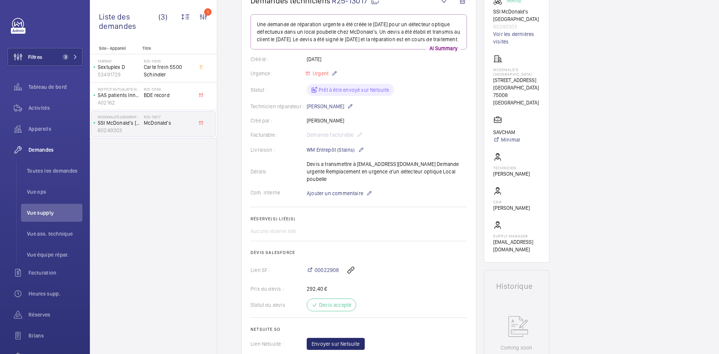
scroll to position [37, 0]
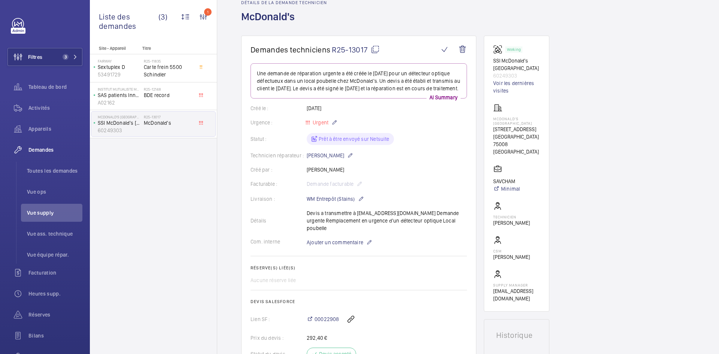
click at [376, 47] on mat-icon at bounding box center [375, 49] width 9 height 9
copy p "15499"
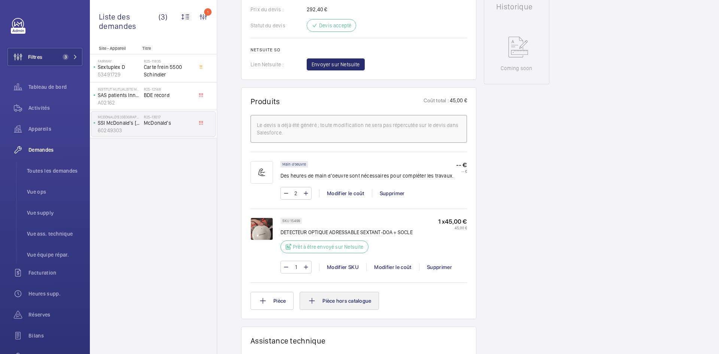
scroll to position [412, 0]
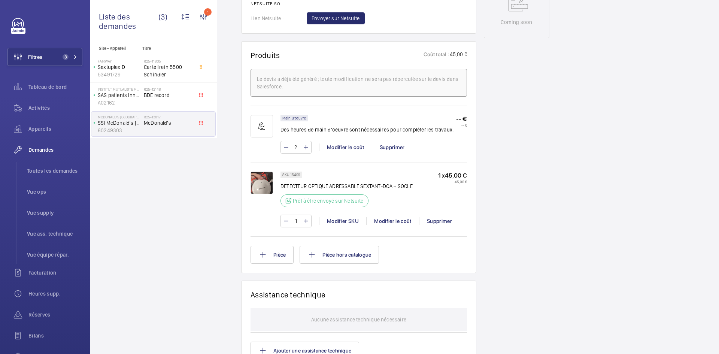
click at [268, 185] on img at bounding box center [261, 182] width 22 height 22
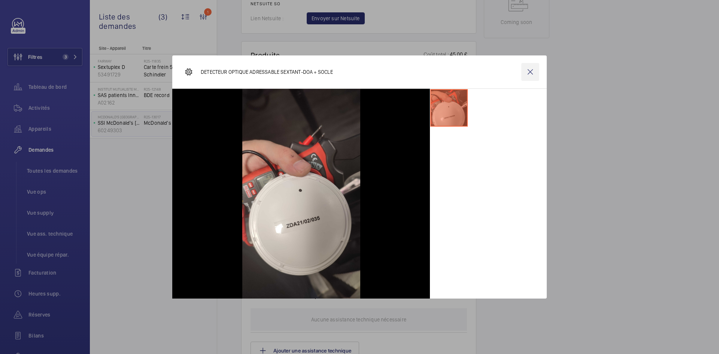
click at [528, 71] on wm-front-icon-button at bounding box center [530, 72] width 18 height 18
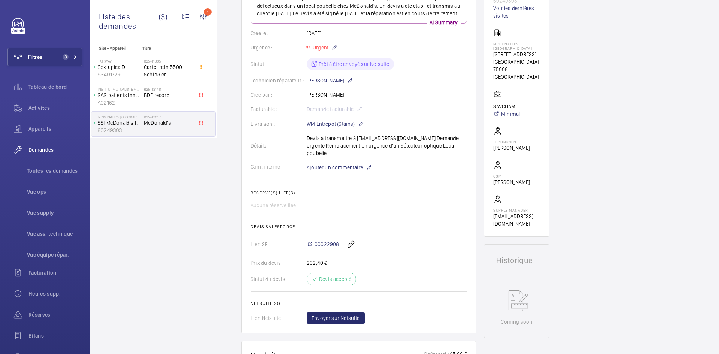
scroll to position [0, 0]
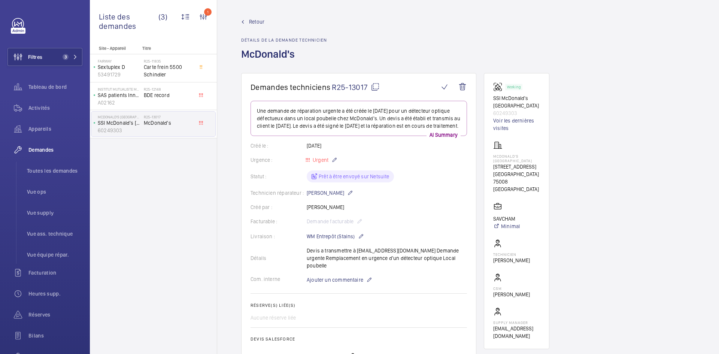
click at [378, 87] on mat-icon at bounding box center [375, 86] width 9 height 9
click at [259, 22] on span "Retour" at bounding box center [256, 21] width 15 height 7
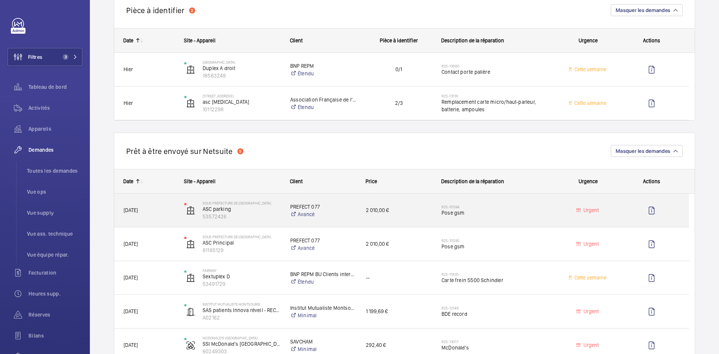
scroll to position [412, 0]
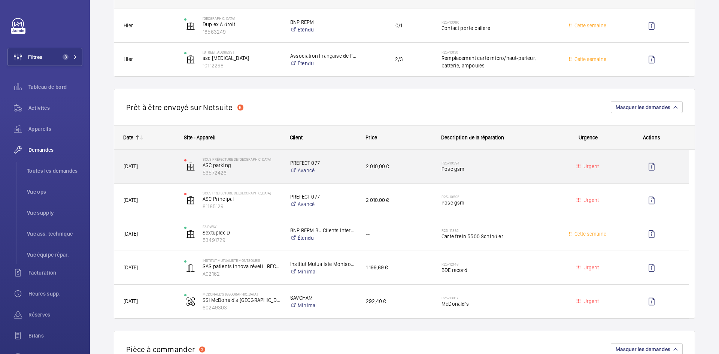
click at [164, 165] on span "[DATE]" at bounding box center [149, 166] width 51 height 9
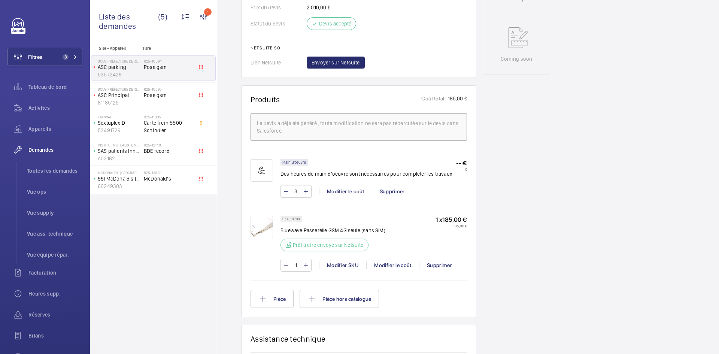
scroll to position [359, 0]
click at [352, 63] on span "Envoyer sur Netsuite" at bounding box center [335, 63] width 48 height 7
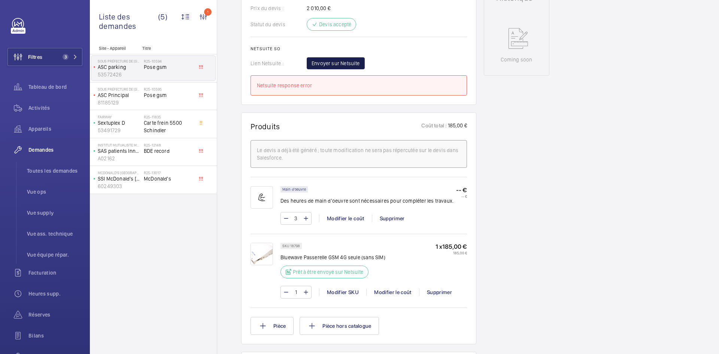
click at [354, 64] on span "Envoyer sur Netsuite" at bounding box center [335, 63] width 48 height 7
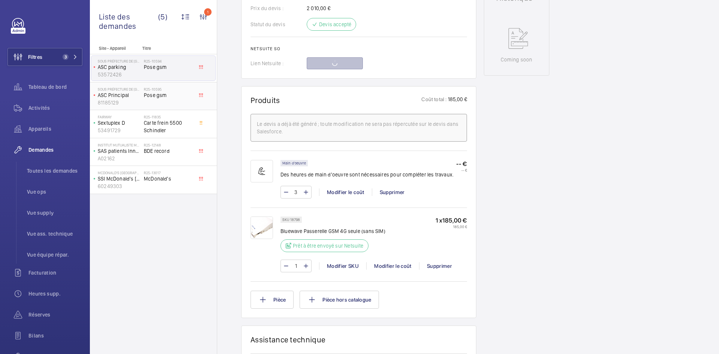
click at [137, 97] on p "ASC Principal" at bounding box center [119, 94] width 43 height 7
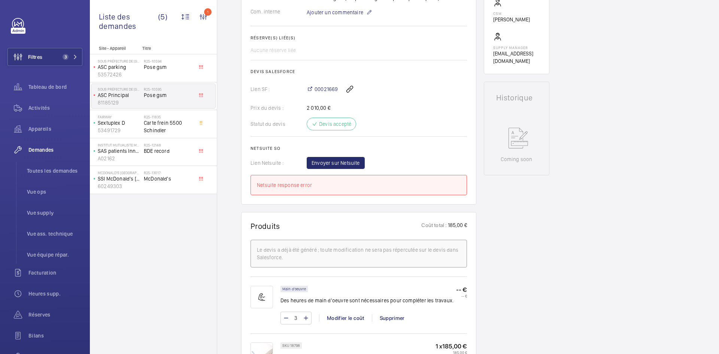
scroll to position [247, 0]
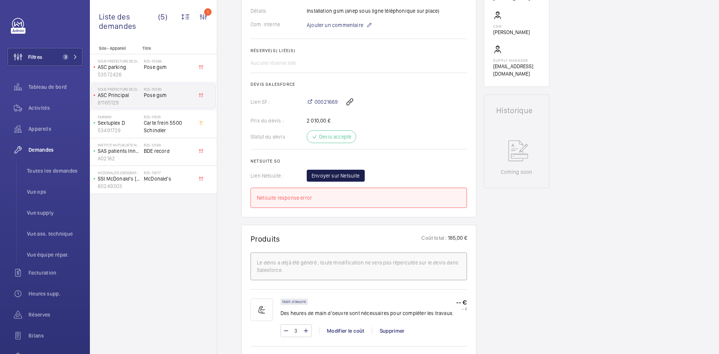
click at [332, 173] on span "Envoyer sur Netsuite" at bounding box center [335, 175] width 48 height 7
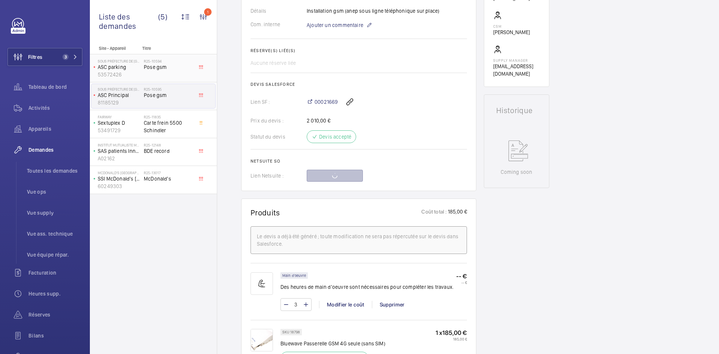
click at [131, 65] on p "ASC parking" at bounding box center [119, 66] width 43 height 7
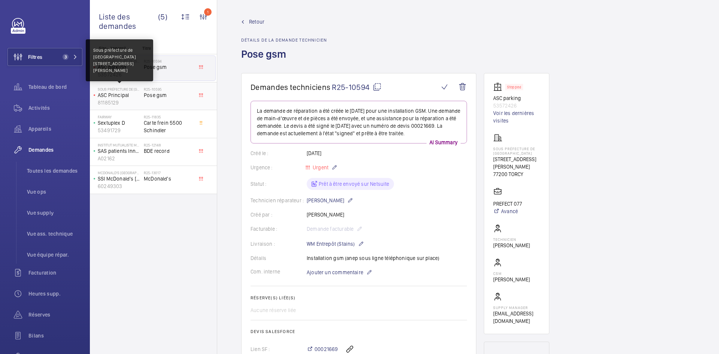
click at [139, 91] on p "Sous préfecture de [GEOGRAPHIC_DATA]" at bounding box center [119, 89] width 43 height 4
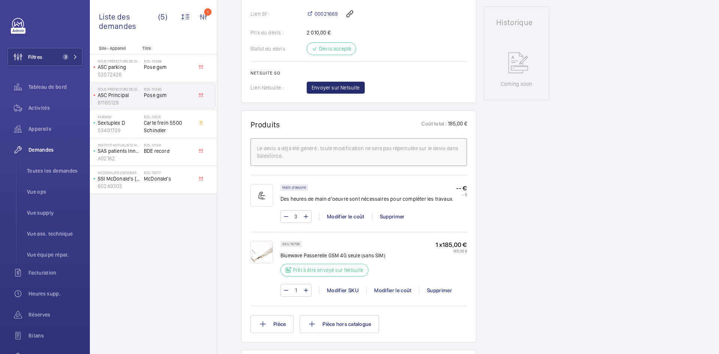
scroll to position [337, 0]
click at [322, 82] on span "Envoyer sur Netsuite" at bounding box center [335, 85] width 48 height 7
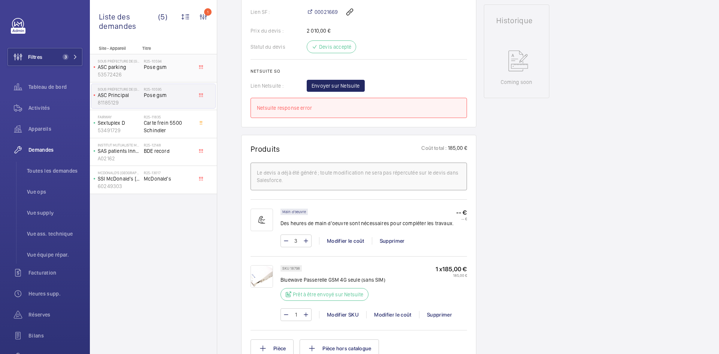
click at [146, 72] on div "R25-10594 Pose gsm" at bounding box center [168, 70] width 49 height 22
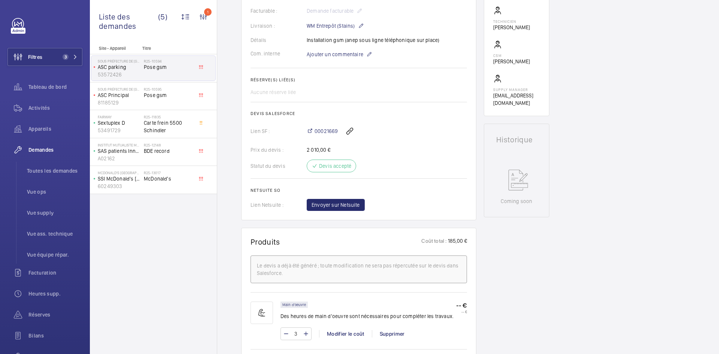
scroll to position [225, 0]
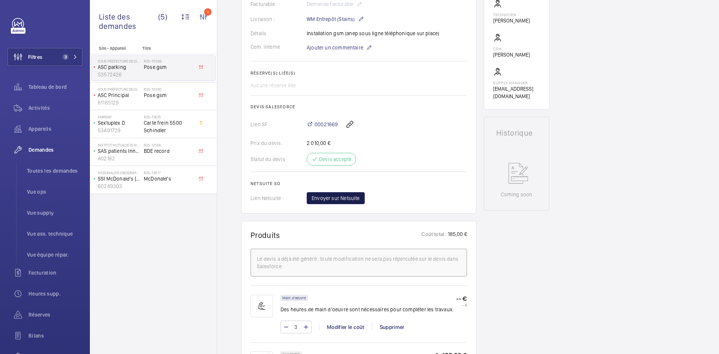
click at [313, 199] on span "Envoyer sur Netsuite" at bounding box center [335, 197] width 48 height 7
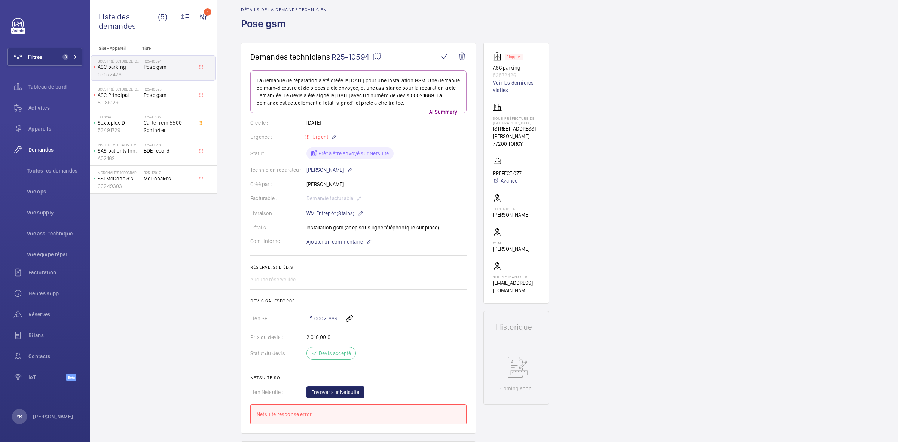
scroll to position [47, 0]
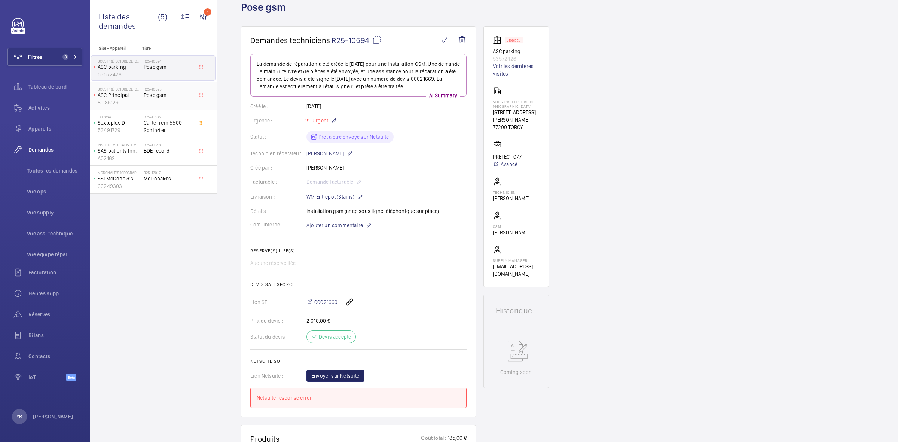
click at [160, 98] on span "Pose gsm" at bounding box center [168, 94] width 49 height 7
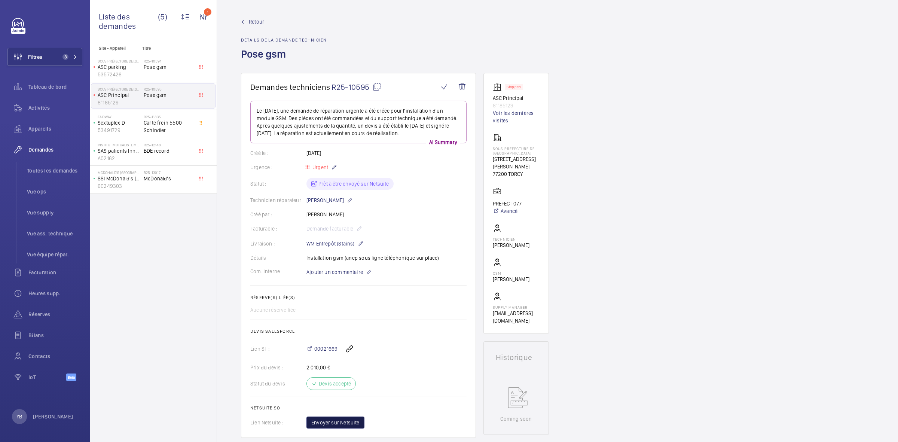
click at [350, 353] on span "Envoyer sur Netsuite" at bounding box center [335, 422] width 48 height 7
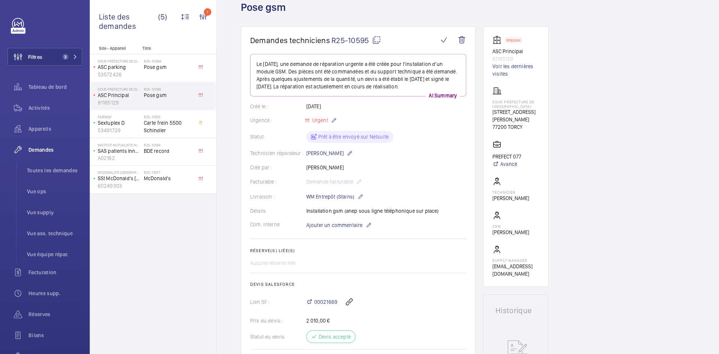
scroll to position [47, 0]
click at [173, 71] on div "R25-10594 Pose gsm" at bounding box center [168, 70] width 49 height 22
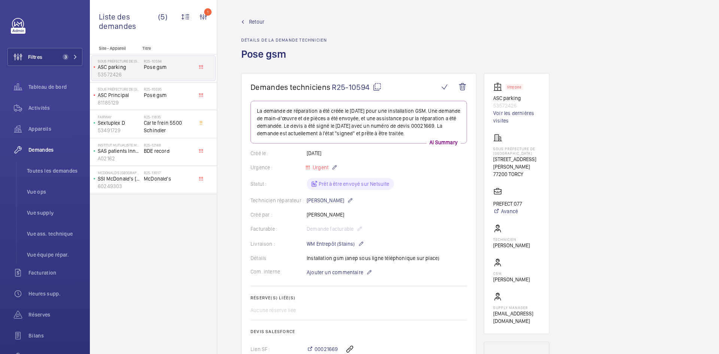
click at [378, 85] on mat-icon at bounding box center [376, 86] width 9 height 9
click at [146, 97] on span "Pose gsm" at bounding box center [168, 94] width 49 height 7
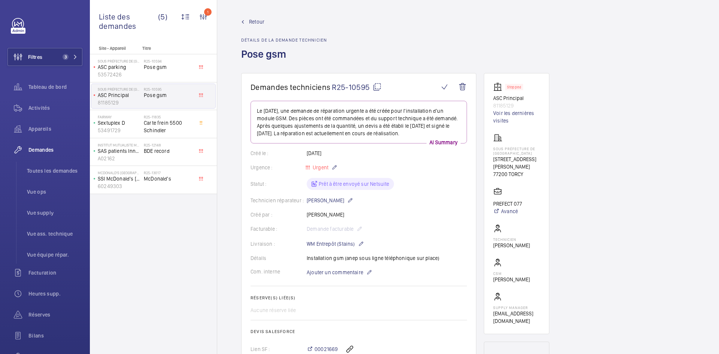
click at [379, 85] on mat-icon at bounding box center [376, 86] width 9 height 9
type textarea "R25-10595"
click at [451, 179] on div "Statut : Prêt à être envoyé sur Netsuite" at bounding box center [358, 184] width 216 height 12
click at [256, 20] on span "Retour" at bounding box center [256, 21] width 15 height 7
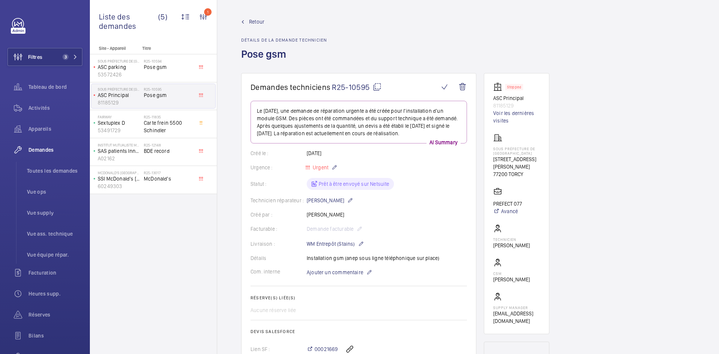
click at [255, 19] on span "Retour" at bounding box center [256, 21] width 15 height 7
click at [255, 20] on span "Retour" at bounding box center [256, 21] width 15 height 7
click at [252, 20] on span "Retour" at bounding box center [256, 21] width 15 height 7
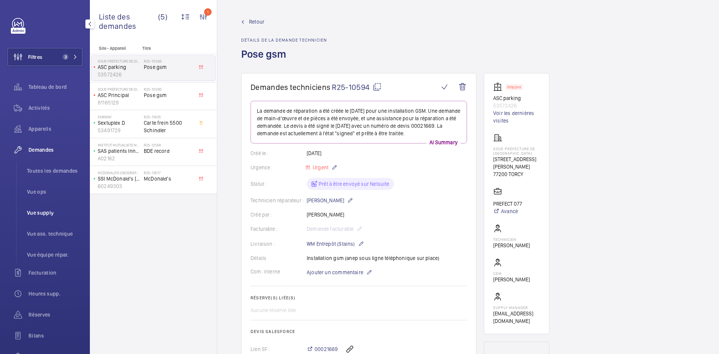
click at [51, 212] on span "Vue supply" at bounding box center [54, 212] width 55 height 7
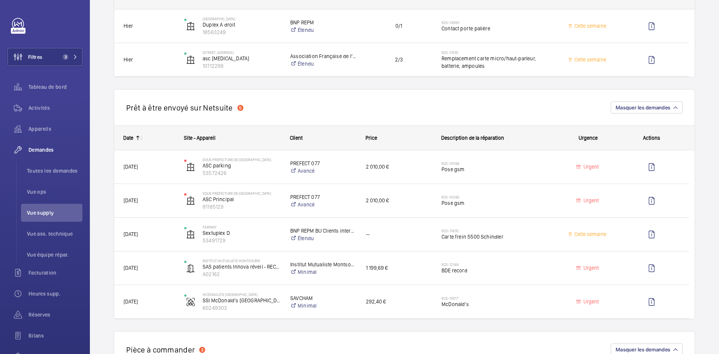
scroll to position [412, 0]
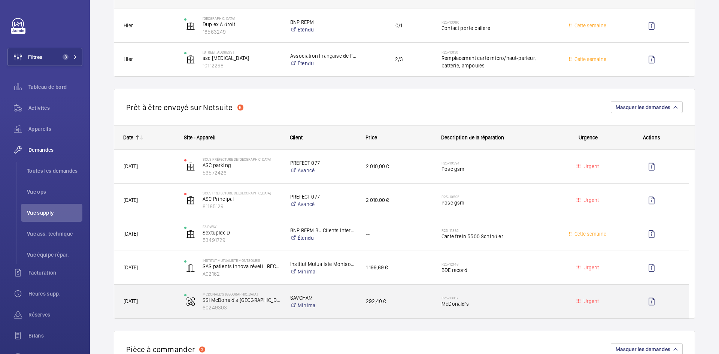
click at [168, 299] on span "[DATE]" at bounding box center [149, 301] width 51 height 9
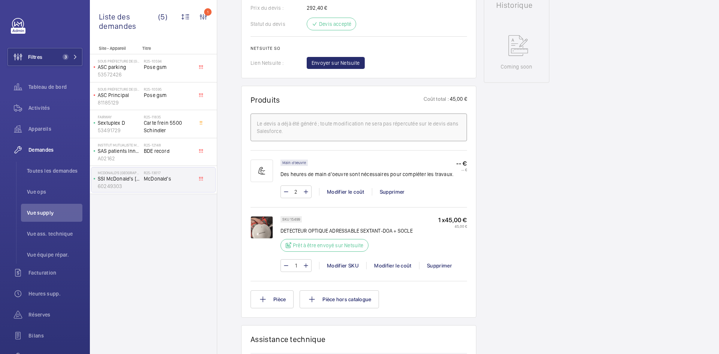
scroll to position [374, 0]
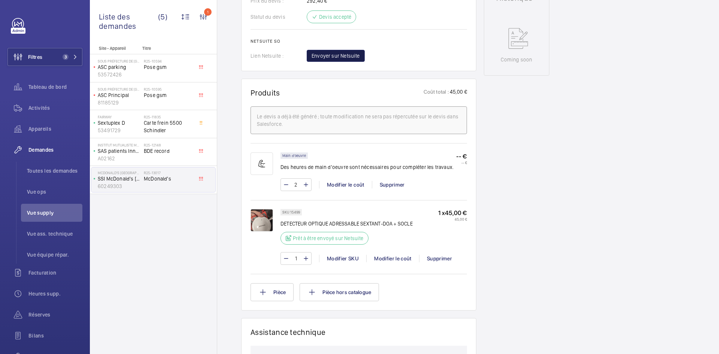
click at [340, 60] on span "Envoyer sur Netsuite" at bounding box center [335, 55] width 48 height 7
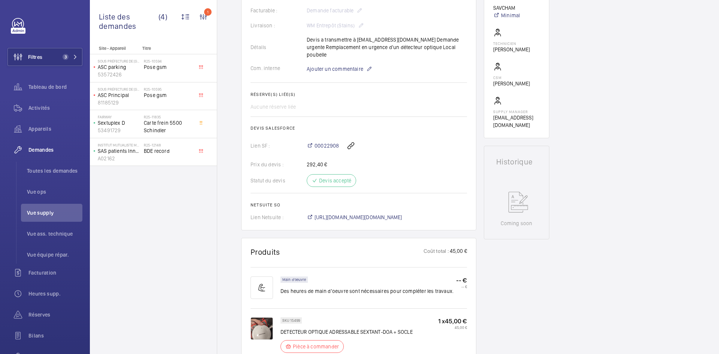
scroll to position [299, 0]
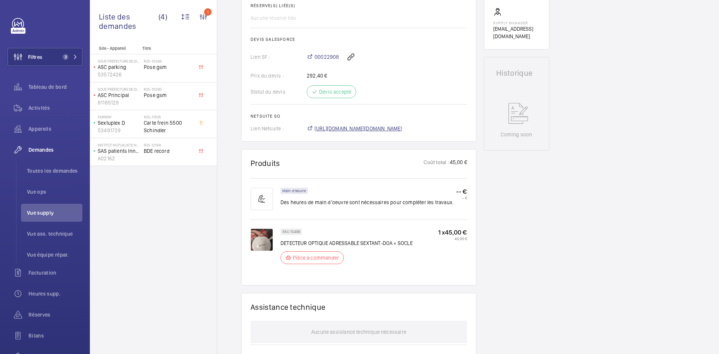
click at [393, 128] on span "[URL][DOMAIN_NAME][DOMAIN_NAME]" at bounding box center [358, 128] width 88 height 7
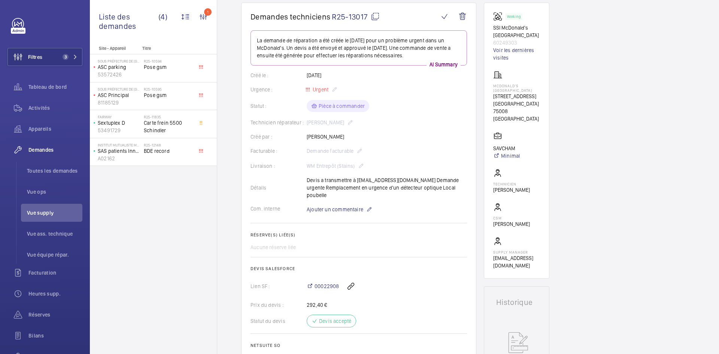
scroll to position [37, 0]
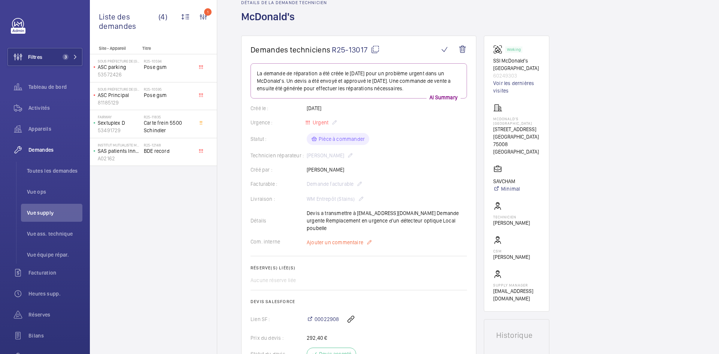
click at [327, 243] on span "Ajouter un commentaire" at bounding box center [335, 241] width 57 height 7
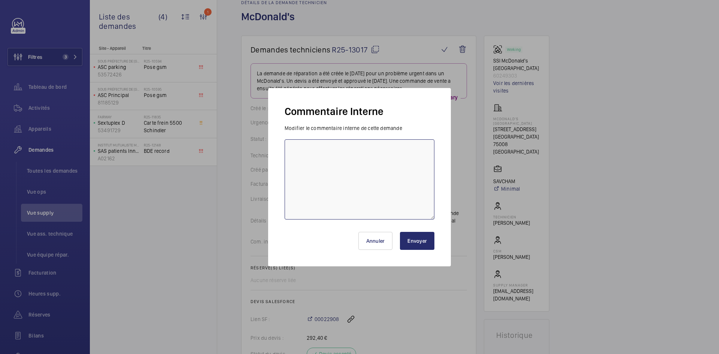
click at [299, 156] on textarea at bounding box center [359, 179] width 150 height 80
paste textarea "BY-02/10 commande effectuer chez le fournisseur GDV via l'email livraison prévu…"
type textarea "BY-02/10 commande effectuer chez le fournisseur GDV via l'email livraison prévu…"
click at [421, 241] on button "Envoyer" at bounding box center [417, 241] width 34 height 18
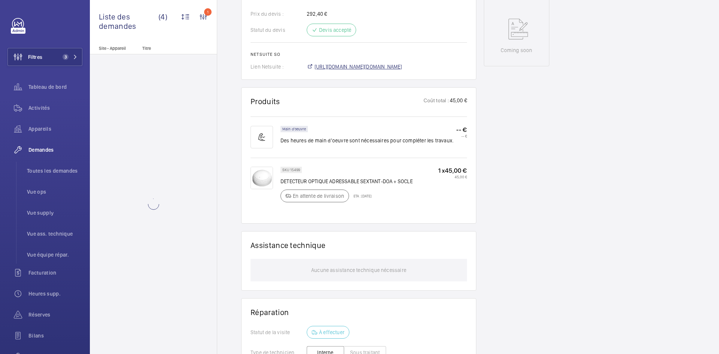
scroll to position [412, 0]
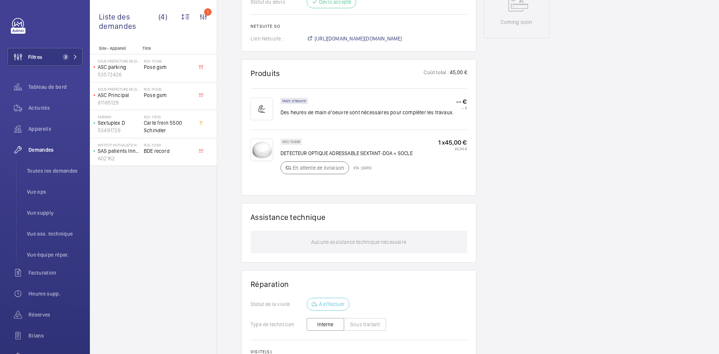
click at [265, 148] on img at bounding box center [261, 149] width 22 height 22
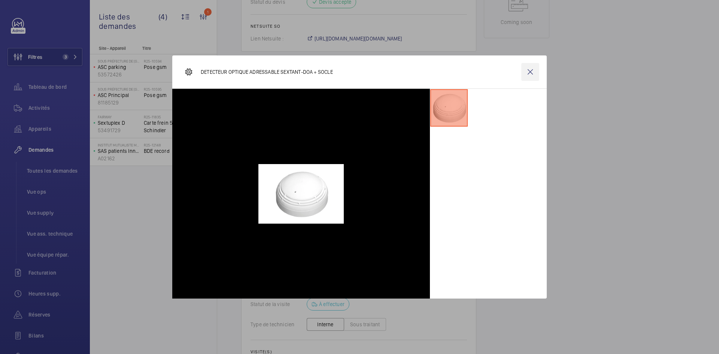
click at [531, 69] on wm-front-icon-button at bounding box center [530, 72] width 18 height 18
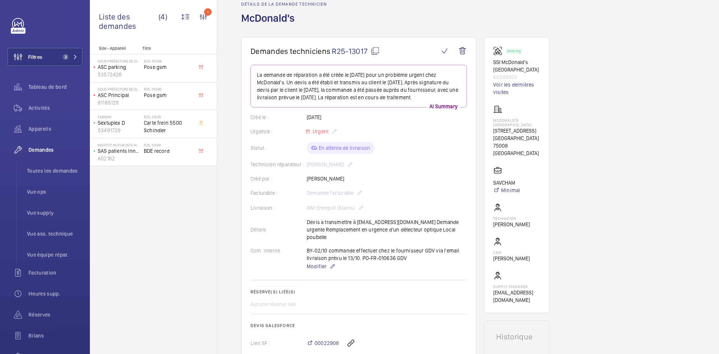
scroll to position [0, 0]
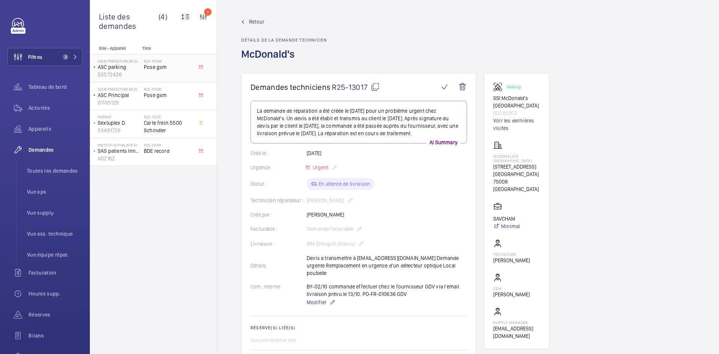
click at [140, 68] on p "ASC parking" at bounding box center [119, 66] width 43 height 7
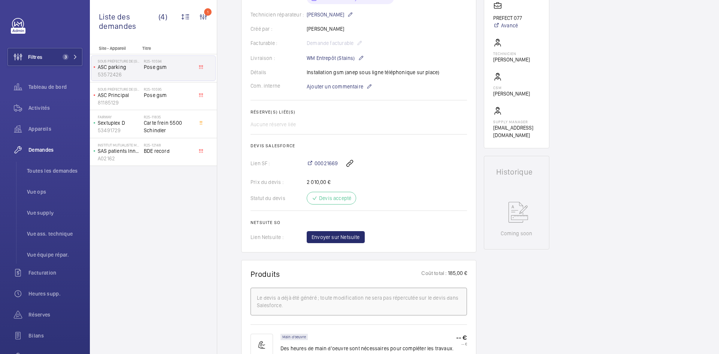
scroll to position [225, 0]
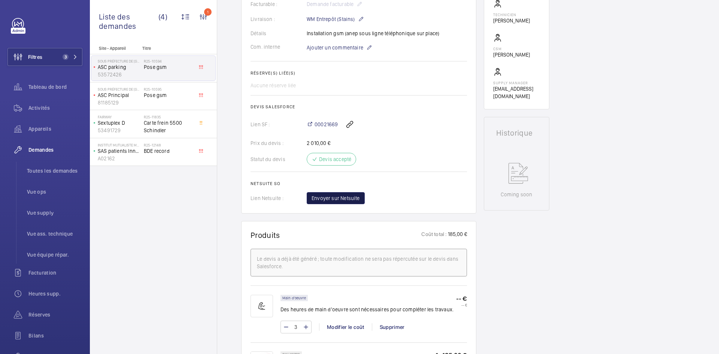
click at [337, 195] on span "Envoyer sur Netsuite" at bounding box center [335, 197] width 48 height 7
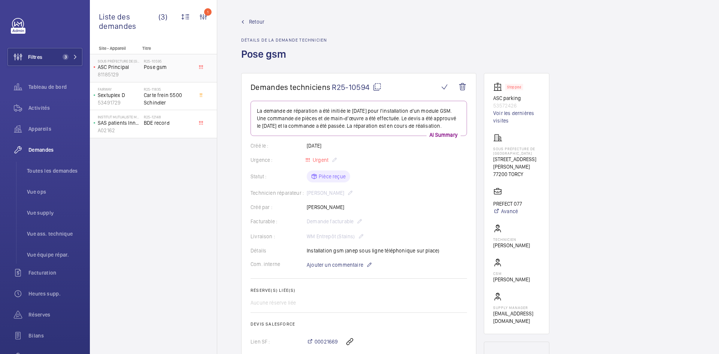
click at [131, 64] on p "ASC Principal" at bounding box center [119, 66] width 43 height 7
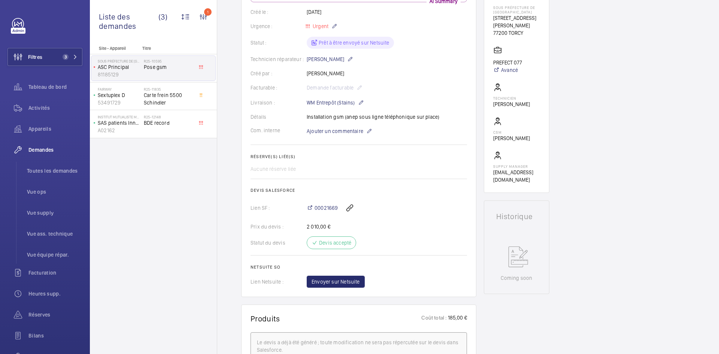
scroll to position [150, 0]
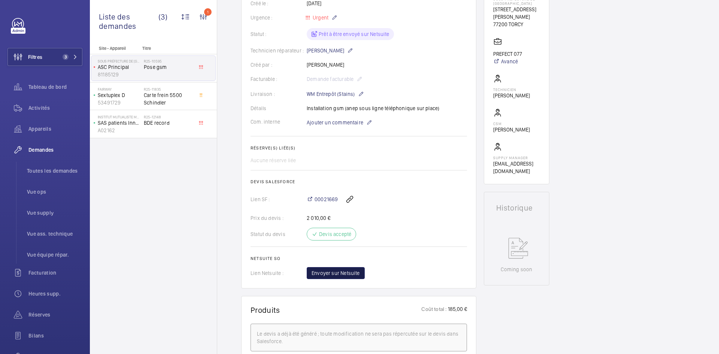
click at [344, 273] on span "Envoyer sur Netsuite" at bounding box center [335, 272] width 48 height 7
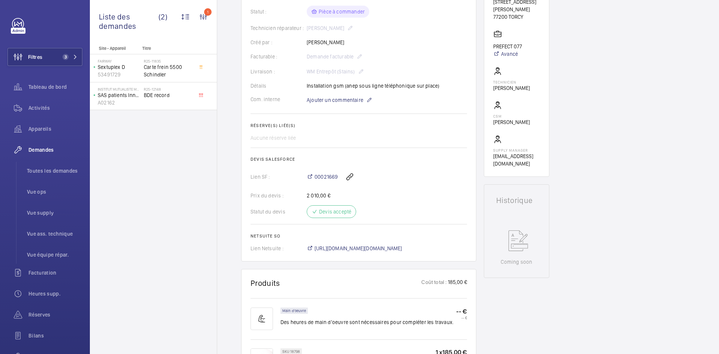
scroll to position [165, 0]
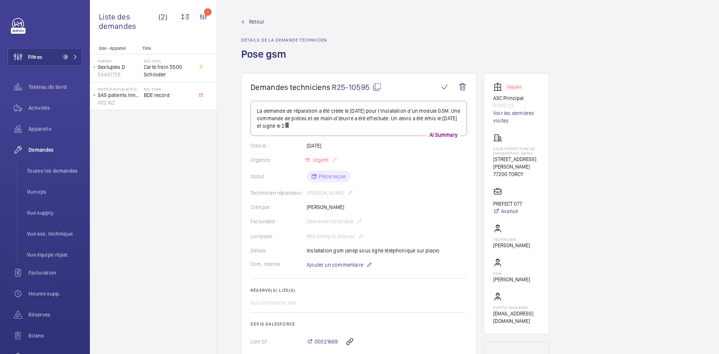
click at [252, 21] on span "Retour" at bounding box center [256, 21] width 15 height 7
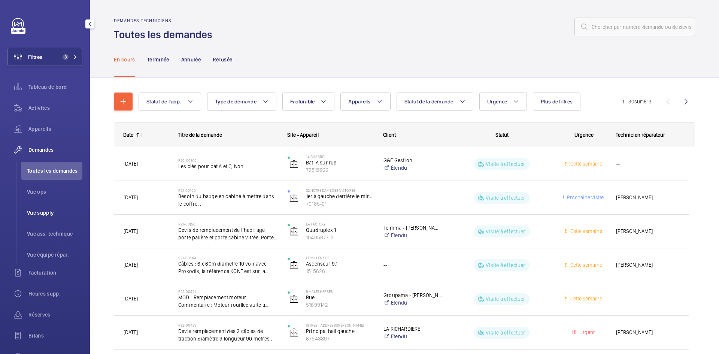
click at [42, 210] on span "Vue supply" at bounding box center [54, 212] width 55 height 7
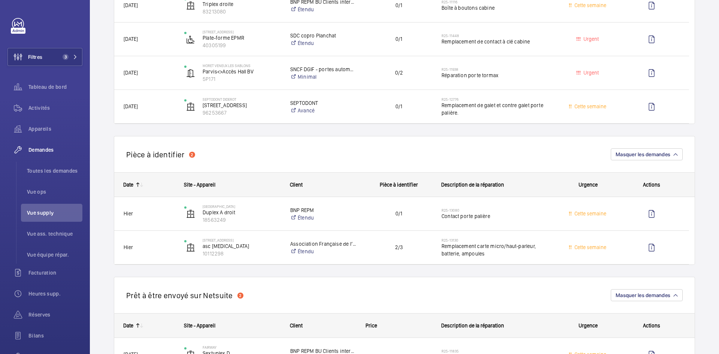
scroll to position [225, 0]
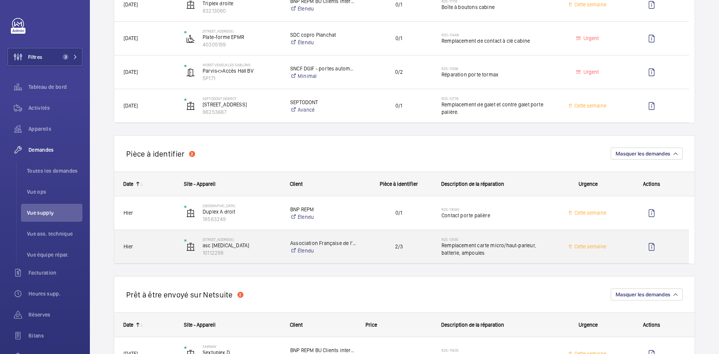
click at [155, 243] on span "Hier" at bounding box center [149, 246] width 51 height 9
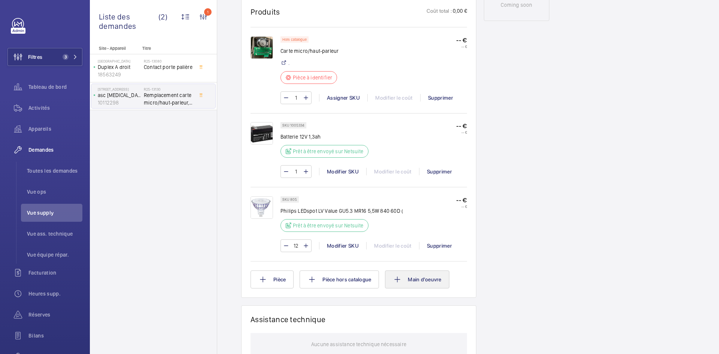
scroll to position [487, 0]
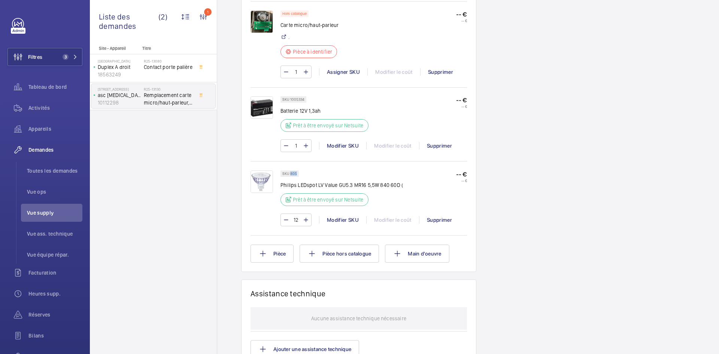
drag, startPoint x: 296, startPoint y: 173, endPoint x: 290, endPoint y: 173, distance: 6.4
click at [290, 173] on p "SKU 805" at bounding box center [289, 173] width 15 height 3
copy p "805"
click at [265, 104] on img at bounding box center [261, 107] width 22 height 22
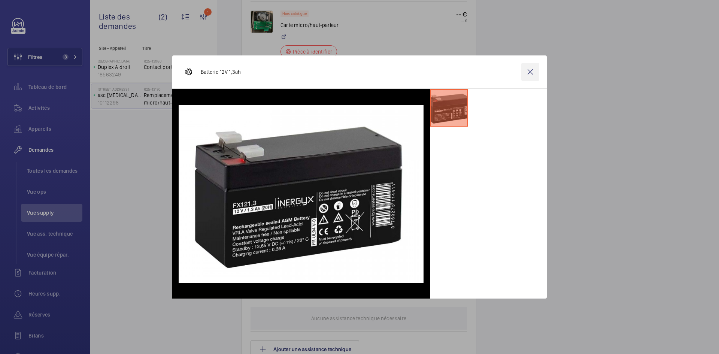
click at [529, 72] on wm-front-icon-button at bounding box center [530, 72] width 18 height 18
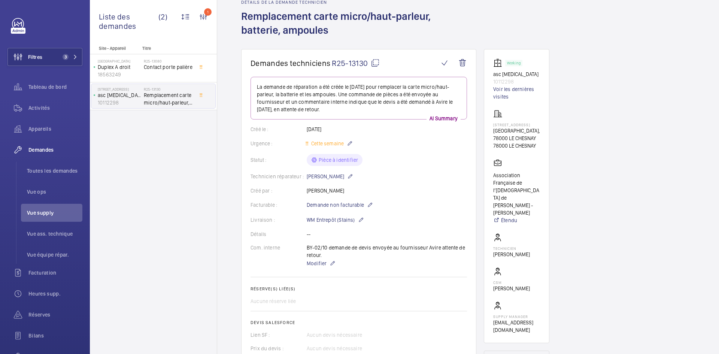
scroll to position [37, 0]
click at [375, 63] on mat-icon at bounding box center [375, 63] width 9 height 9
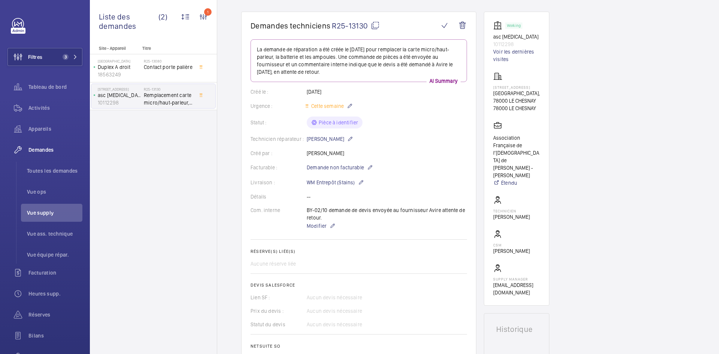
scroll to position [75, 0]
click at [369, 170] on mat-icon at bounding box center [370, 167] width 6 height 9
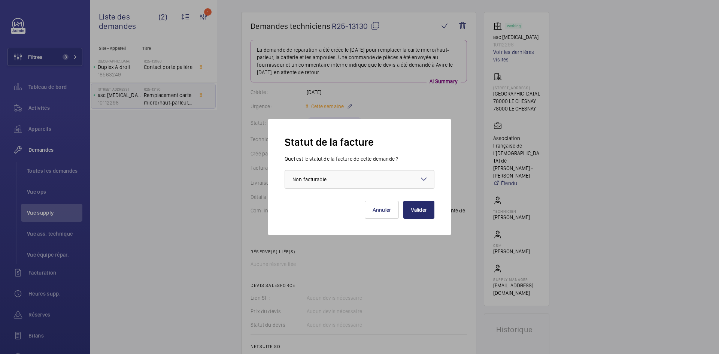
click at [423, 178] on mat-icon at bounding box center [423, 178] width 9 height 9
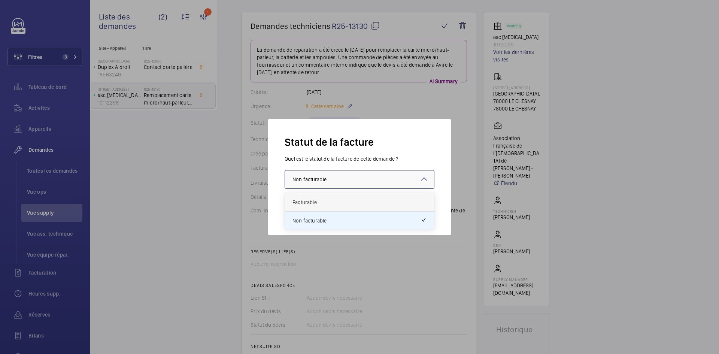
click at [323, 202] on span "Facturable" at bounding box center [359, 201] width 134 height 7
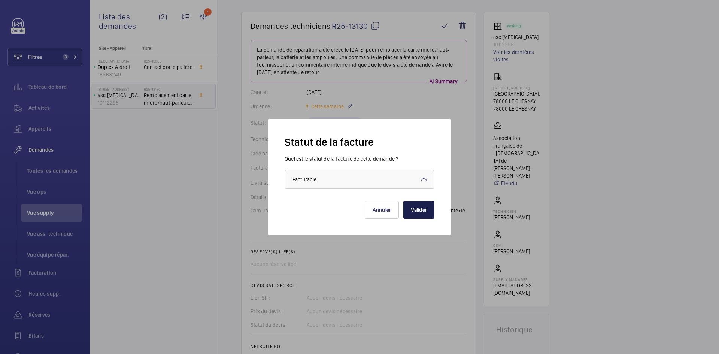
click at [426, 208] on button "Valider" at bounding box center [418, 210] width 31 height 18
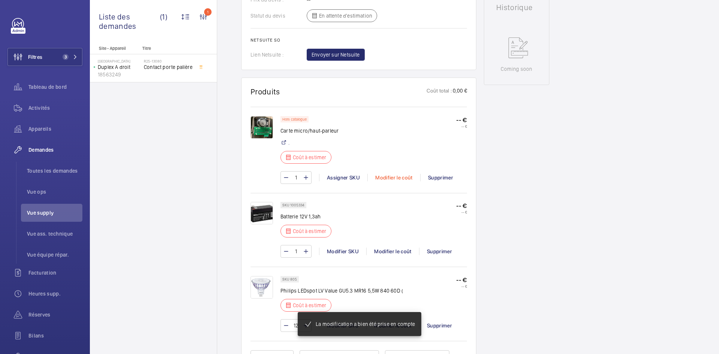
scroll to position [404, 0]
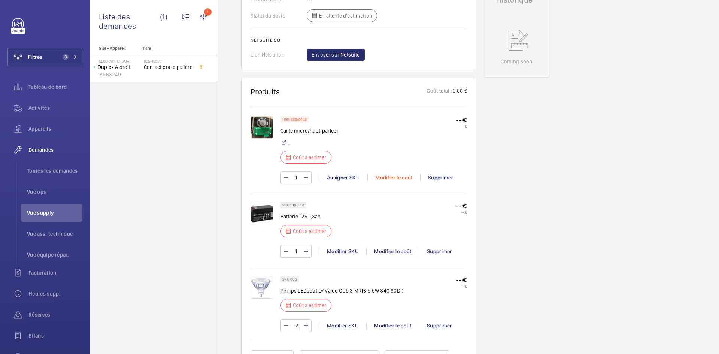
click at [397, 176] on div "Modifier le coût" at bounding box center [393, 177] width 53 height 7
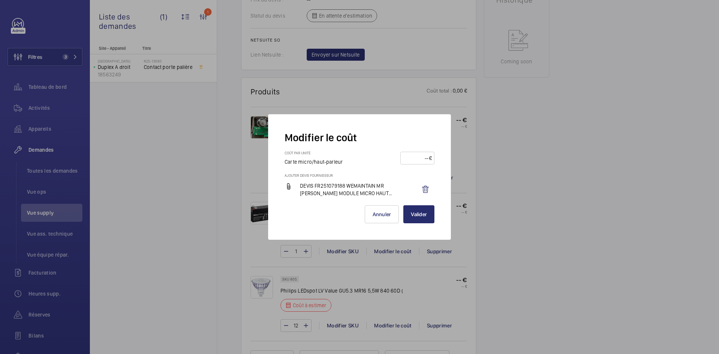
click at [416, 157] on input "number" at bounding box center [416, 158] width 26 height 12
type input "100"
click at [420, 214] on button "Valider" at bounding box center [418, 214] width 31 height 18
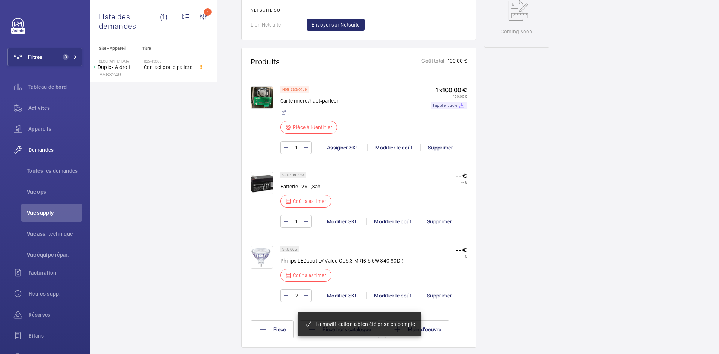
scroll to position [442, 0]
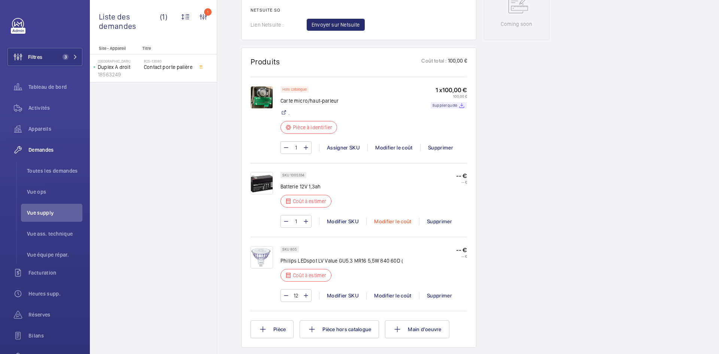
click at [389, 219] on div "Modifier le coût" at bounding box center [392, 220] width 53 height 7
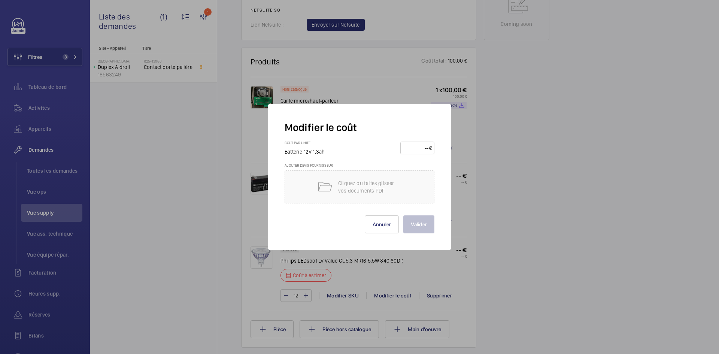
click at [414, 148] on input "number" at bounding box center [416, 148] width 26 height 12
type input "20"
click at [427, 224] on button "Valider" at bounding box center [418, 224] width 31 height 18
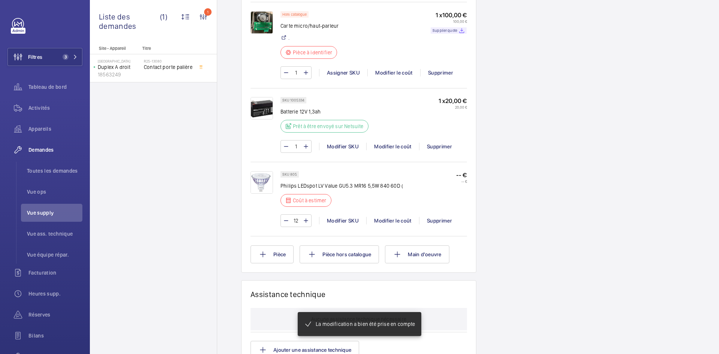
scroll to position [517, 0]
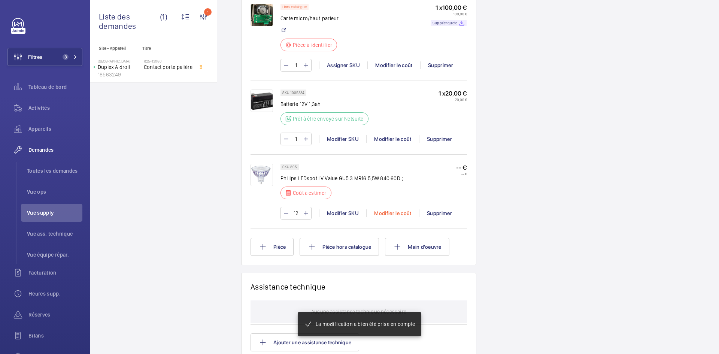
click at [386, 213] on div "Modifier le coût" at bounding box center [392, 212] width 53 height 7
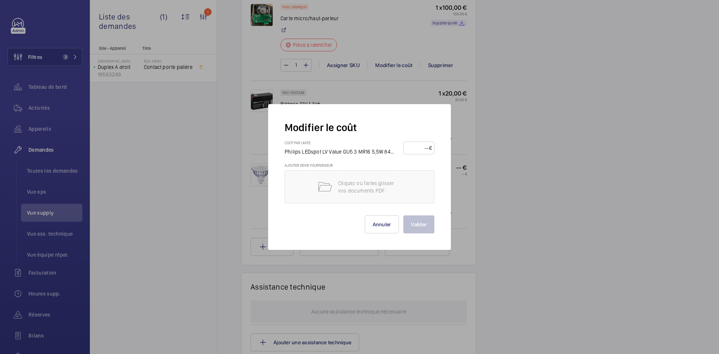
click at [416, 149] on input "number" at bounding box center [417, 148] width 23 height 12
type input "10"
click at [424, 223] on button "Valider" at bounding box center [418, 224] width 31 height 18
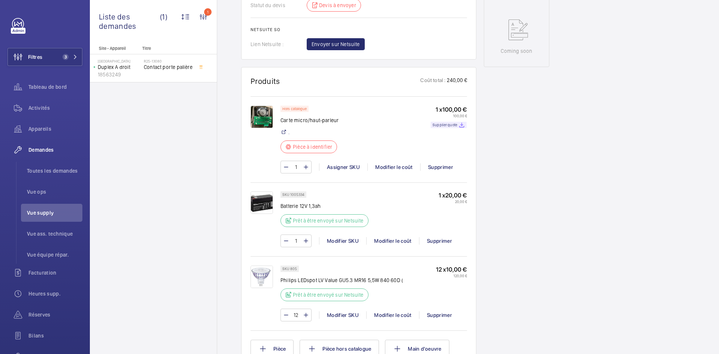
scroll to position [524, 0]
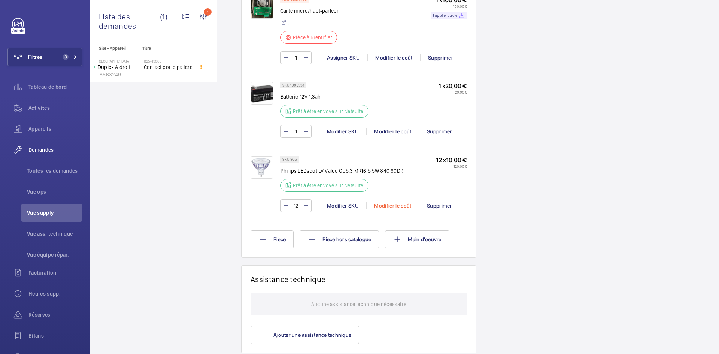
click at [400, 209] on div "Modifier le coût" at bounding box center [392, 205] width 53 height 7
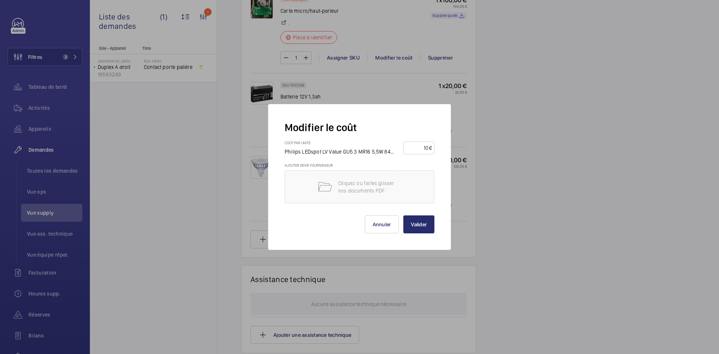
click at [428, 147] on input "10" at bounding box center [417, 148] width 23 height 12
type input "15"
click at [418, 226] on button "Valider" at bounding box center [418, 224] width 31 height 18
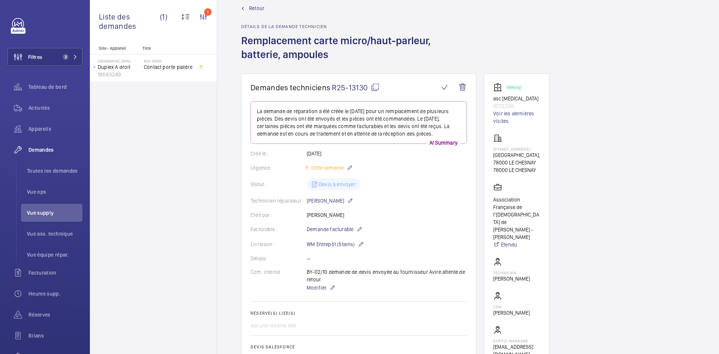
scroll to position [0, 0]
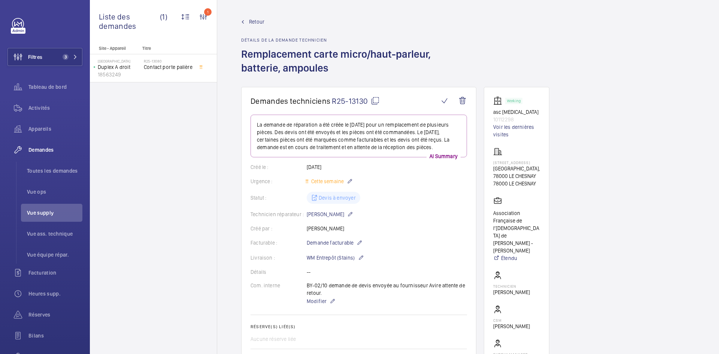
click at [256, 21] on span "Retour" at bounding box center [256, 21] width 15 height 7
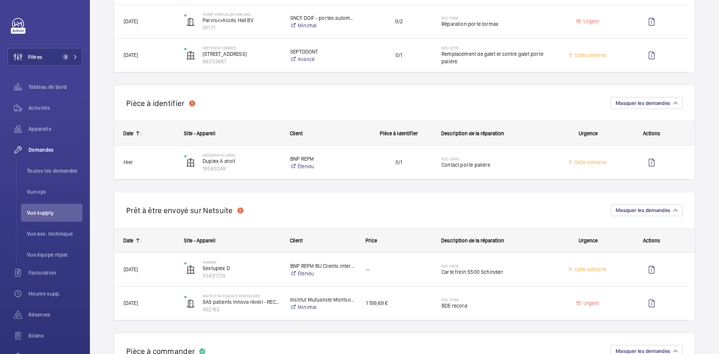
scroll to position [262, 0]
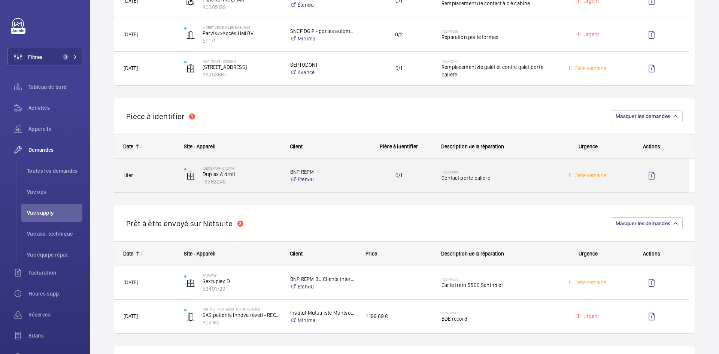
click at [162, 176] on span "Hier" at bounding box center [149, 175] width 51 height 9
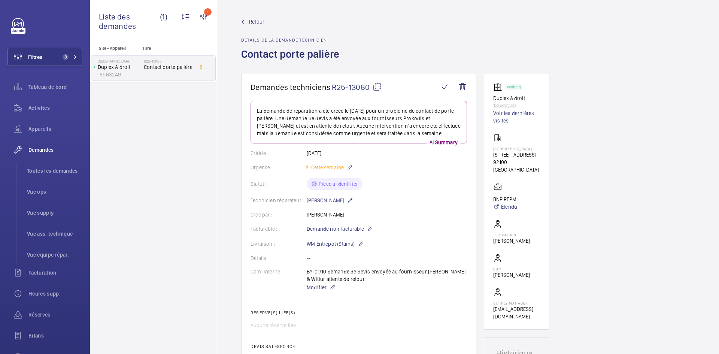
click at [380, 86] on mat-icon at bounding box center [376, 86] width 9 height 9
click at [257, 24] on span "Retour" at bounding box center [256, 21] width 15 height 7
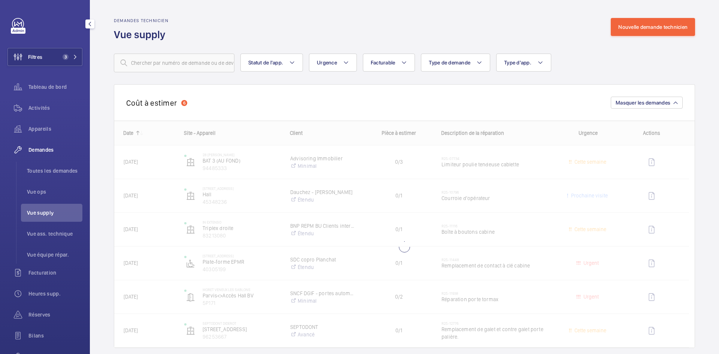
click at [49, 209] on span "Vue supply" at bounding box center [54, 212] width 55 height 7
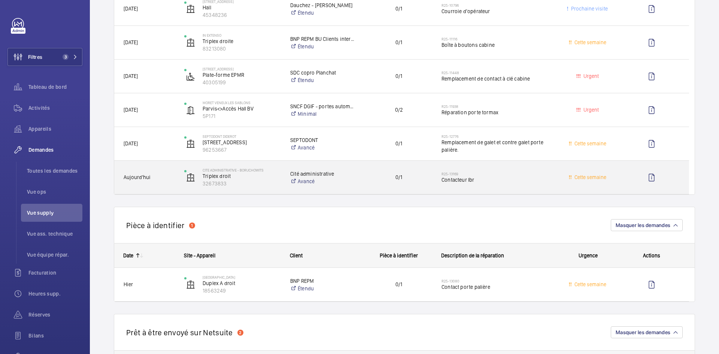
scroll to position [225, 0]
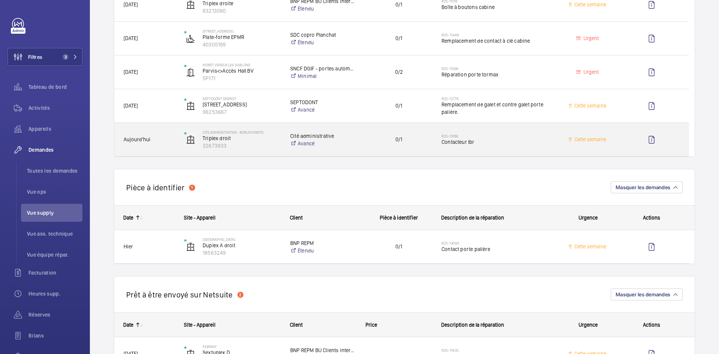
click at [174, 139] on span "Aujourd'hui" at bounding box center [149, 139] width 51 height 9
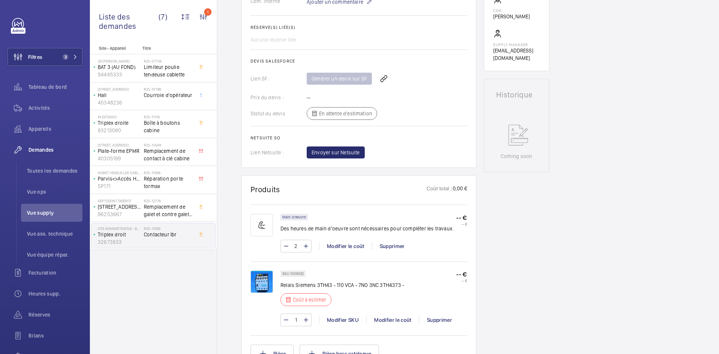
scroll to position [299, 0]
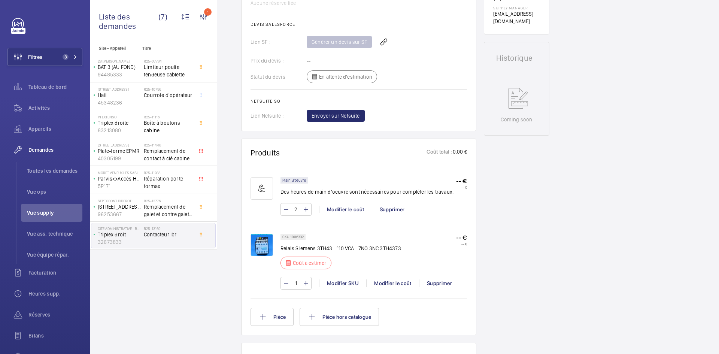
click at [266, 247] on img at bounding box center [261, 245] width 22 height 22
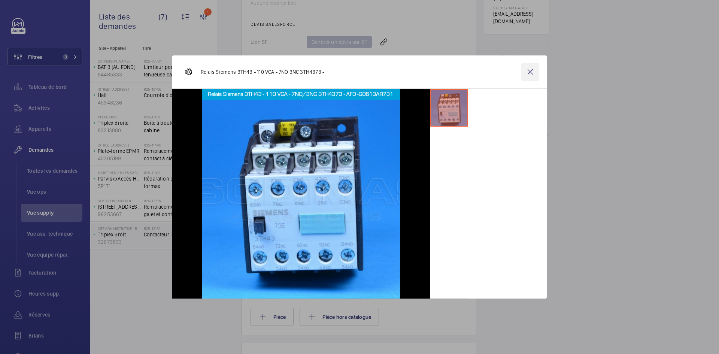
click at [528, 71] on wm-front-icon-button at bounding box center [530, 72] width 18 height 18
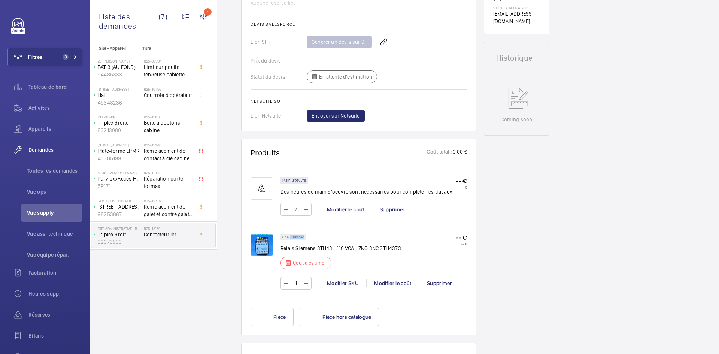
drag, startPoint x: 305, startPoint y: 235, endPoint x: 290, endPoint y: 237, distance: 15.0
click at [290, 237] on div "SKU 1006332" at bounding box center [292, 237] width 25 height 6
copy p "1006332"
click at [397, 283] on div "Modifier le coût" at bounding box center [392, 282] width 53 height 7
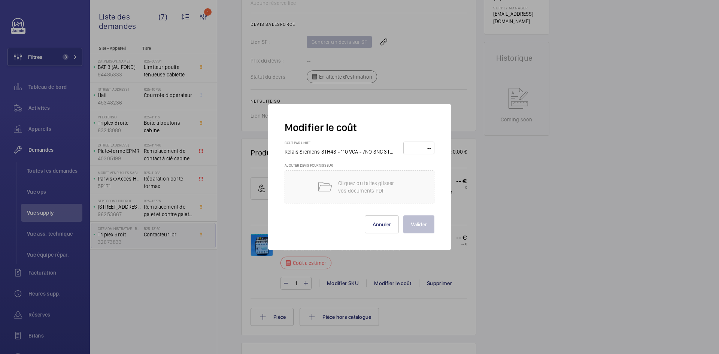
click at [414, 148] on input "number" at bounding box center [419, 148] width 26 height 12
type input "230"
click at [423, 223] on button "Valider" at bounding box center [418, 224] width 31 height 18
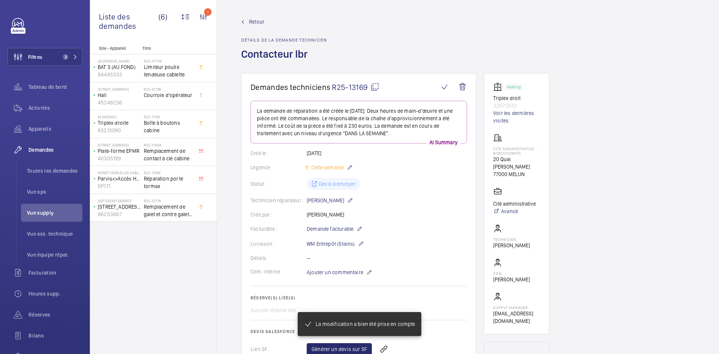
click at [258, 22] on span "Retour" at bounding box center [256, 21] width 15 height 7
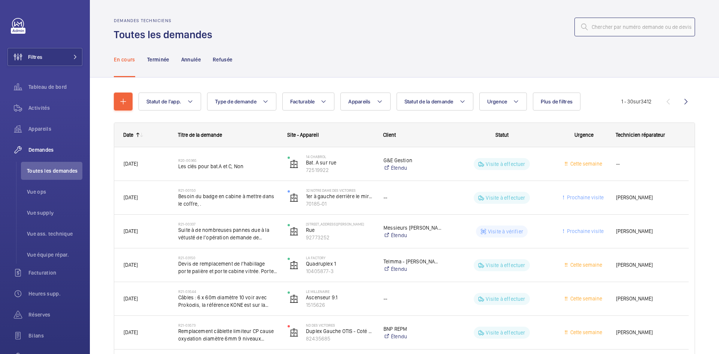
click at [613, 27] on input "text" at bounding box center [634, 27] width 121 height 19
type input "2"
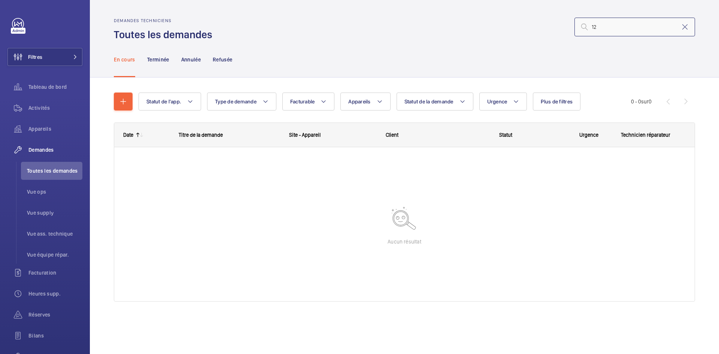
type input "1"
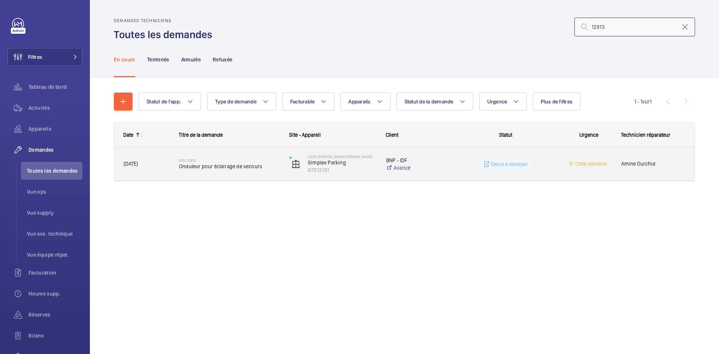
type input "12913"
click at [169, 164] on div "[DATE]" at bounding box center [141, 163] width 55 height 33
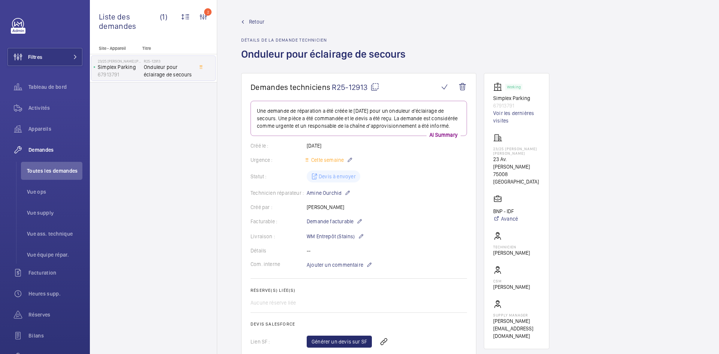
click at [252, 21] on span "Retour" at bounding box center [256, 21] width 15 height 7
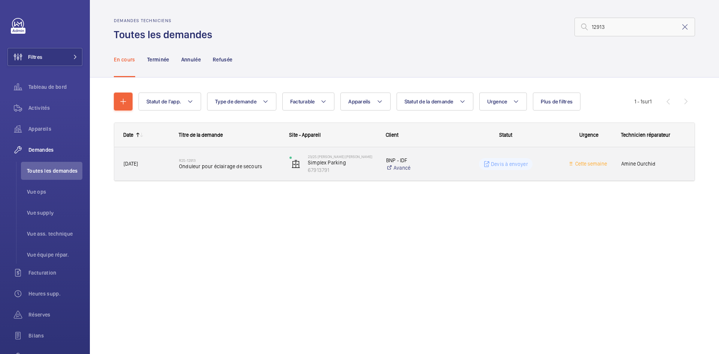
click at [138, 163] on span "[DATE]" at bounding box center [131, 164] width 14 height 6
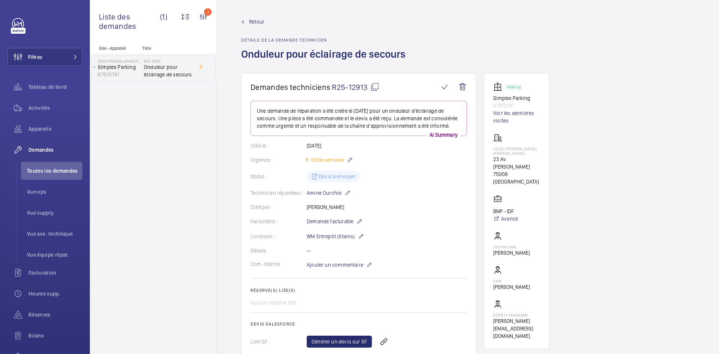
click at [253, 21] on span "Retour" at bounding box center [256, 21] width 15 height 7
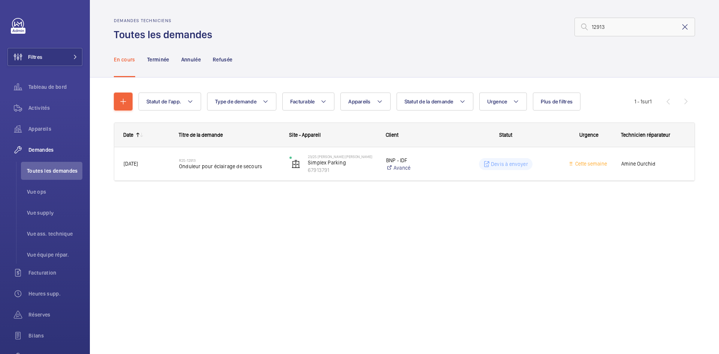
click at [683, 28] on mat-icon at bounding box center [684, 26] width 9 height 9
click at [631, 27] on input "text" at bounding box center [634, 27] width 121 height 19
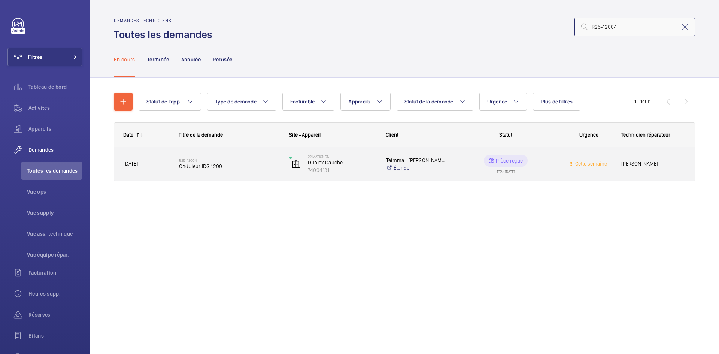
type input "R25-12004"
click at [138, 164] on span "[DATE]" at bounding box center [131, 164] width 14 height 6
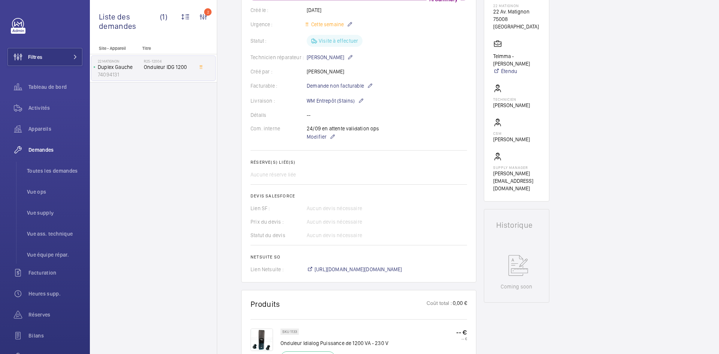
scroll to position [150, 0]
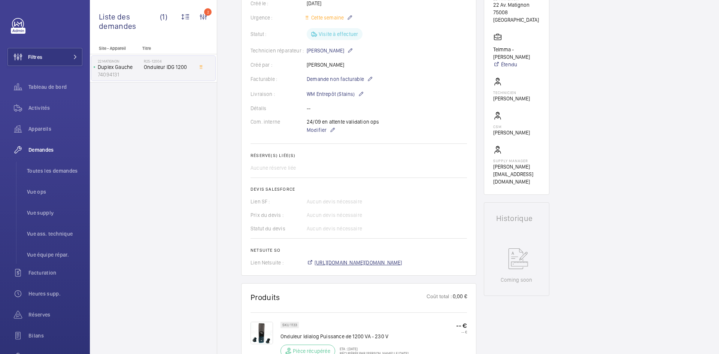
click at [385, 260] on span "[URL][DOMAIN_NAME][DOMAIN_NAME]" at bounding box center [358, 262] width 88 height 7
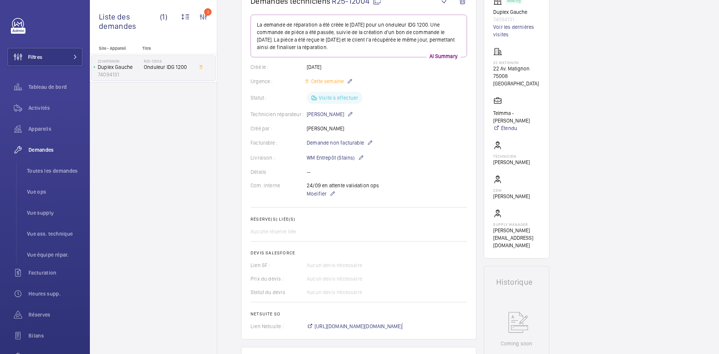
scroll to position [0, 0]
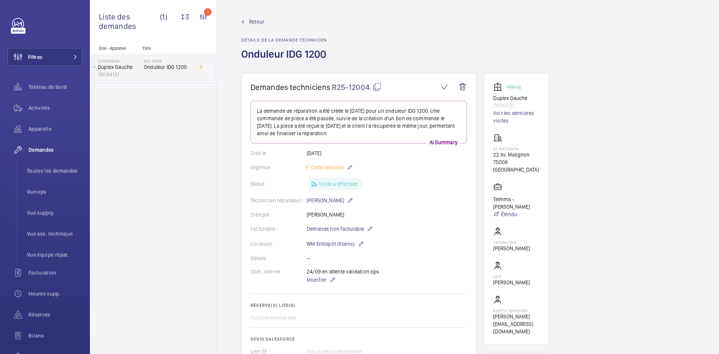
click at [254, 20] on span "Retour" at bounding box center [256, 21] width 15 height 7
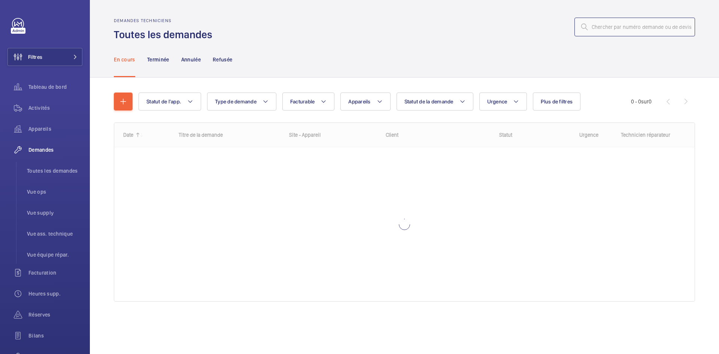
click at [634, 28] on input "text" at bounding box center [634, 27] width 121 height 19
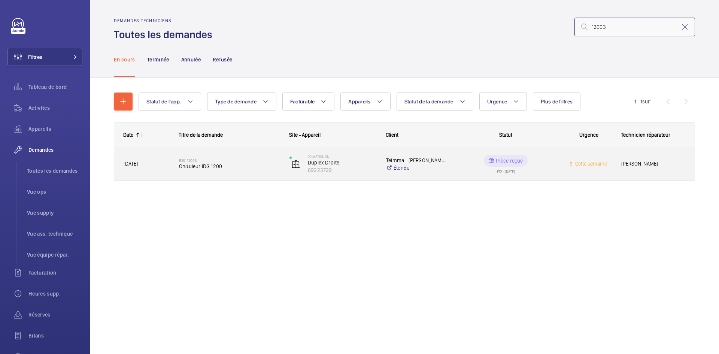
type input "12003"
click at [181, 167] on span "Onduleur IDG 1200" at bounding box center [229, 165] width 101 height 7
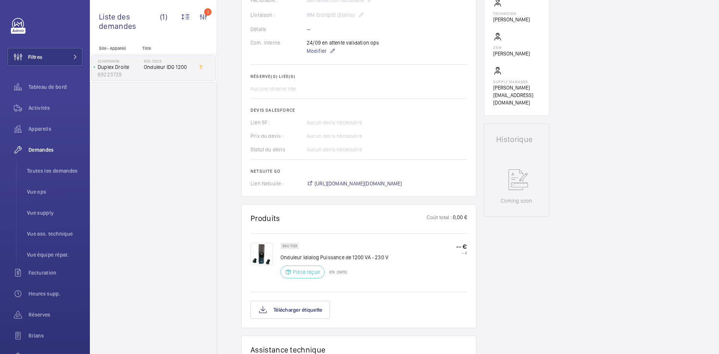
scroll to position [262, 0]
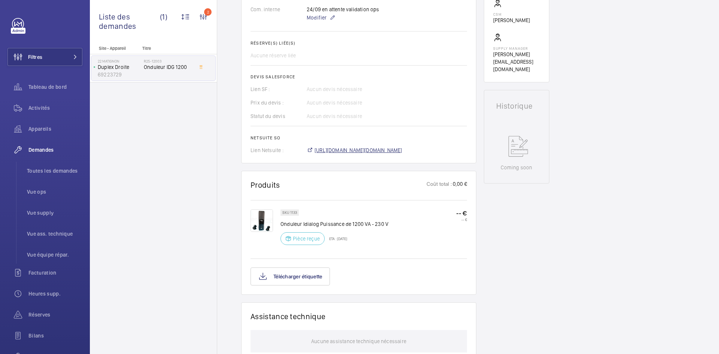
click at [399, 151] on span "https://6461500.app.netsuite.com/app/accounting/transactions/salesord.nl?id=304…" at bounding box center [358, 149] width 88 height 7
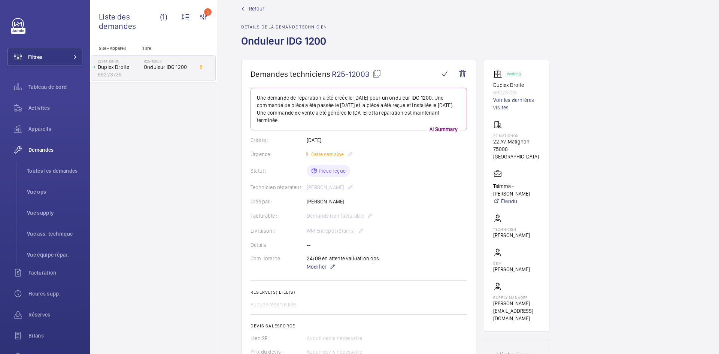
scroll to position [0, 0]
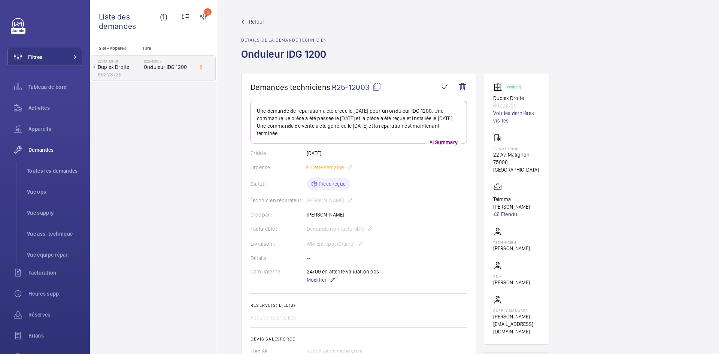
click at [259, 21] on span "Retour" at bounding box center [256, 21] width 15 height 7
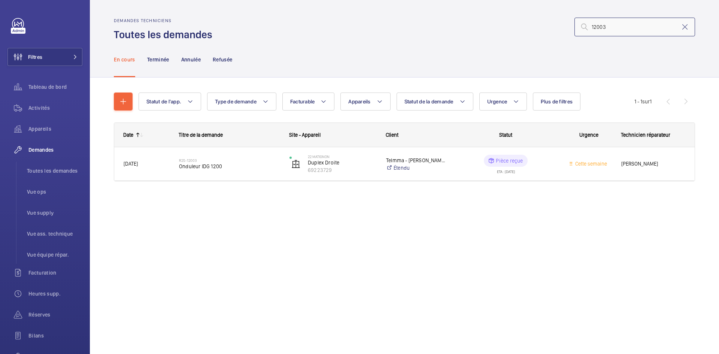
click at [620, 26] on input "12003" at bounding box center [634, 27] width 121 height 19
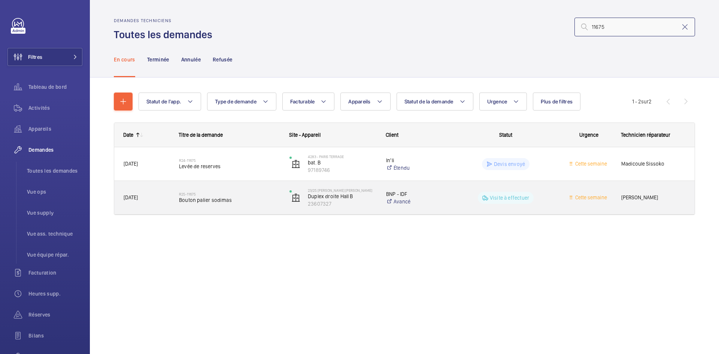
type input "11675"
click at [138, 196] on span "02/09/2025" at bounding box center [131, 197] width 14 height 6
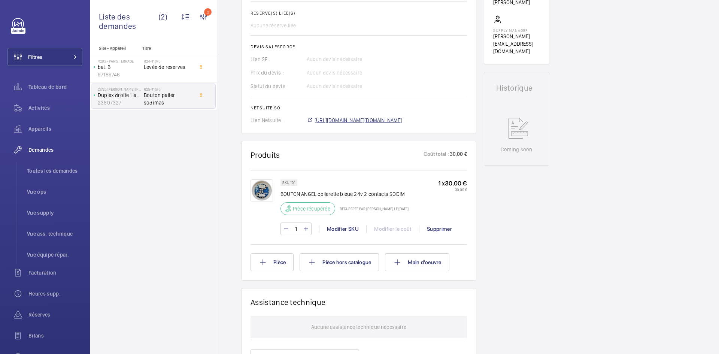
scroll to position [292, 0]
click at [385, 120] on span "https://6461500.app.netsuite.com/app/accounting/transactions/salesord.nl?id=303…" at bounding box center [358, 119] width 88 height 7
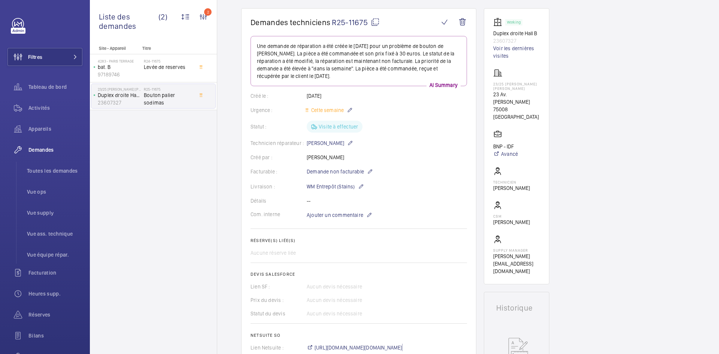
scroll to position [0, 0]
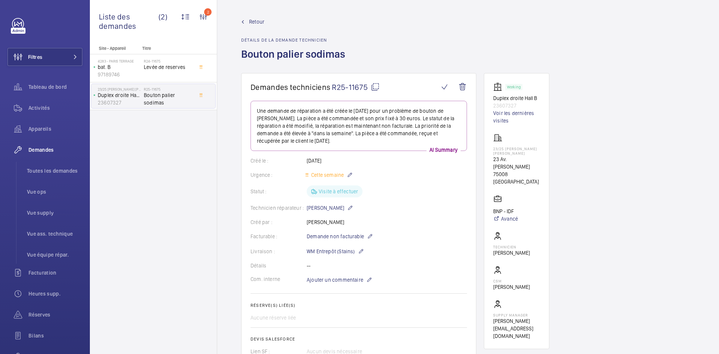
click at [260, 21] on span "Retour" at bounding box center [256, 21] width 15 height 7
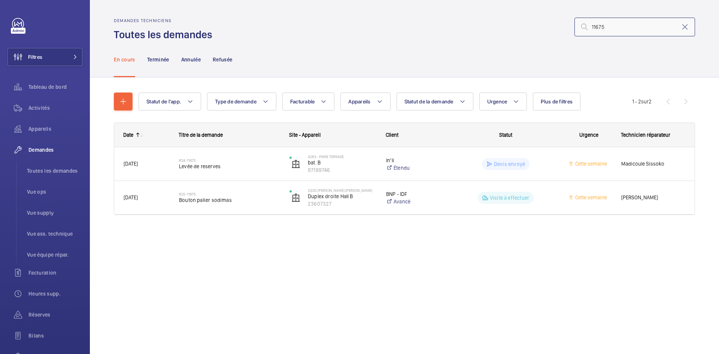
click at [632, 30] on input "11675" at bounding box center [634, 27] width 121 height 19
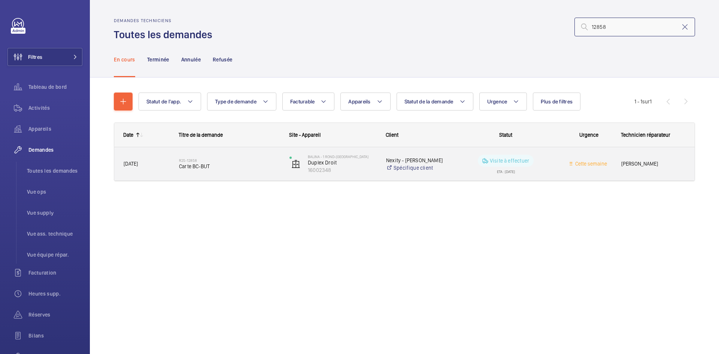
type input "12858"
click at [157, 164] on span "26/09/2025" at bounding box center [147, 163] width 46 height 9
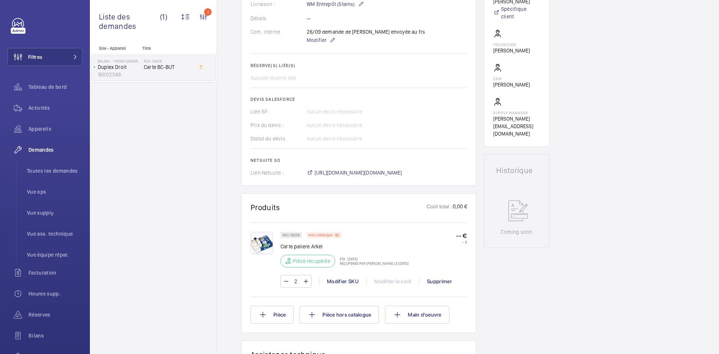
scroll to position [240, 0]
click at [263, 245] on img at bounding box center [261, 243] width 22 height 22
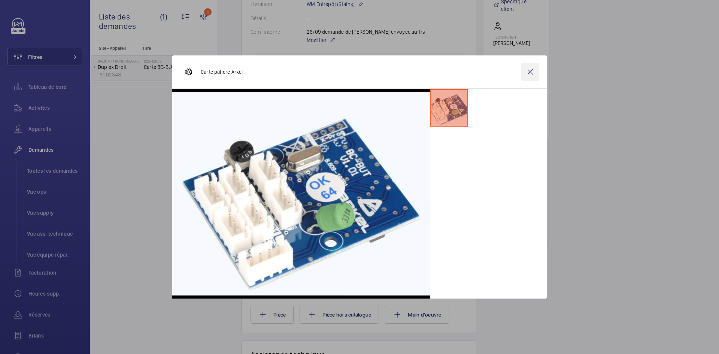
click at [534, 69] on wm-front-icon-button at bounding box center [530, 72] width 18 height 18
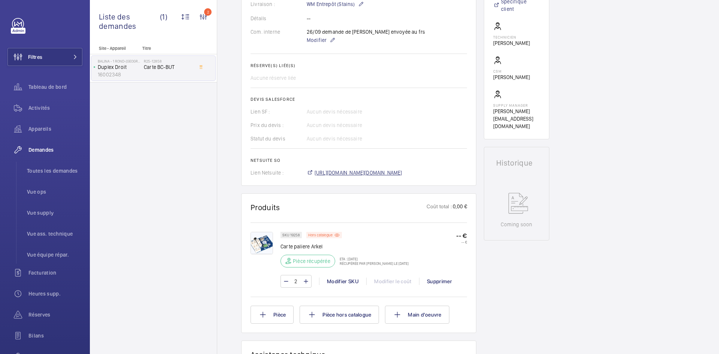
click at [392, 171] on span "https://6461500.app.netsuite.com/app/accounting/transactions/salesord.nl?id=304…" at bounding box center [358, 172] width 88 height 7
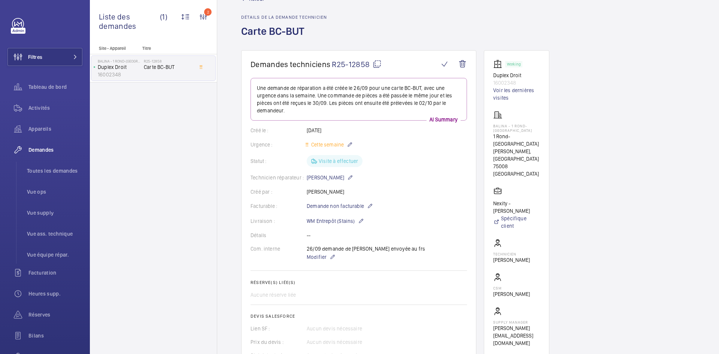
scroll to position [0, 0]
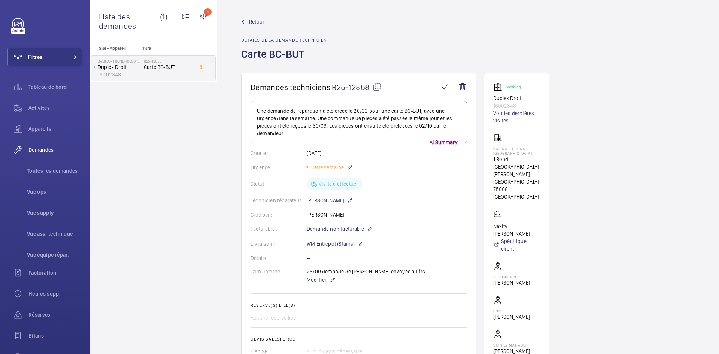
click at [255, 18] on wm-front-admin-header "Retour Détails de la demande technicien Carte BC-BUT" at bounding box center [468, 36] width 502 height 73
click at [252, 21] on span "Retour" at bounding box center [256, 21] width 15 height 7
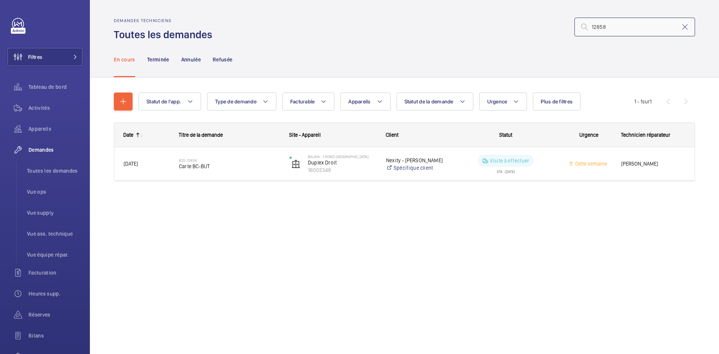
click at [633, 26] on input "12858" at bounding box center [634, 27] width 121 height 19
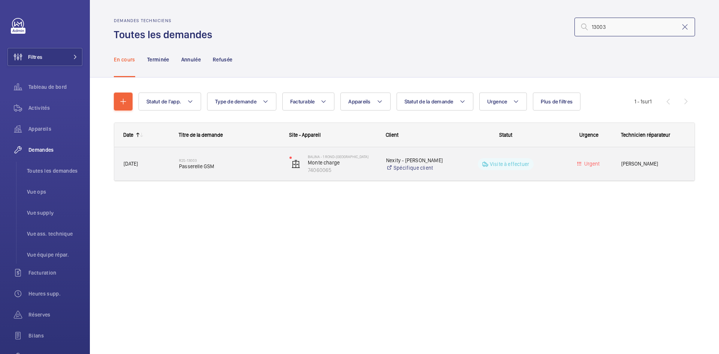
type input "13003"
click at [160, 165] on span "[DATE]" at bounding box center [147, 163] width 46 height 9
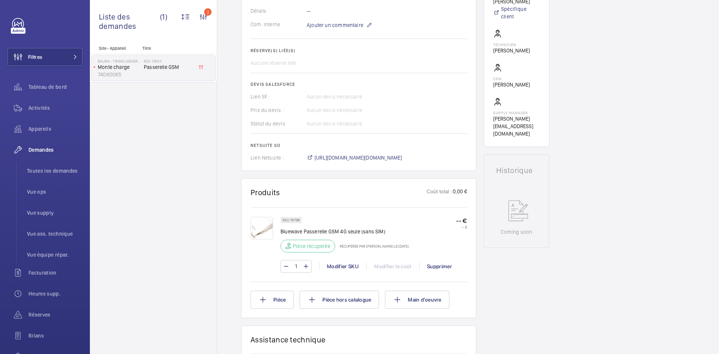
scroll to position [240, 0]
click at [389, 158] on span "https://6461500.app.netsuite.com/app/accounting/transactions/salesord.nl?id=304…" at bounding box center [358, 157] width 88 height 7
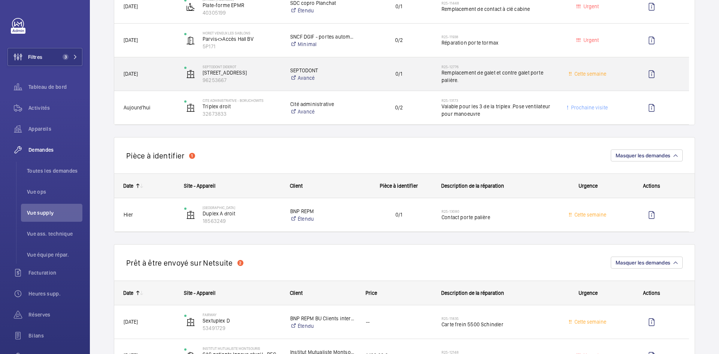
scroll to position [187, 0]
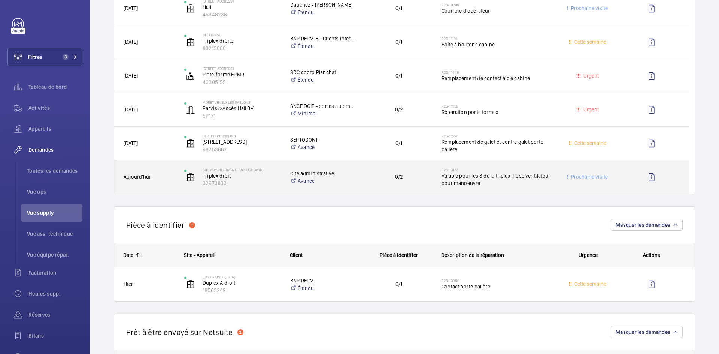
click at [165, 180] on span "Aujourd'hui" at bounding box center [149, 177] width 51 height 9
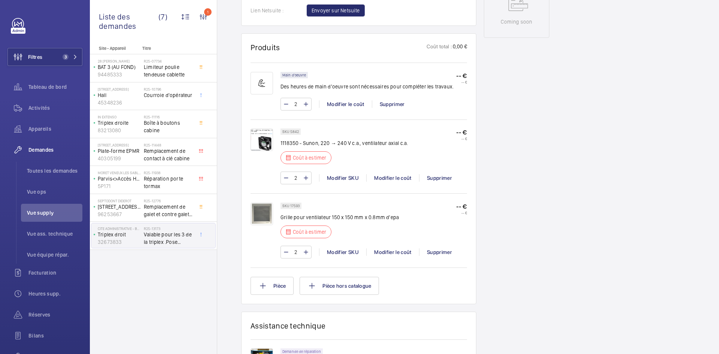
scroll to position [412, 0]
click at [261, 137] on img at bounding box center [261, 139] width 22 height 22
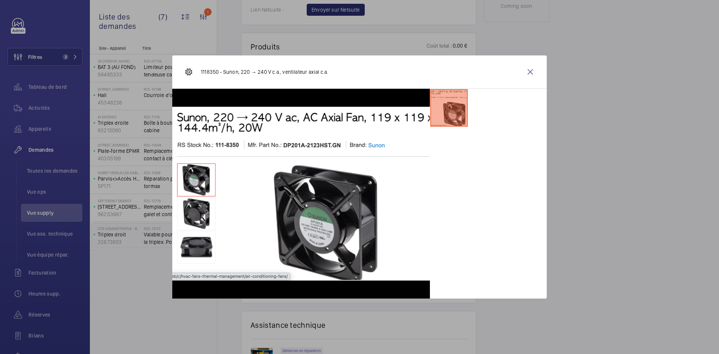
scroll to position [434, 0]
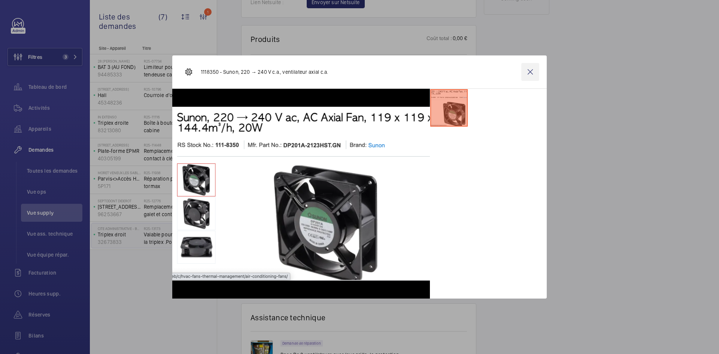
click at [532, 72] on wm-front-icon-button at bounding box center [530, 72] width 18 height 18
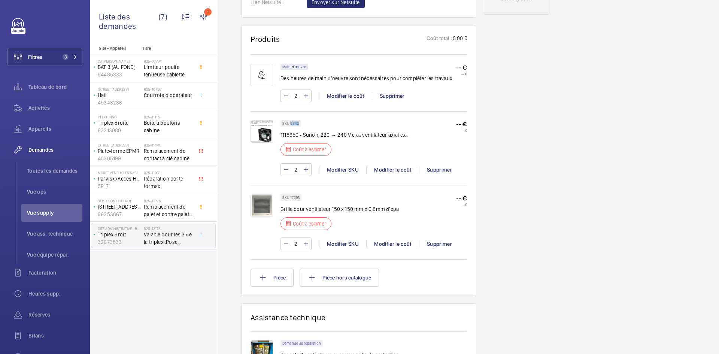
drag, startPoint x: 298, startPoint y: 130, endPoint x: 290, endPoint y: 132, distance: 8.1
click at [290, 125] on p "SKU 5842" at bounding box center [290, 123] width 16 height 3
copy p "5842"
click at [387, 173] on div "Modifier le coût" at bounding box center [392, 169] width 53 height 7
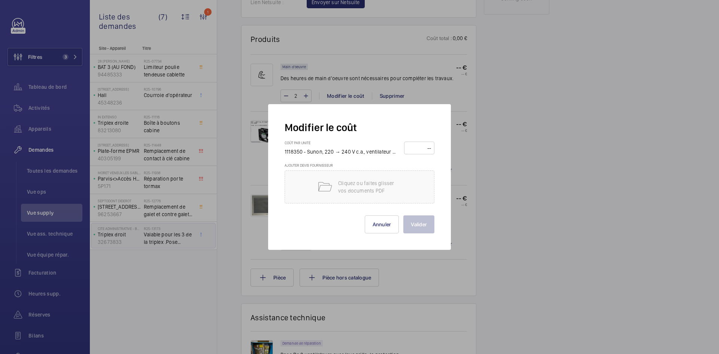
click at [410, 147] on input "number" at bounding box center [418, 148] width 25 height 12
type input "40"
click at [423, 224] on button "Valider" at bounding box center [418, 224] width 31 height 18
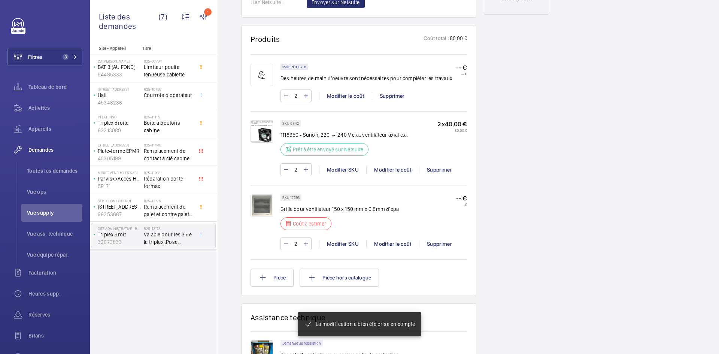
click at [296, 182] on wm-front-card-body "Main d'oeuvre Des heures de main d'oeuvre sont nécessaires pour compléter les t…" at bounding box center [358, 170] width 216 height 234
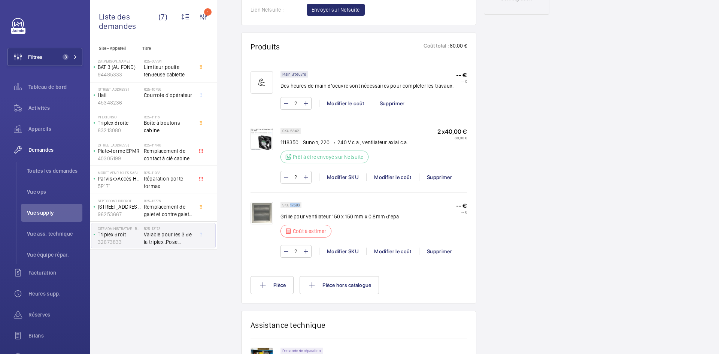
drag, startPoint x: 299, startPoint y: 204, endPoint x: 290, endPoint y: 205, distance: 9.4
click at [290, 205] on p "SKU 17593" at bounding box center [290, 205] width 17 height 3
copy p "17593"
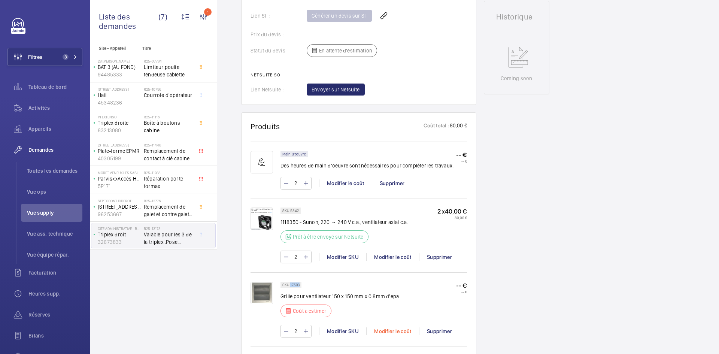
scroll to position [397, 0]
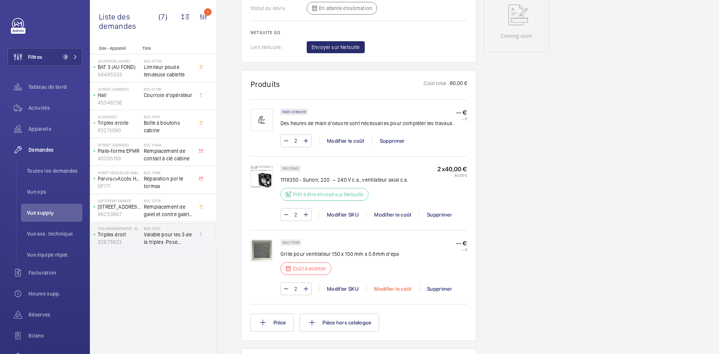
click at [384, 289] on div "Modifier le coût" at bounding box center [392, 288] width 53 height 7
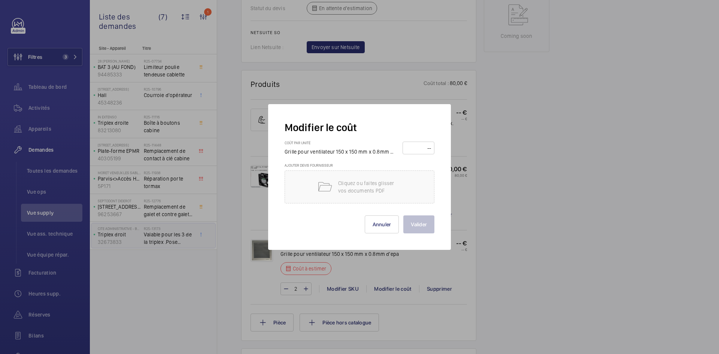
click at [412, 150] on input "number" at bounding box center [418, 148] width 27 height 12
type input "40"
click at [427, 225] on button "Valider" at bounding box center [418, 224] width 31 height 18
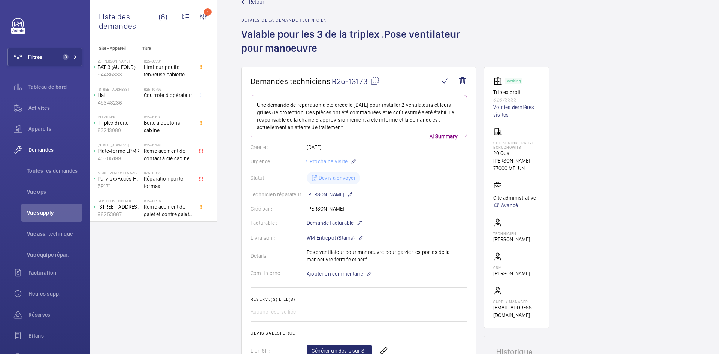
scroll to position [0, 0]
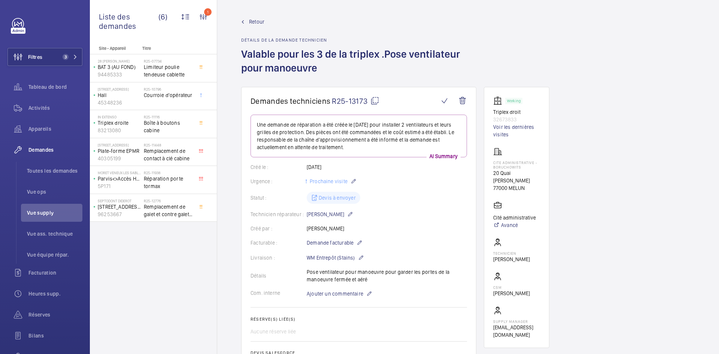
click at [259, 23] on span "Retour" at bounding box center [256, 21] width 15 height 7
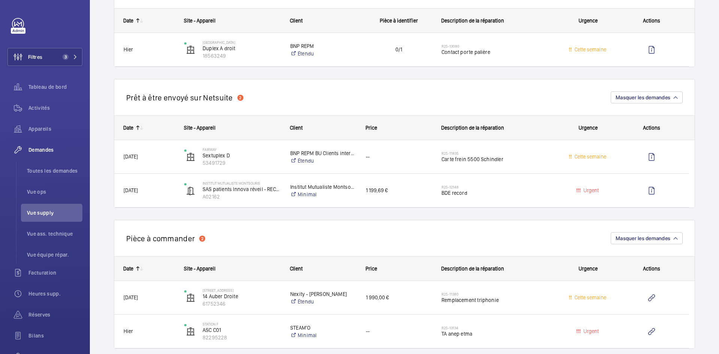
scroll to position [412, 0]
